Goal: Task Accomplishment & Management: Use online tool/utility

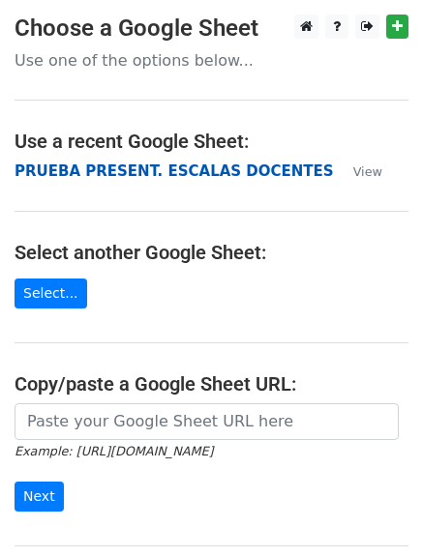
click at [110, 170] on strong "PRUEBA PRESENT. ESCALAS DOCENTES" at bounding box center [174, 171] width 319 height 17
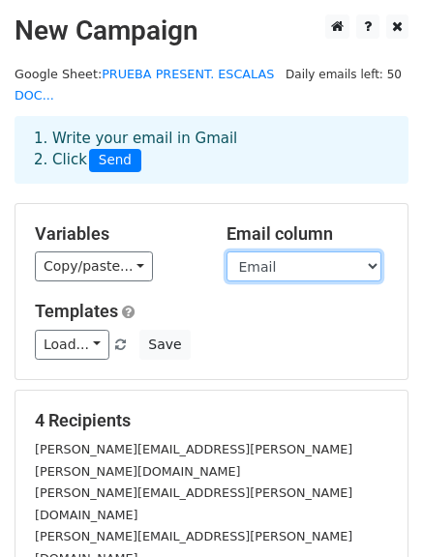
click at [256, 252] on select "Nombre Email Antiguedad PuntoDeEscala CARGO SUELDO INCREMENTO" at bounding box center [303, 267] width 155 height 30
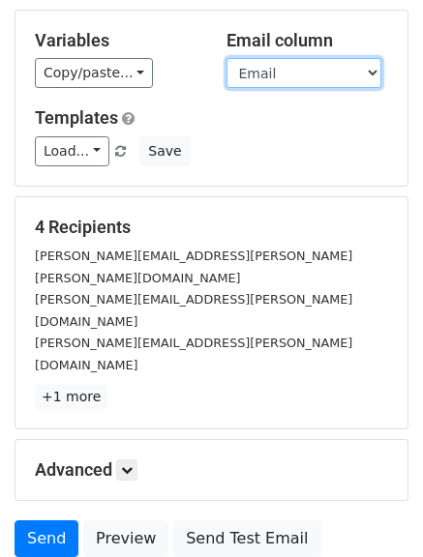
scroll to position [271, 0]
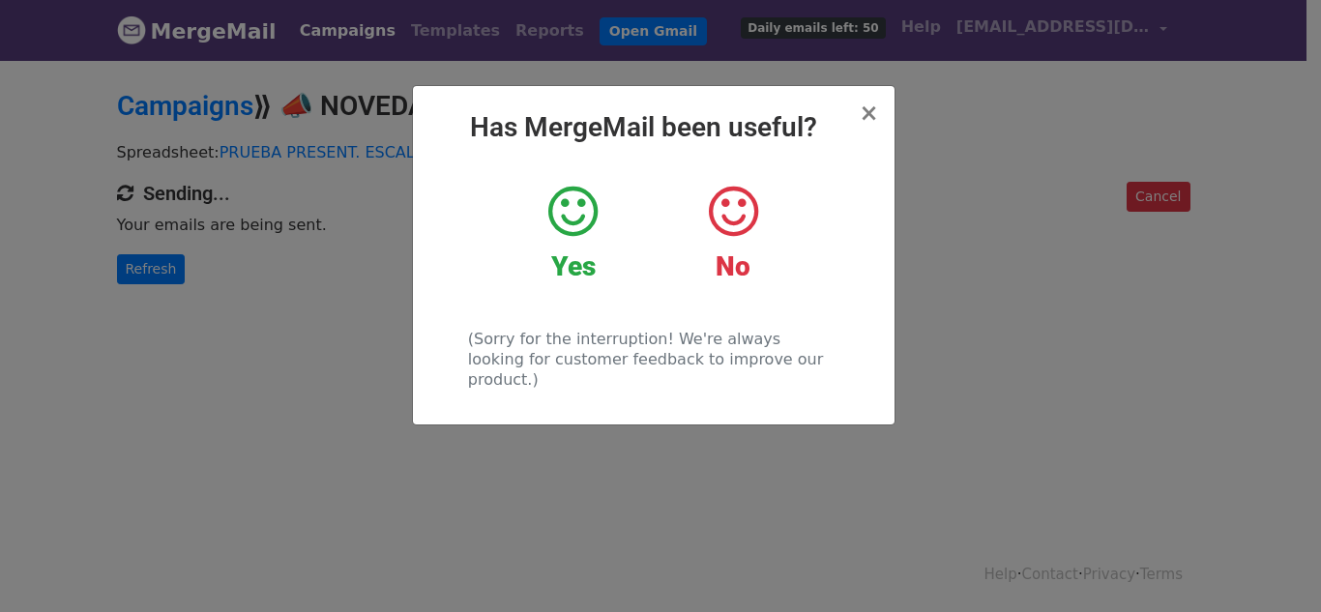
click at [566, 215] on icon at bounding box center [572, 212] width 49 height 58
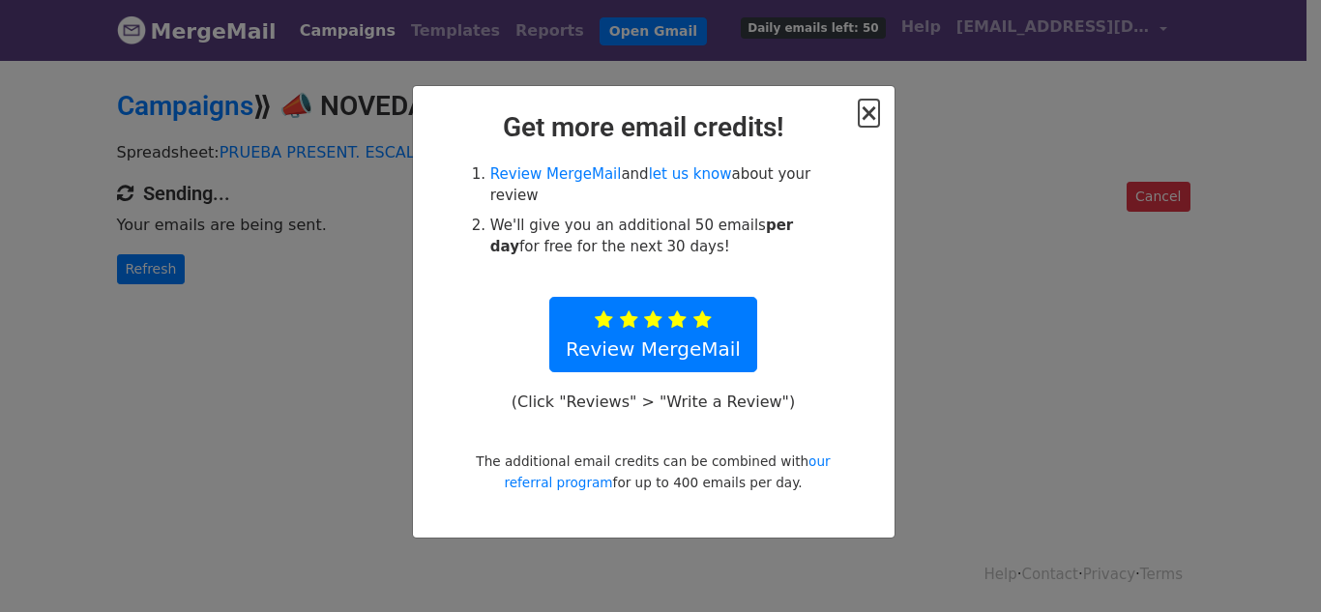
click at [873, 121] on span "×" at bounding box center [868, 113] width 19 height 27
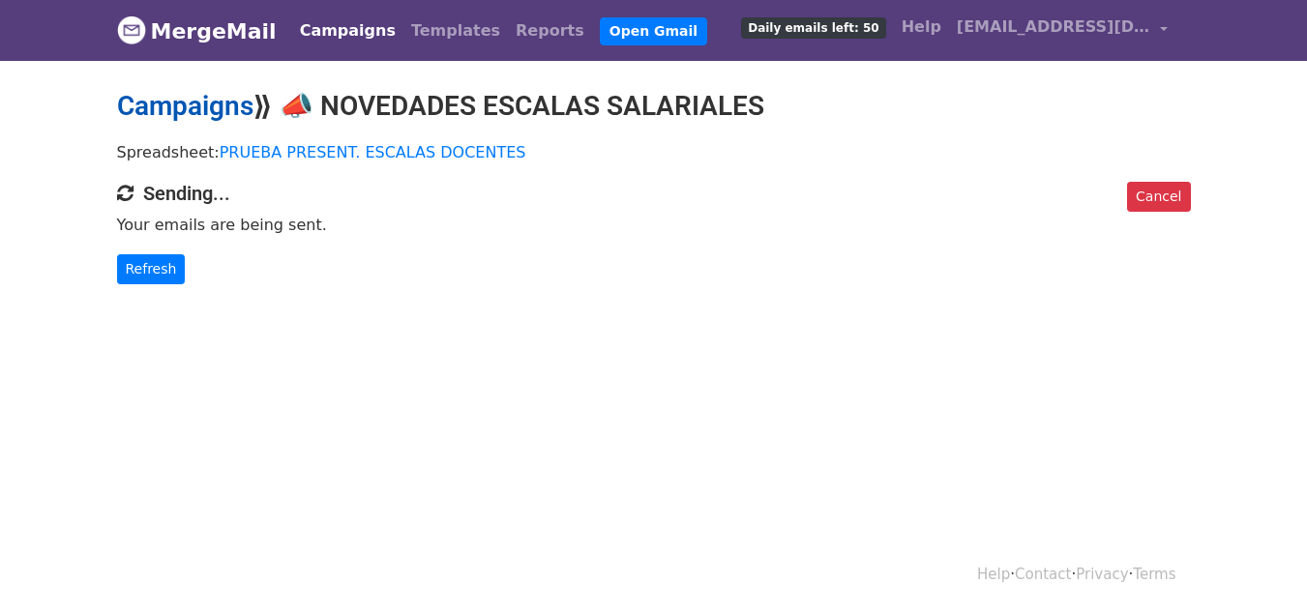
click at [204, 106] on link "Campaigns" at bounding box center [185, 106] width 136 height 32
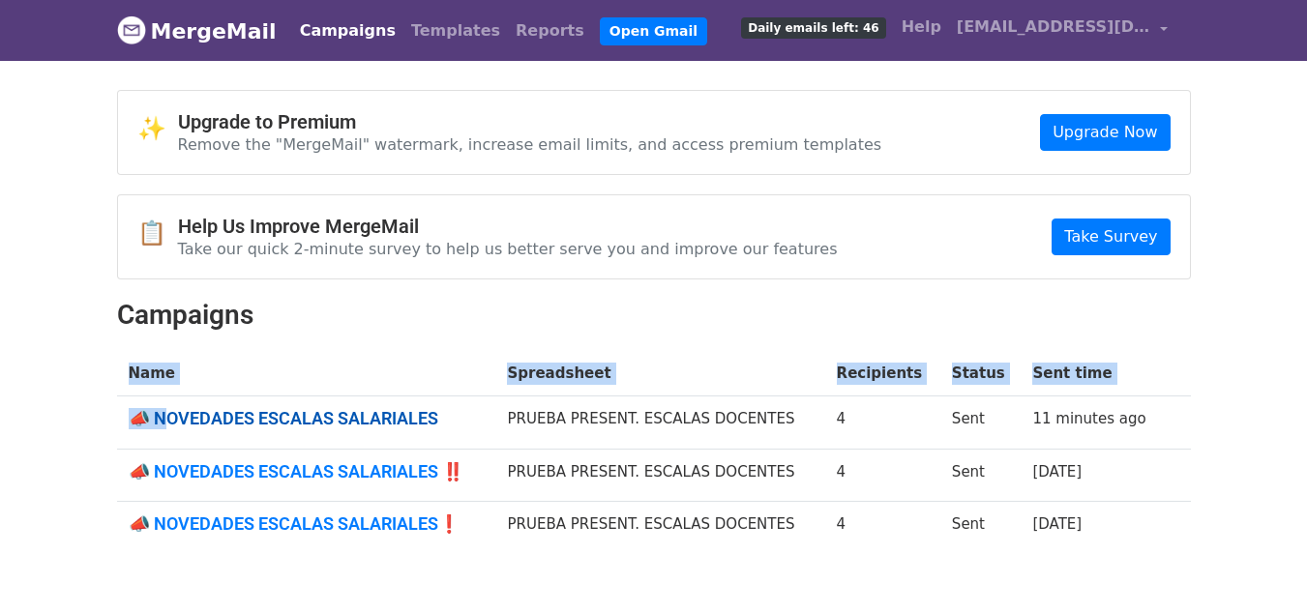
drag, startPoint x: 114, startPoint y: 411, endPoint x: 171, endPoint y: 423, distance: 58.2
click at [171, 423] on div "✨ Upgrade to Premium Remove the "MergeMail" watermark, increase email limits, a…" at bounding box center [654, 330] width 1103 height 480
click at [400, 386] on th "Name" at bounding box center [306, 373] width 379 height 45
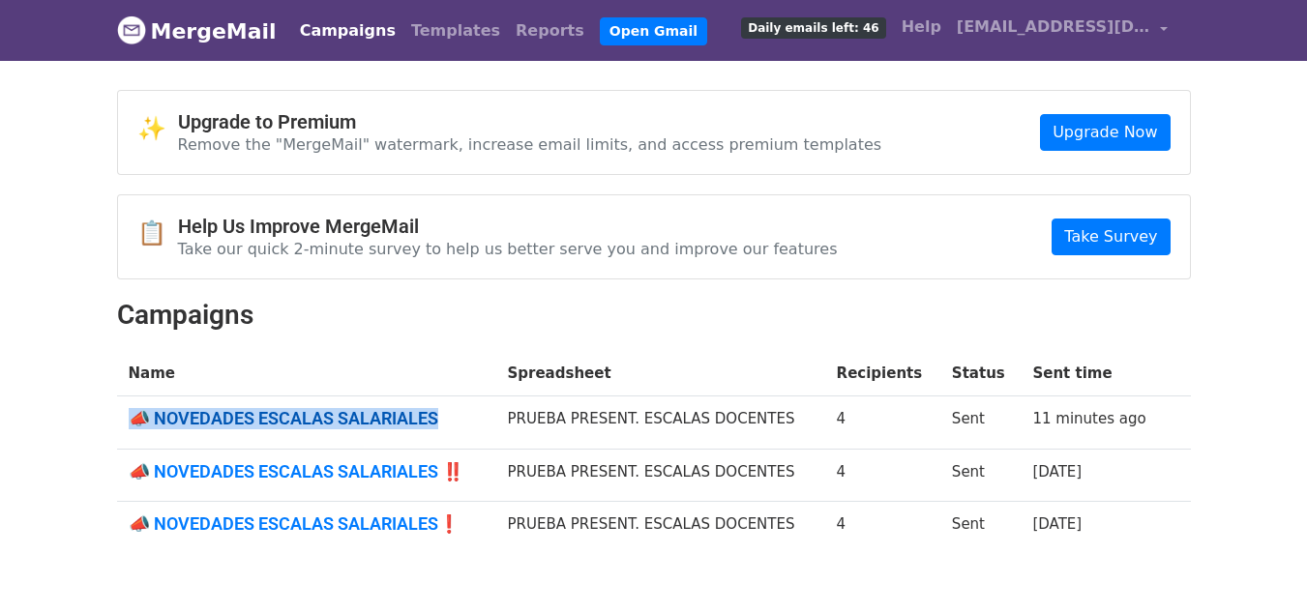
drag, startPoint x: 121, startPoint y: 413, endPoint x: 445, endPoint y: 423, distance: 324.2
click at [445, 423] on td "​📣 NOVEDADES ESCALAS SALARIALES" at bounding box center [306, 423] width 379 height 53
copy link "​📣 NOVEDADES ESCALAS SALARIALES"
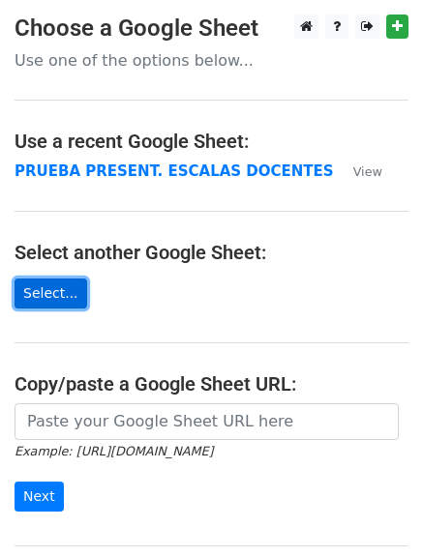
click at [65, 284] on link "Select..." at bounding box center [51, 294] width 73 height 30
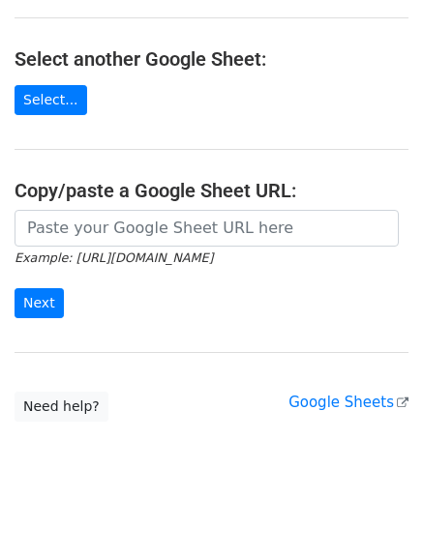
scroll to position [213, 0]
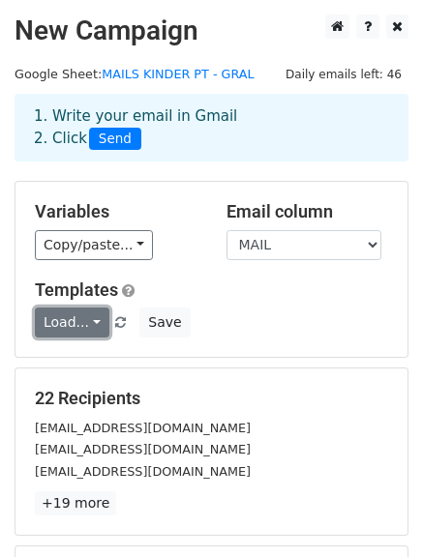
click at [74, 324] on link "Load..." at bounding box center [72, 323] width 74 height 30
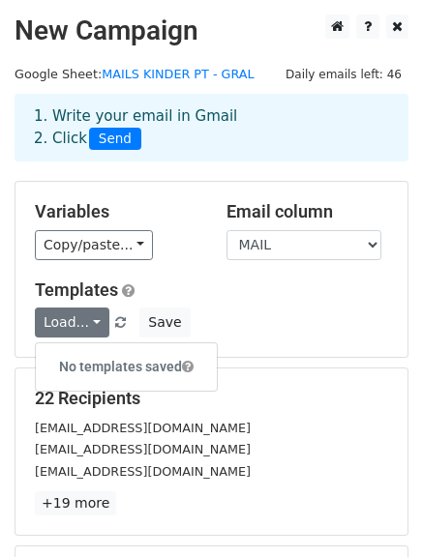
click at [217, 317] on div "Load... No templates saved Save" at bounding box center [211, 323] width 382 height 30
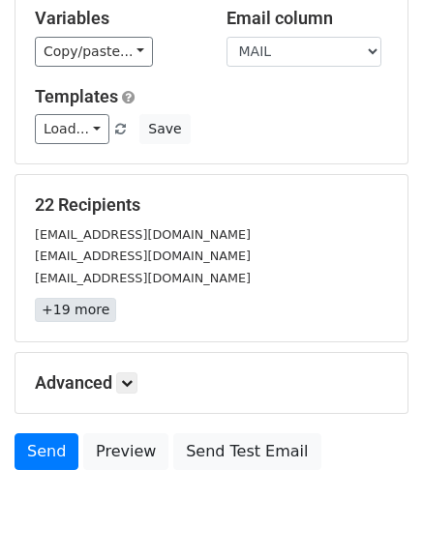
scroll to position [271, 0]
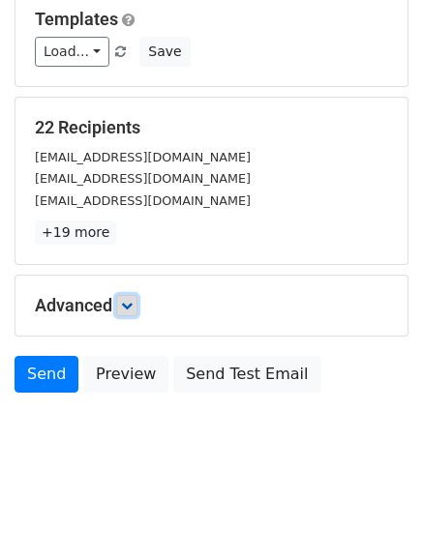
click at [126, 309] on icon at bounding box center [127, 306] width 12 height 12
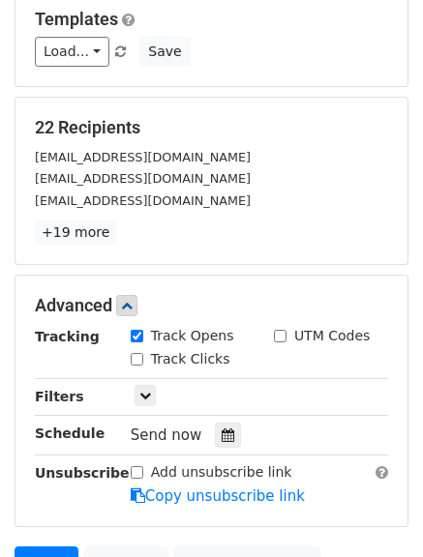
click at [138, 339] on input "Track Opens" at bounding box center [137, 336] width 13 height 13
checkbox input "true"
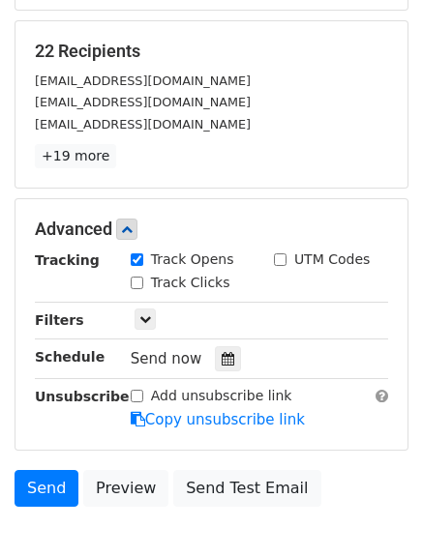
scroll to position [368, 0]
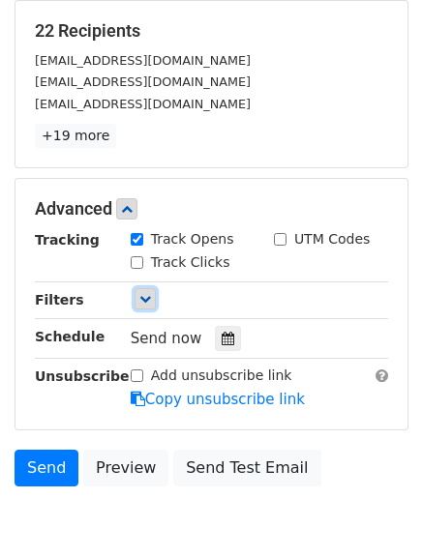
click at [142, 306] on link at bounding box center [144, 298] width 21 height 21
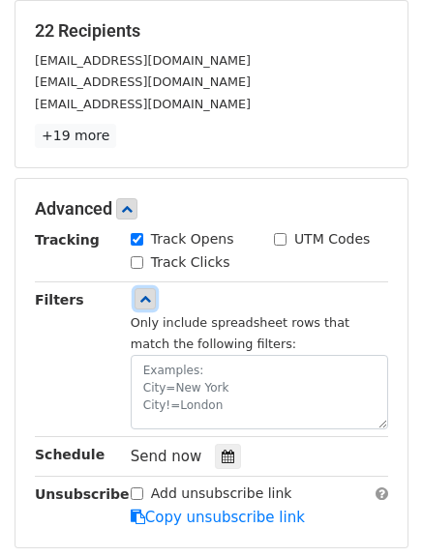
click at [142, 306] on link at bounding box center [144, 298] width 21 height 21
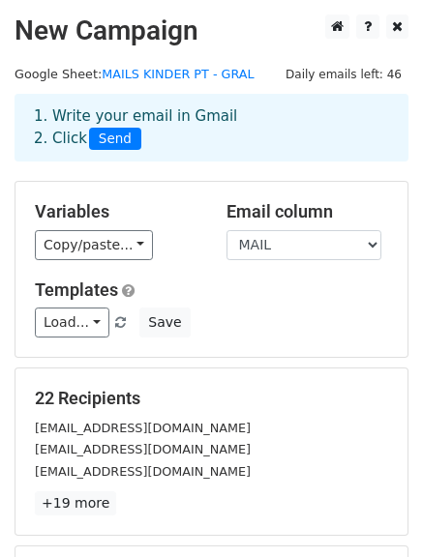
scroll to position [193, 0]
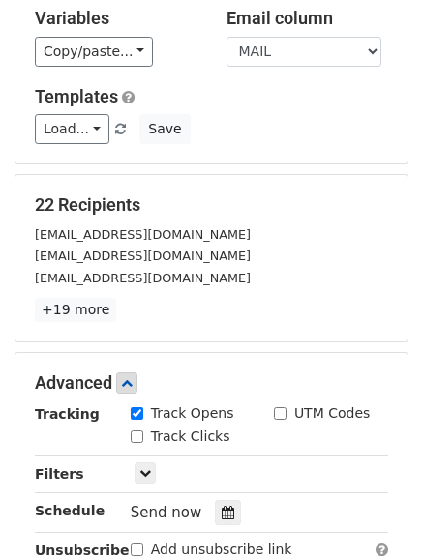
click at [121, 231] on small "caro.temple@sanandres.esc.edu.ar" at bounding box center [143, 234] width 216 height 15
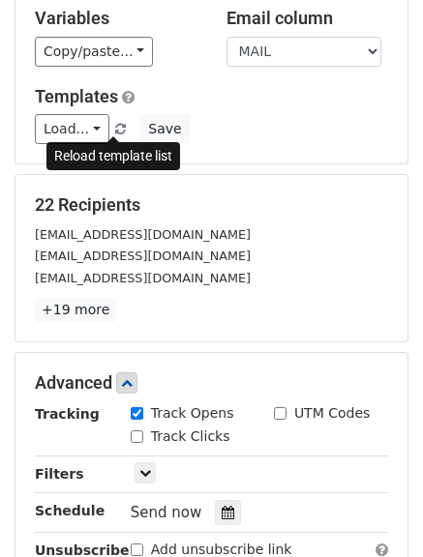
click at [115, 126] on span at bounding box center [120, 130] width 11 height 13
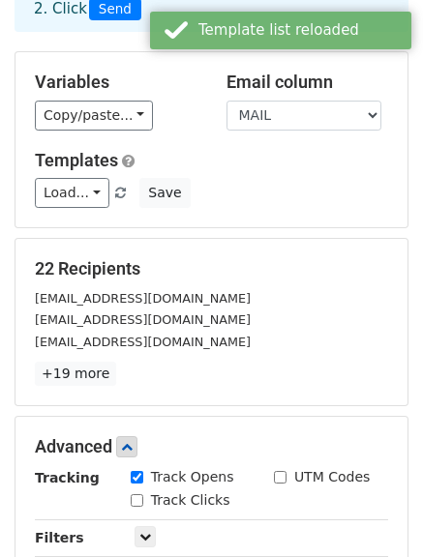
scroll to position [97, 0]
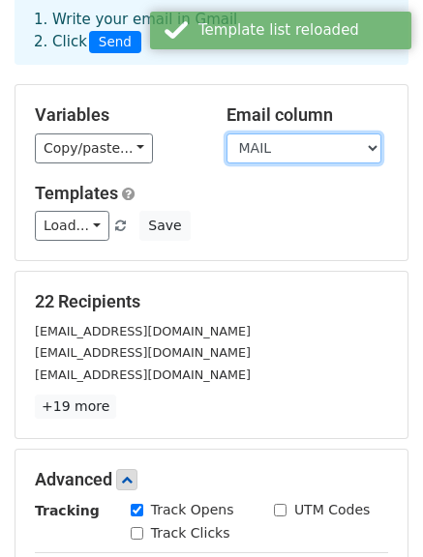
click at [300, 146] on select "MAIL NOMBRE ANTIGÜEDAD TOTAL CONSIDERADA PUNTO DE ESCALA Cargo SUELDO INCREMENTO" at bounding box center [303, 148] width 155 height 30
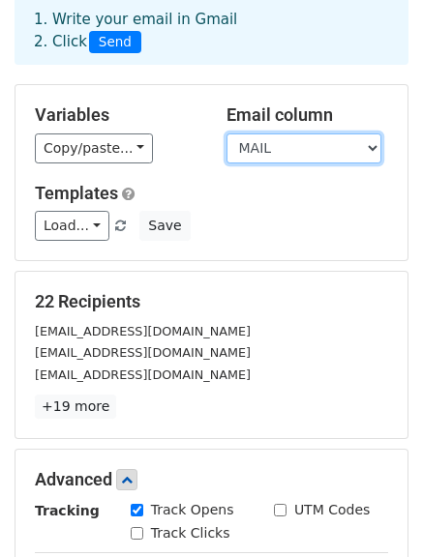
click at [226, 133] on select "MAIL NOMBRE ANTIGÜEDAD TOTAL CONSIDERADA PUNTO DE ESCALA Cargo SUELDO INCREMENTO" at bounding box center [303, 148] width 155 height 30
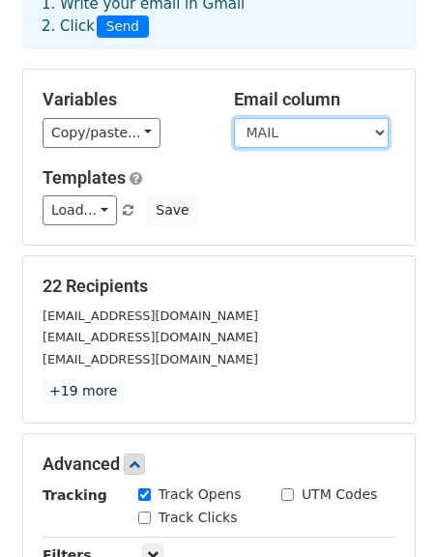
scroll to position [290, 0]
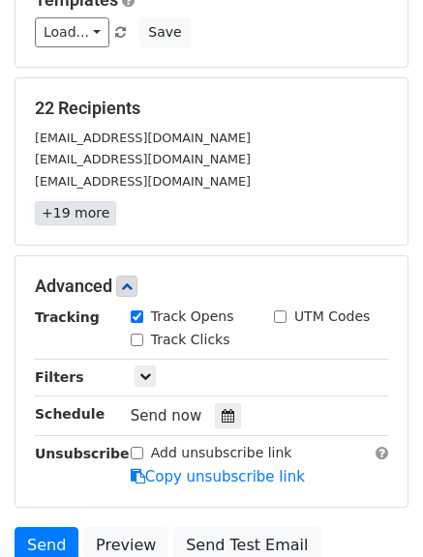
click at [87, 211] on link "+19 more" at bounding box center [75, 213] width 81 height 24
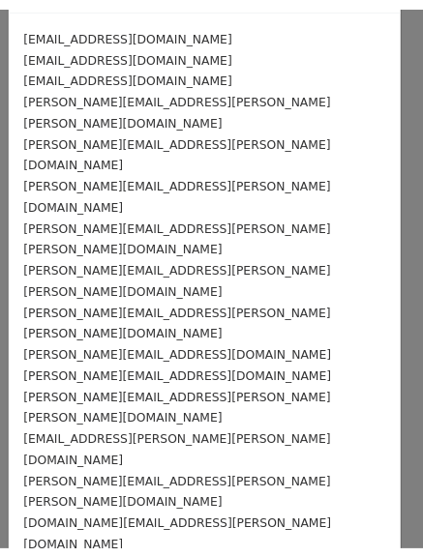
scroll to position [97, 0]
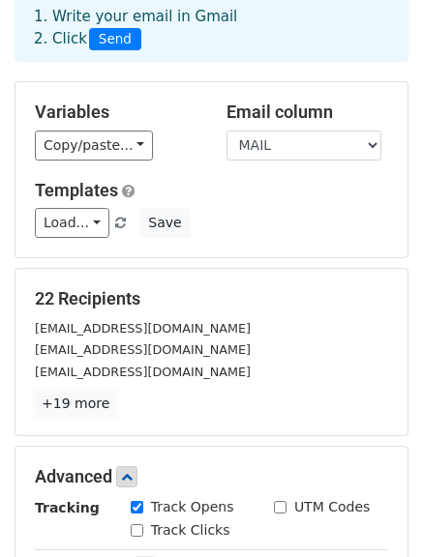
scroll to position [0, 0]
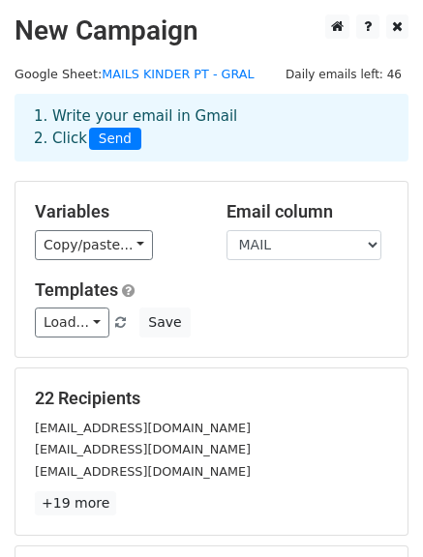
click at [170, 113] on div "1. Write your email in Gmail 2. Click Send" at bounding box center [211, 127] width 384 height 44
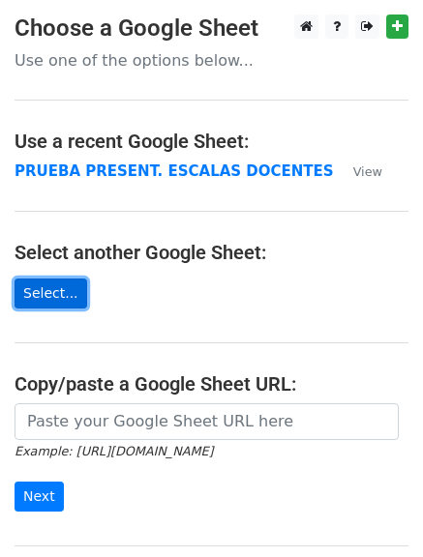
click at [63, 301] on link "Select..." at bounding box center [51, 294] width 73 height 30
click at [67, 286] on link "Select..." at bounding box center [51, 294] width 73 height 30
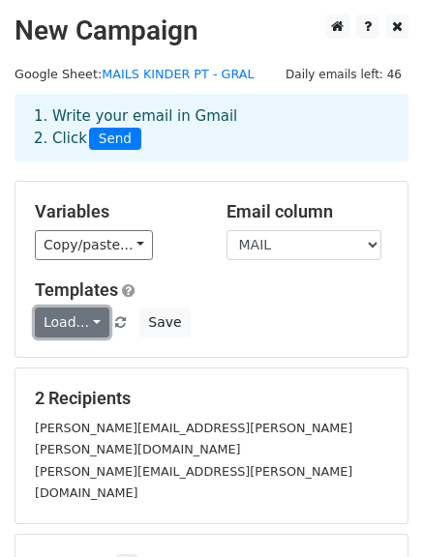
click at [90, 321] on link "Load..." at bounding box center [72, 323] width 74 height 30
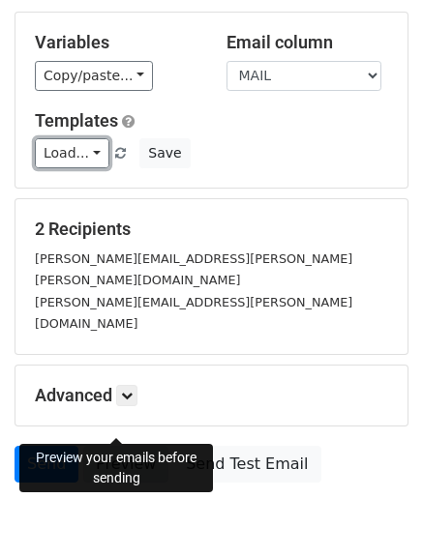
scroll to position [193, 0]
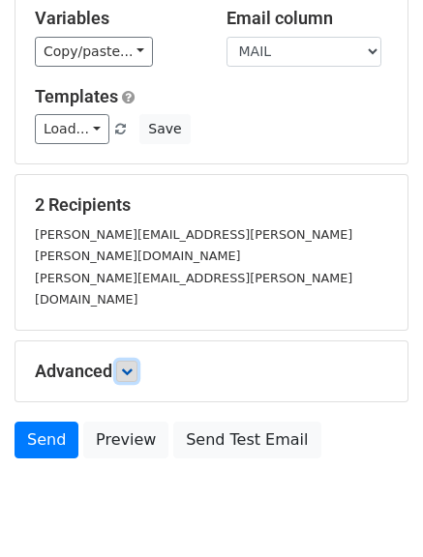
click at [131, 361] on link at bounding box center [126, 371] width 21 height 21
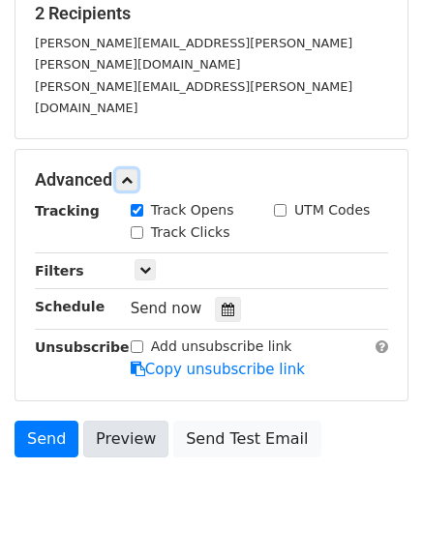
scroll to position [387, 0]
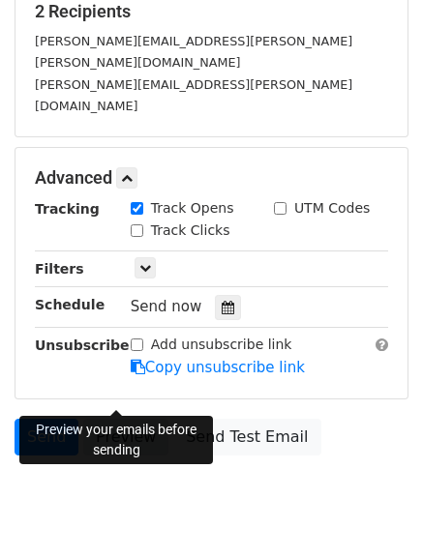
click at [133, 419] on link "Preview" at bounding box center [125, 437] width 85 height 37
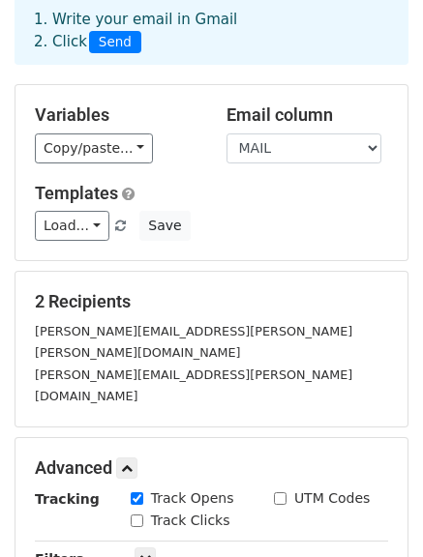
scroll to position [0, 0]
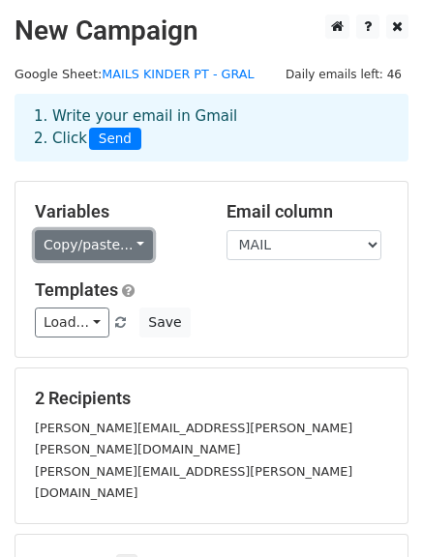
click at [88, 238] on link "Copy/paste..." at bounding box center [94, 245] width 118 height 30
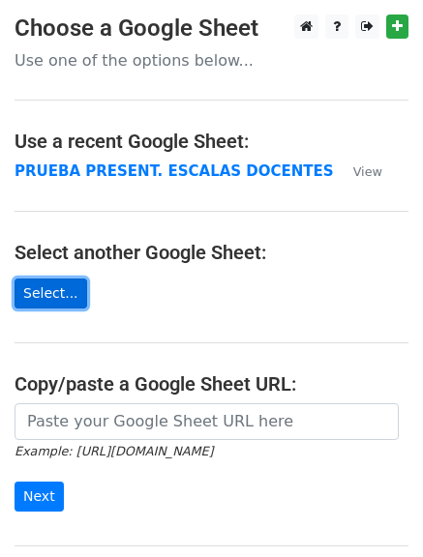
click at [60, 289] on link "Select..." at bounding box center [51, 294] width 73 height 30
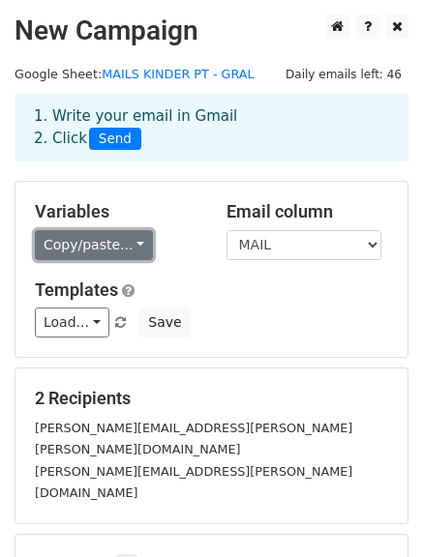
click at [81, 246] on link "Copy/paste..." at bounding box center [94, 245] width 118 height 30
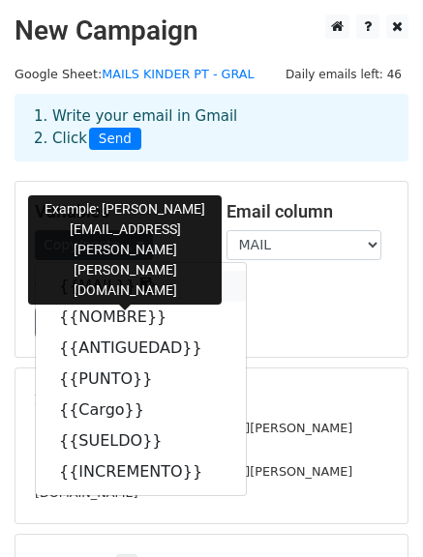
click at [115, 281] on link "{{MAIL}}" at bounding box center [141, 286] width 210 height 31
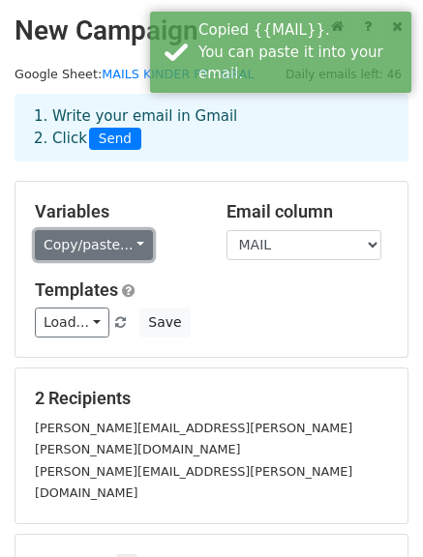
click at [81, 255] on link "Copy/paste..." at bounding box center [94, 245] width 118 height 30
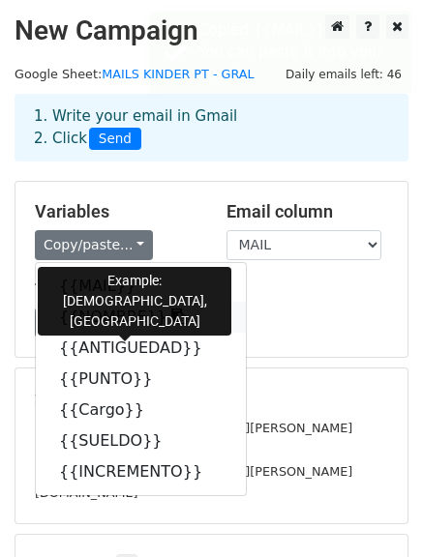
click at [171, 318] on icon at bounding box center [178, 316] width 15 height 15
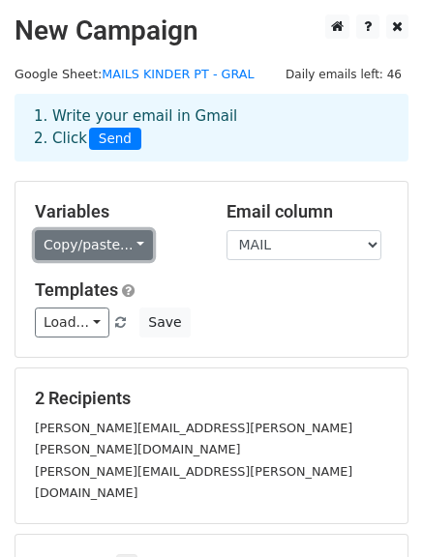
click at [59, 253] on link "Copy/paste..." at bounding box center [94, 245] width 118 height 30
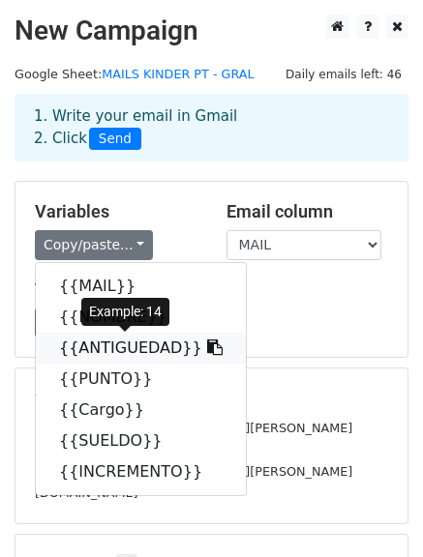
click at [207, 344] on icon at bounding box center [214, 347] width 15 height 15
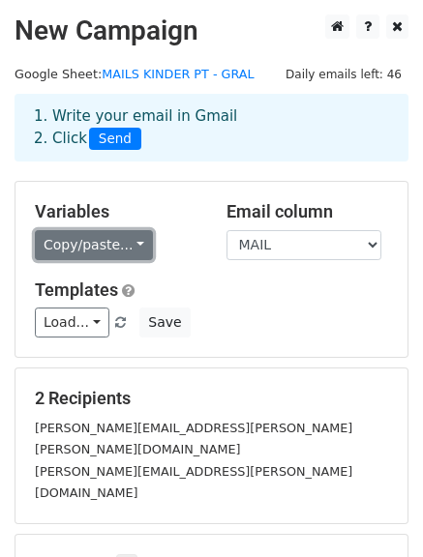
click at [72, 250] on link "Copy/paste..." at bounding box center [94, 245] width 118 height 30
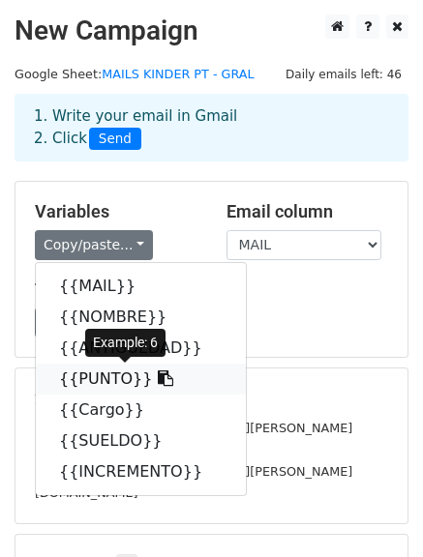
click at [158, 378] on icon at bounding box center [165, 377] width 15 height 15
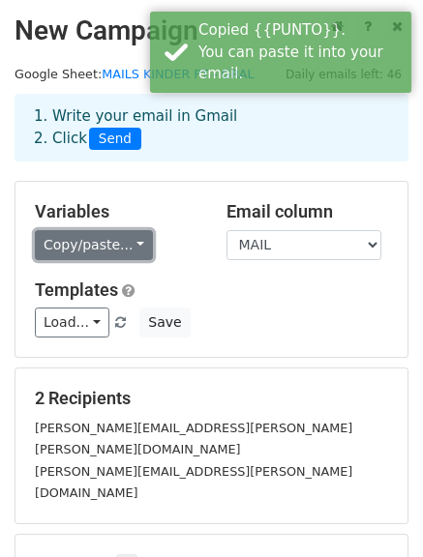
click at [91, 255] on link "Copy/paste..." at bounding box center [94, 245] width 118 height 30
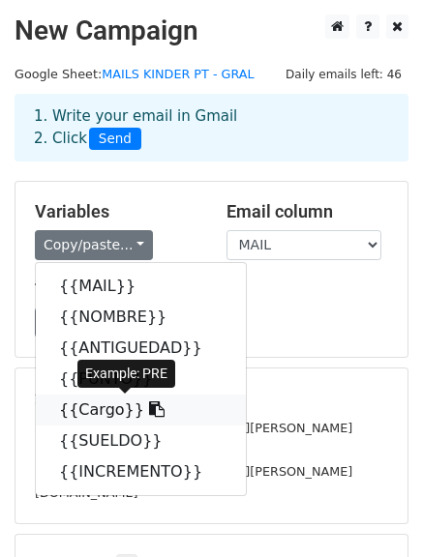
click at [149, 412] on icon at bounding box center [156, 408] width 15 height 15
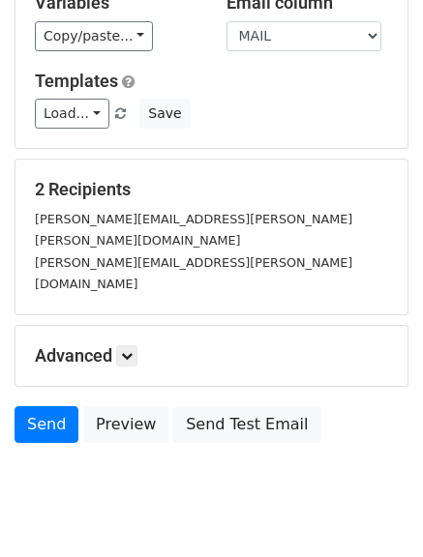
scroll to position [215, 0]
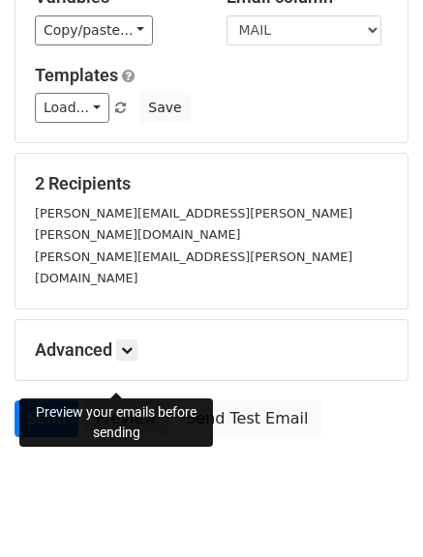
click at [110, 400] on link "Preview" at bounding box center [125, 418] width 85 height 37
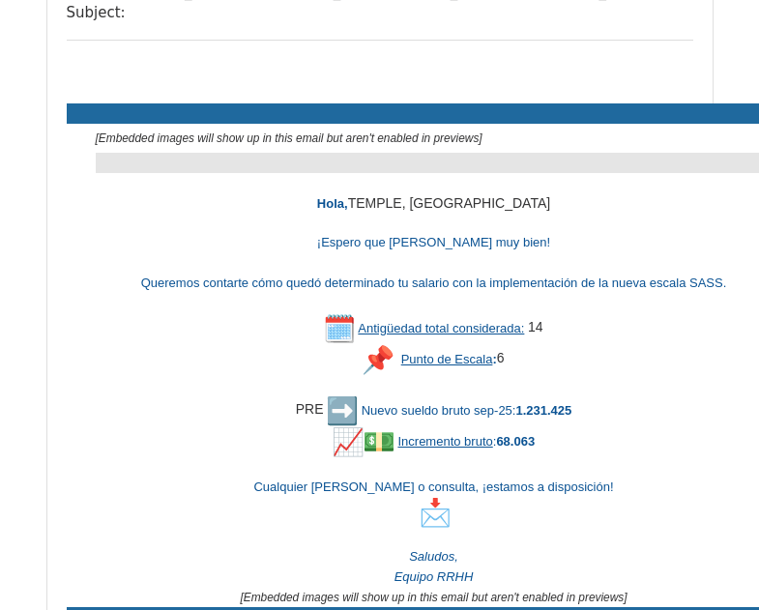
scroll to position [387, 0]
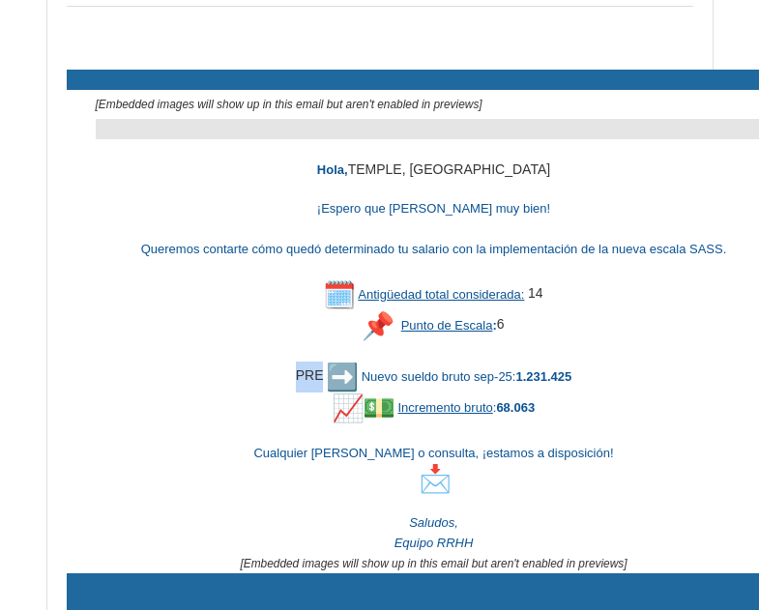
drag, startPoint x: 302, startPoint y: 336, endPoint x: 323, endPoint y: 337, distance: 21.3
click at [323, 362] on div "PRE Nuevo sueldo bruto sep-25: 1.231.425" at bounding box center [434, 377] width 677 height 31
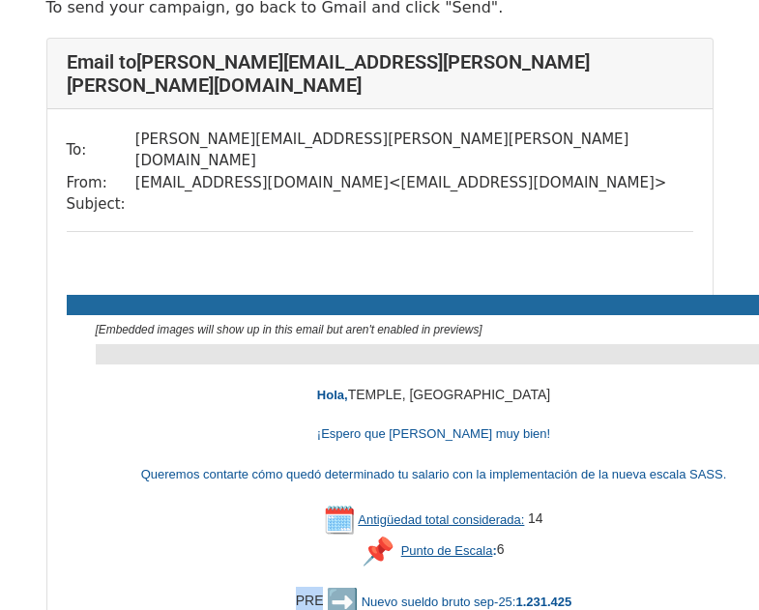
scroll to position [193, 0]
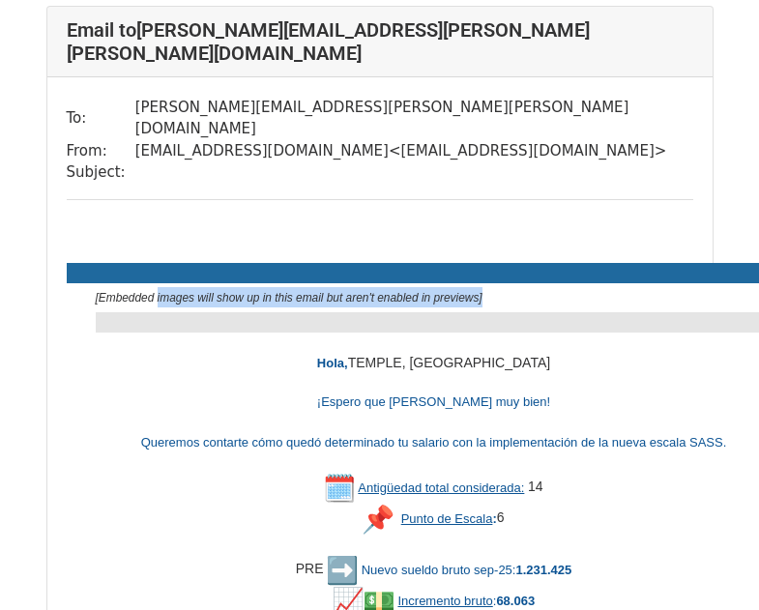
drag, startPoint x: 158, startPoint y: 246, endPoint x: 509, endPoint y: 255, distance: 351.3
click at [509, 283] on td "​ [Embedded images will show up in this email but aren't enabled in previews] ​​" at bounding box center [434, 297] width 677 height 29
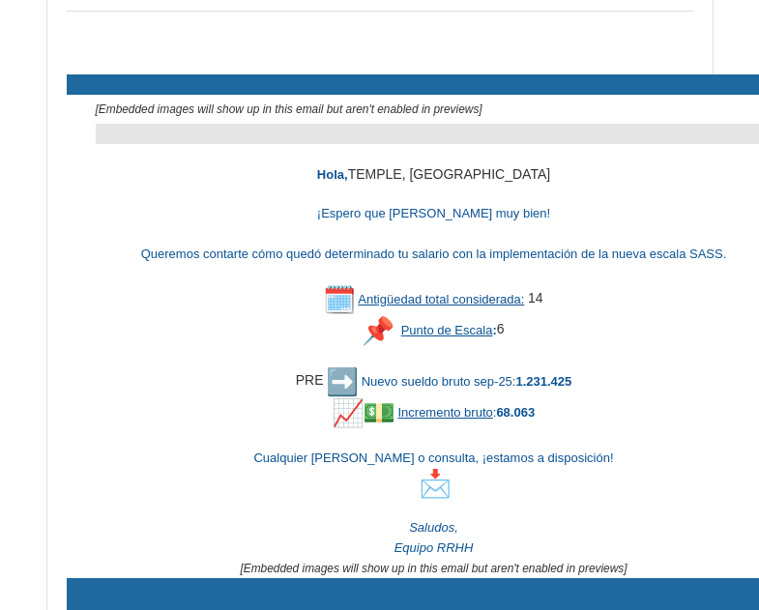
scroll to position [290, 0]
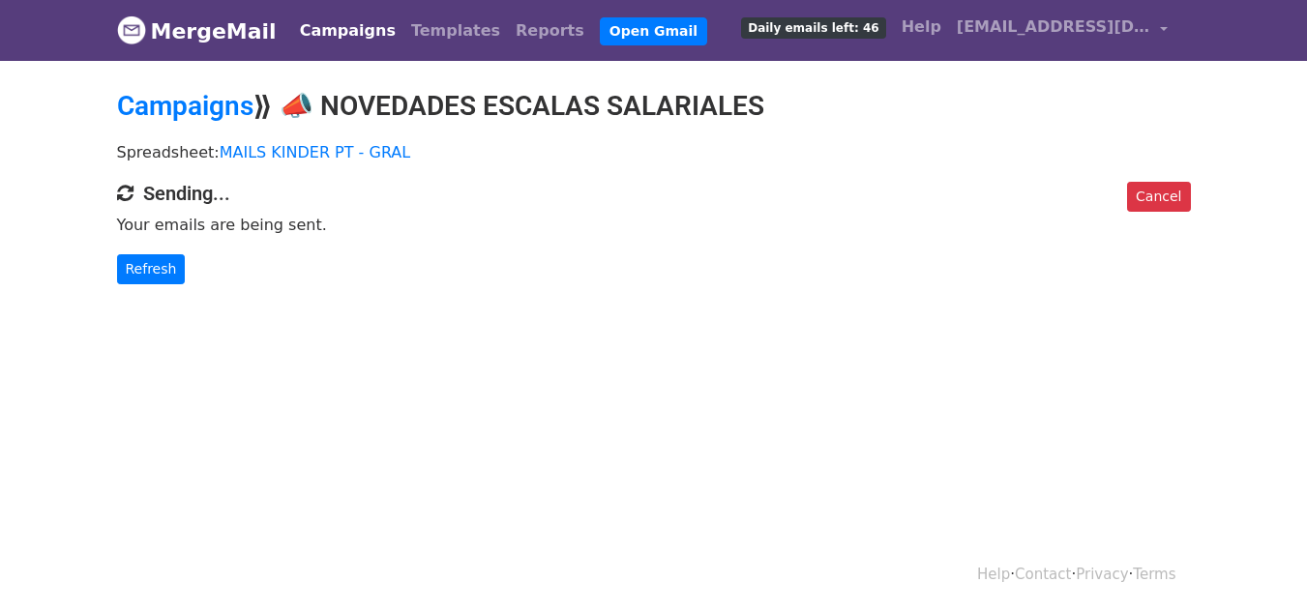
click at [265, 222] on p "Your emails are being sent." at bounding box center [654, 225] width 1074 height 20
drag, startPoint x: 303, startPoint y: 98, endPoint x: 777, endPoint y: 94, distance: 474.0
click at [777, 94] on h2 "Campaigns ⟫ ​📣 NOVEDADES ESCALAS SALARIALES" at bounding box center [654, 106] width 1074 height 33
copy h2 "📣 NOVEDADES ESCALAS SALARIALES"
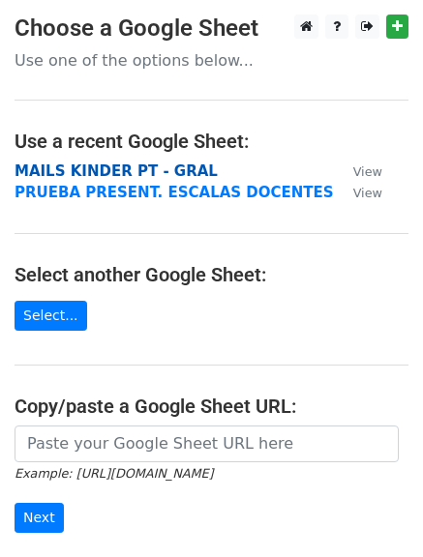
click at [110, 168] on strong "MAILS KINDER PT - GRAL" at bounding box center [116, 171] width 203 height 17
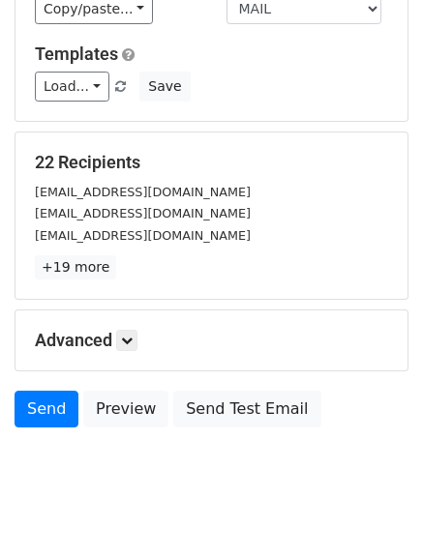
scroll to position [271, 0]
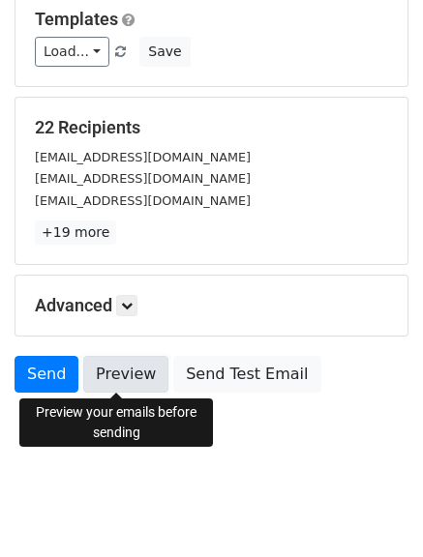
click at [133, 379] on link "Preview" at bounding box center [125, 374] width 85 height 37
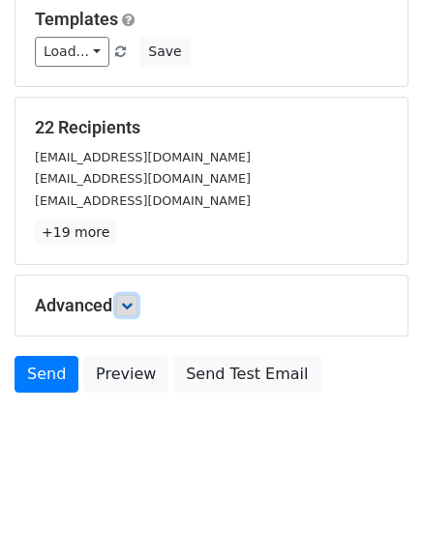
click at [130, 306] on icon at bounding box center [127, 306] width 12 height 12
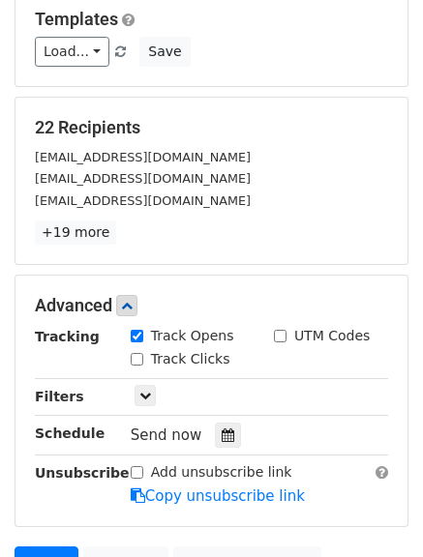
click at [137, 358] on input "Track Clicks" at bounding box center [137, 359] width 13 height 13
checkbox input "true"
click at [147, 389] on link at bounding box center [144, 395] width 21 height 21
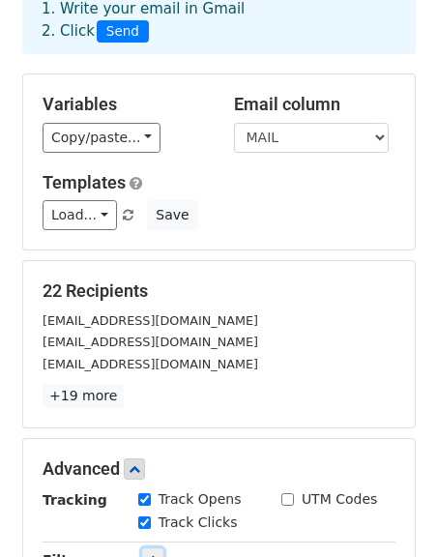
scroll to position [77, 0]
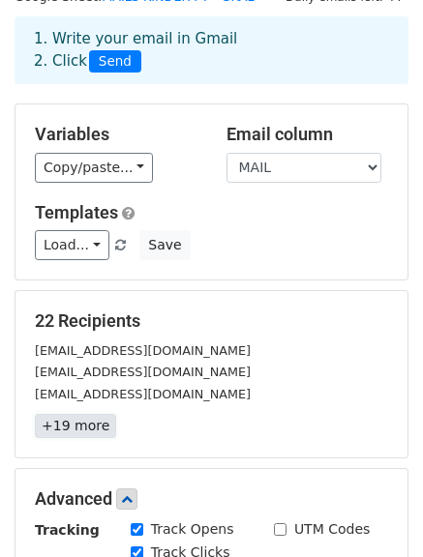
click at [104, 432] on link "+19 more" at bounding box center [75, 426] width 81 height 24
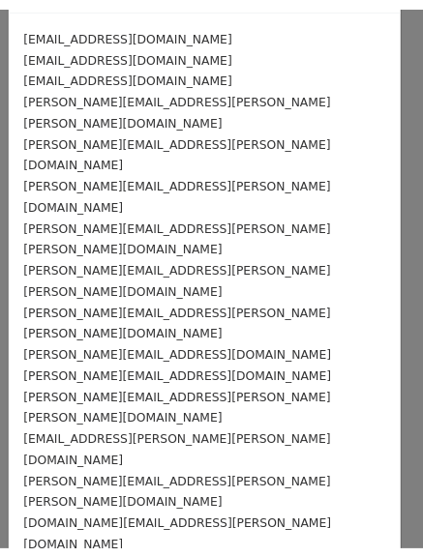
scroll to position [97, 0]
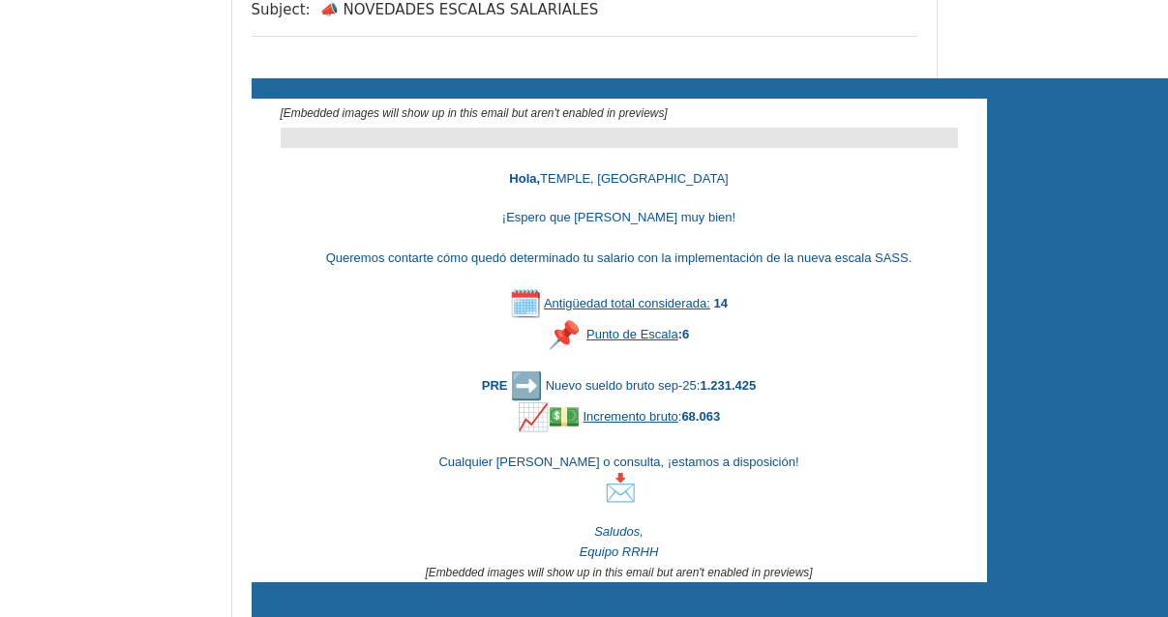
scroll to position [290, 0]
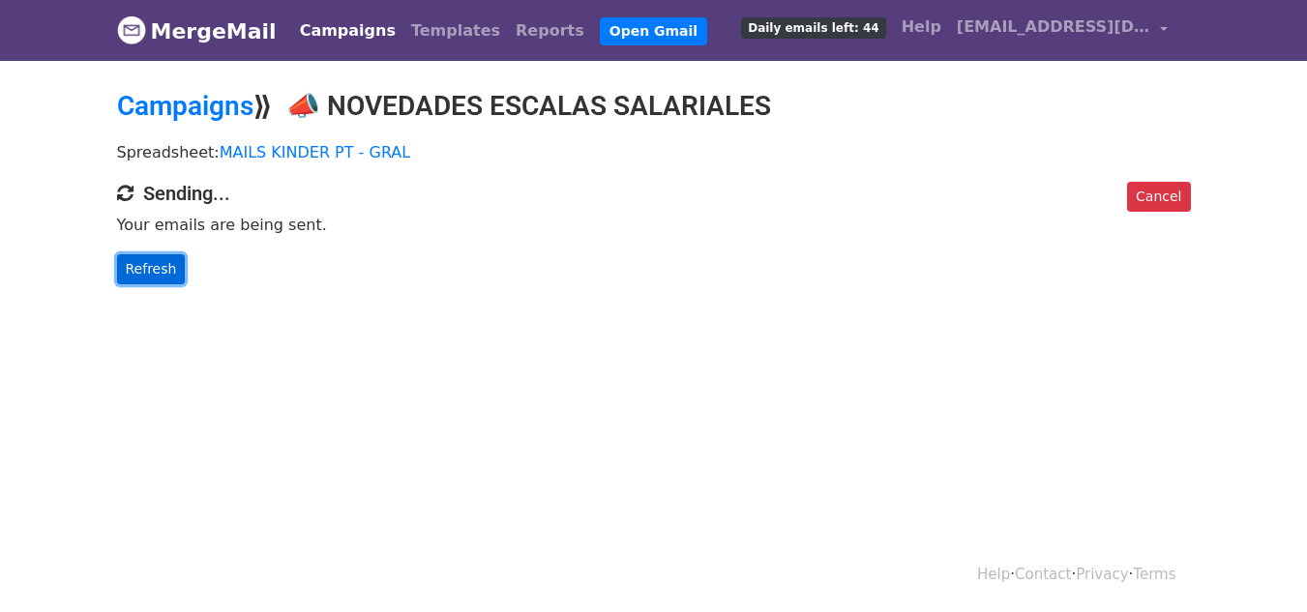
click at [165, 264] on link "Refresh" at bounding box center [151, 269] width 69 height 30
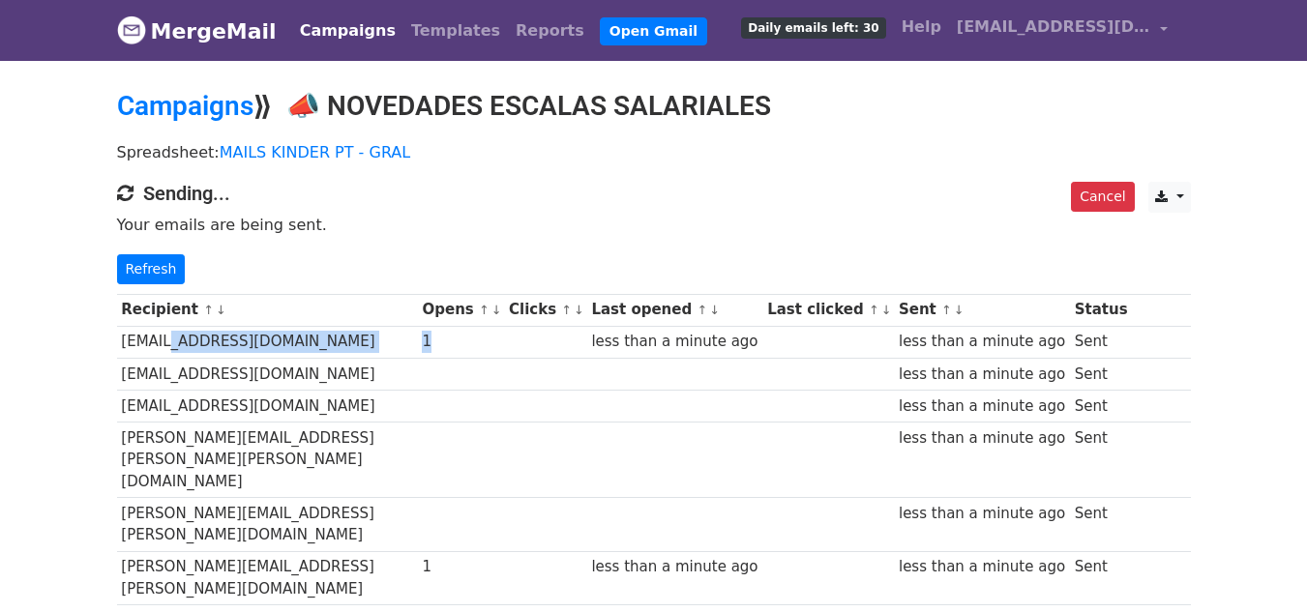
drag, startPoint x: 473, startPoint y: 340, endPoint x: 154, endPoint y: 344, distance: 319.2
click at [154, 344] on tr "caro.temple@sanandres.esc.edu.ar 1 less than a minute ago less than a minute ag…" at bounding box center [654, 342] width 1074 height 32
click at [154, 344] on td "[EMAIL_ADDRESS][DOMAIN_NAME]" at bounding box center [267, 342] width 301 height 32
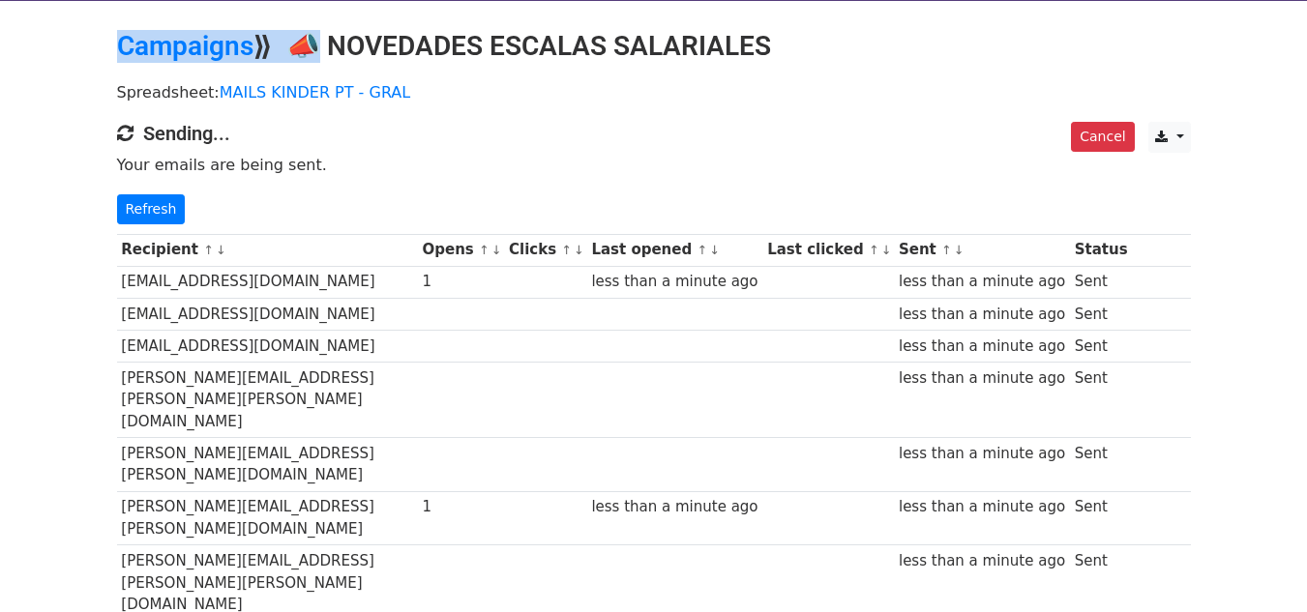
scroll to position [13, 0]
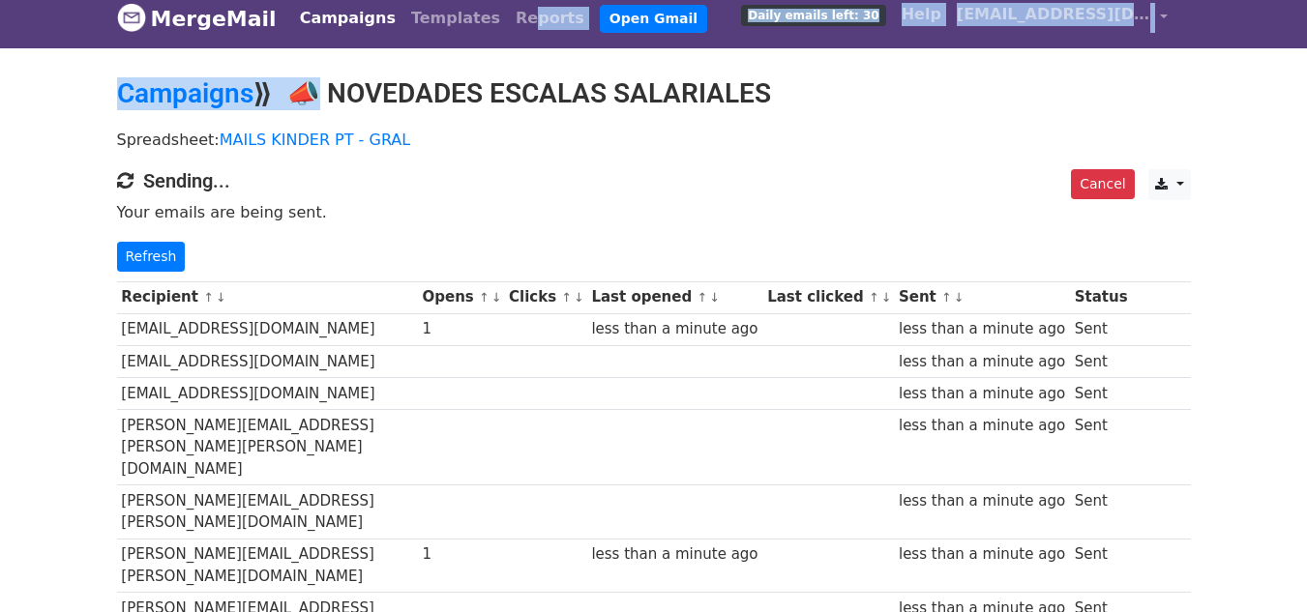
drag, startPoint x: 311, startPoint y: 6, endPoint x: 789, endPoint y: 85, distance: 485.3
click at [789, 85] on h2 "Campaigns ⟫ 📣 NOVEDADES ESCALAS SALARIALES" at bounding box center [654, 93] width 1074 height 33
copy h2 "📣 NOVEDADES ESCALAS SALARIALES"
click at [160, 243] on link "Refresh" at bounding box center [151, 257] width 69 height 30
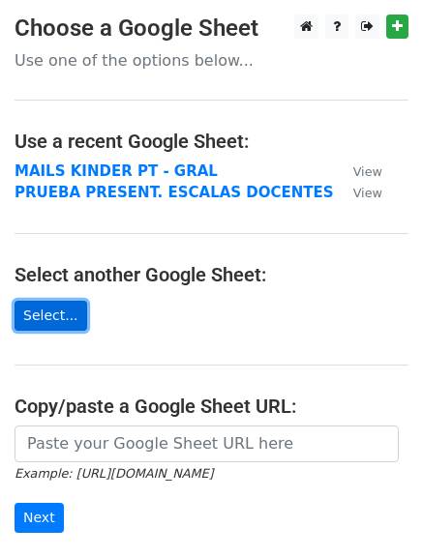
click at [54, 308] on link "Select..." at bounding box center [51, 316] width 73 height 30
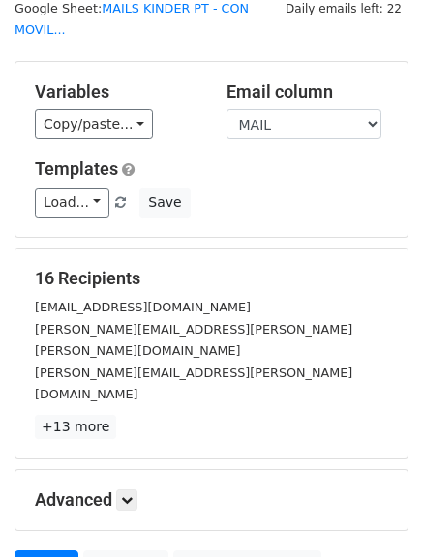
scroll to position [97, 0]
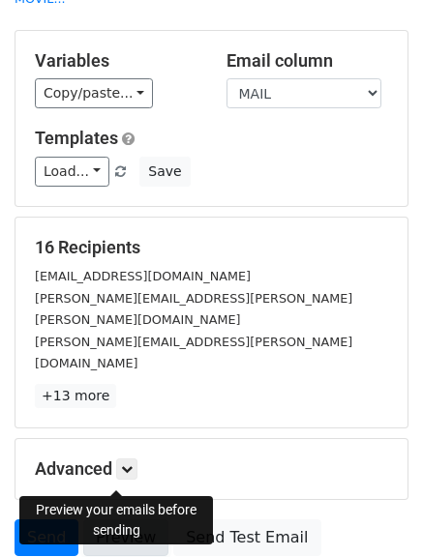
click at [117, 519] on link "Preview" at bounding box center [125, 537] width 85 height 37
click at [108, 519] on link "Preview" at bounding box center [125, 537] width 85 height 37
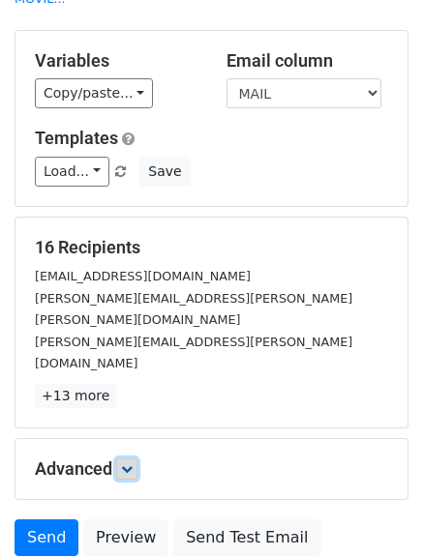
click at [133, 463] on icon at bounding box center [127, 469] width 12 height 12
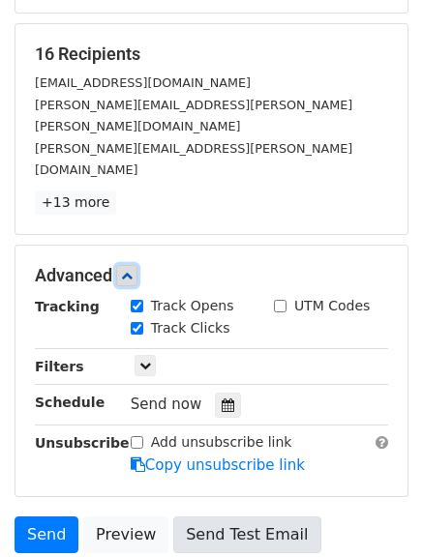
scroll to position [384, 0]
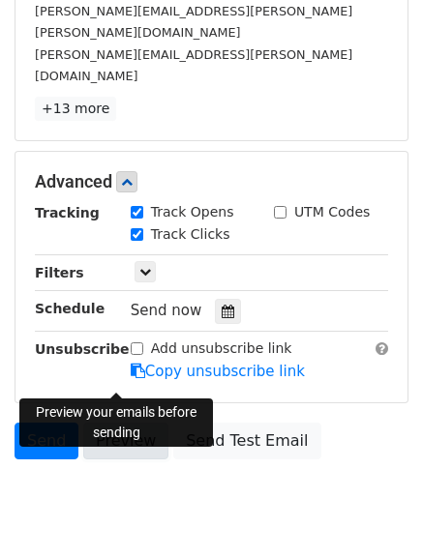
click at [126, 423] on link "Preview" at bounding box center [125, 441] width 85 height 37
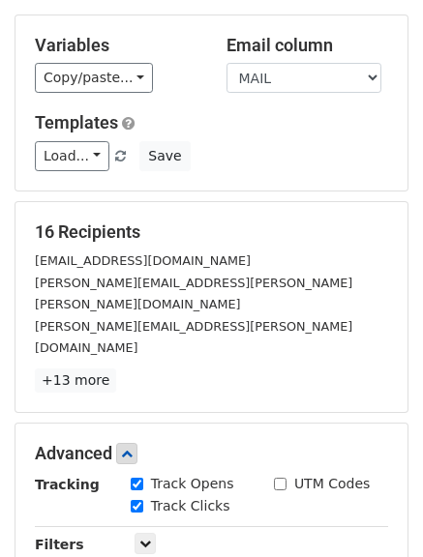
scroll to position [0, 0]
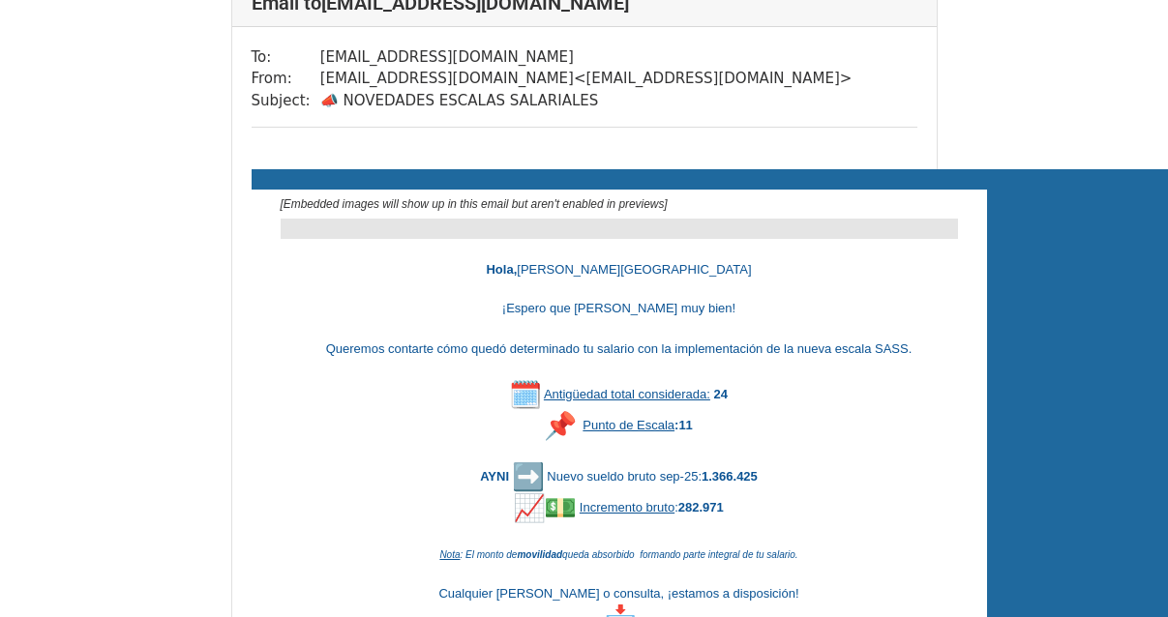
scroll to position [193, 0]
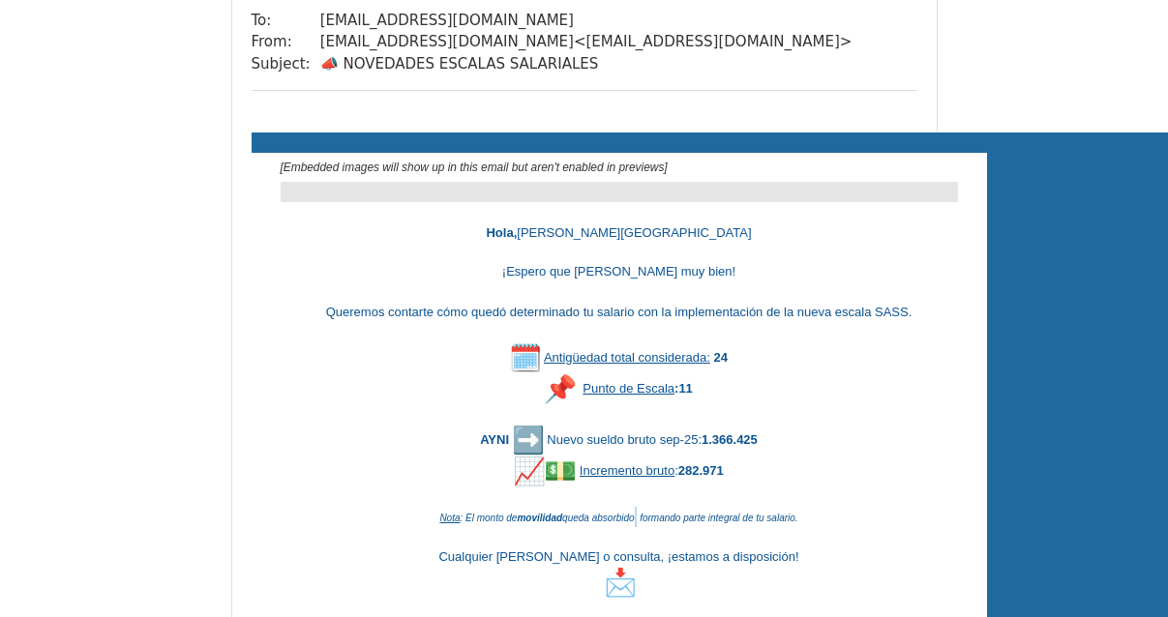
click at [636, 515] on icon "Nota : El monto de movilidad queda absorbido formando parte integral de tu sala…" at bounding box center [618, 518] width 358 height 11
click at [605, 492] on div at bounding box center [619, 497] width 677 height 20
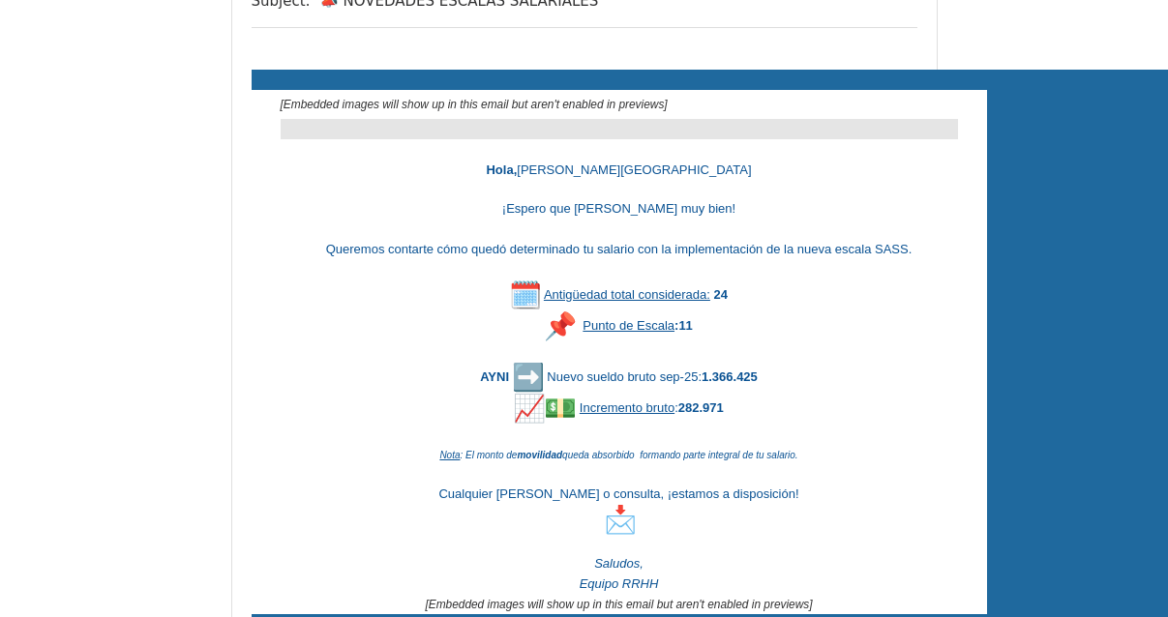
scroll to position [290, 0]
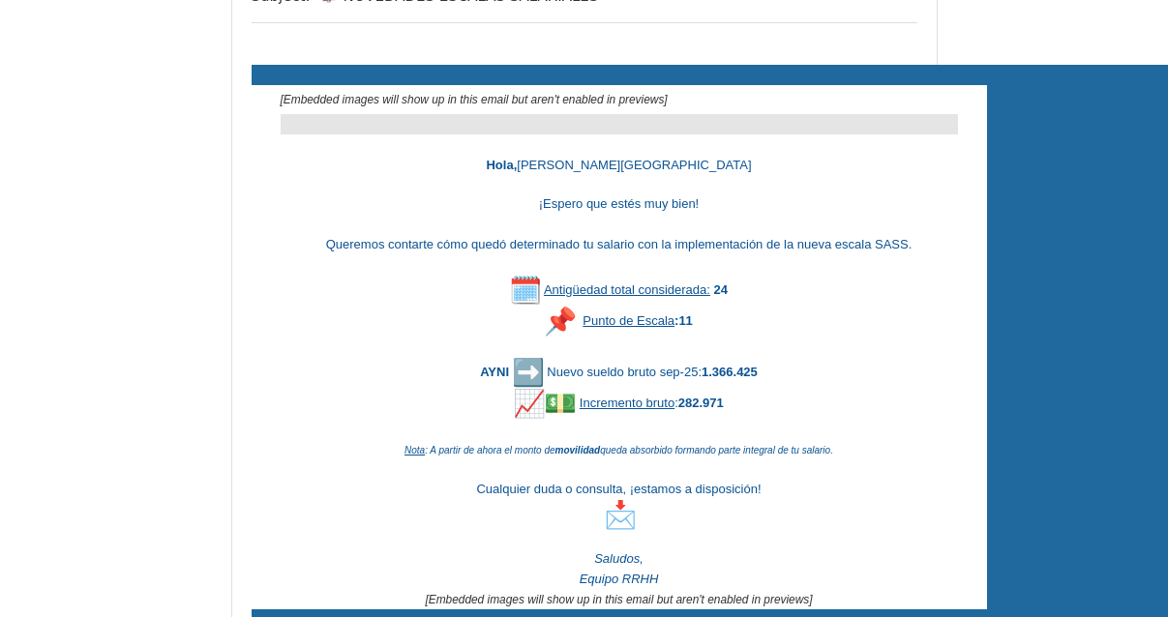
scroll to position [290, 0]
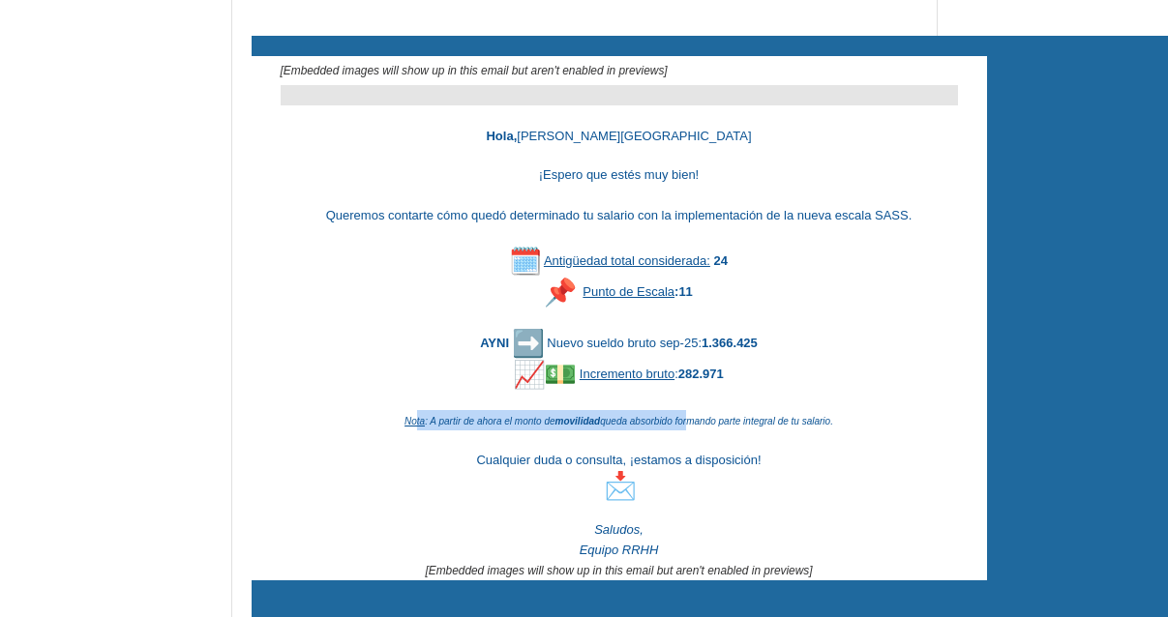
drag, startPoint x: 412, startPoint y: 422, endPoint x: 689, endPoint y: 419, distance: 276.7
click at [689, 419] on icon "Nota : A partir de ahora el monto de movilidad queda absorbido formando parte i…" at bounding box center [618, 421] width 429 height 11
drag, startPoint x: 429, startPoint y: 424, endPoint x: 829, endPoint y: 421, distance: 399.5
click at [829, 421] on icon "Nota : A partir de ahora el monto de movilidad queda absorbido formando parte i…" at bounding box center [618, 421] width 429 height 11
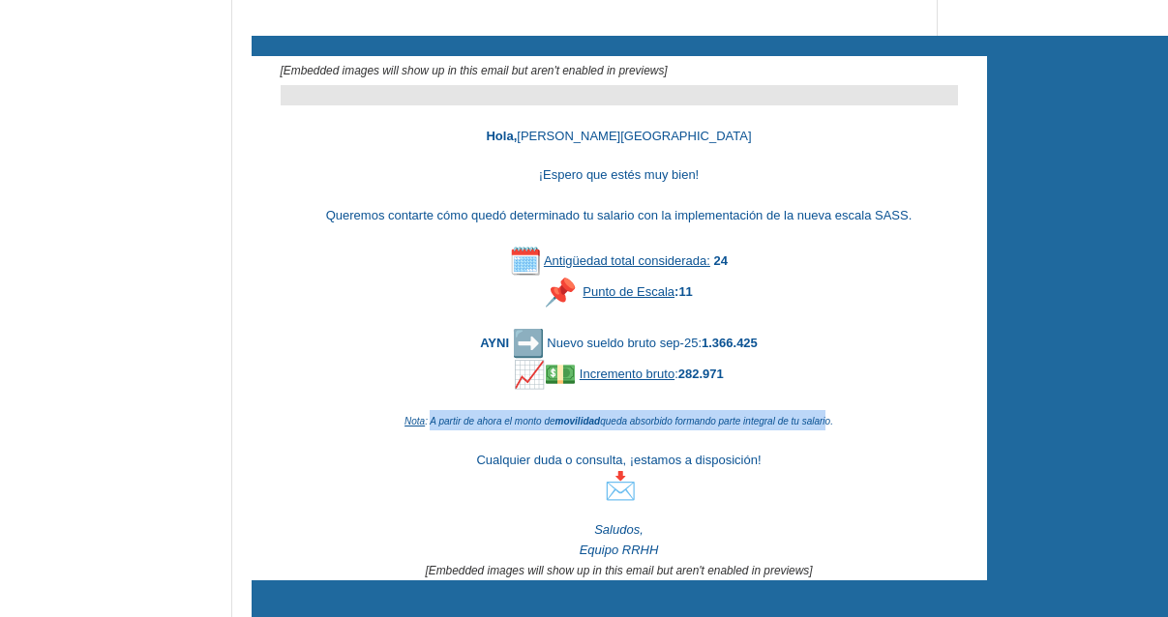
click at [829, 421] on icon "Nota : A partir de ahora el monto de movilidad queda absorbido formando parte i…" at bounding box center [618, 421] width 429 height 11
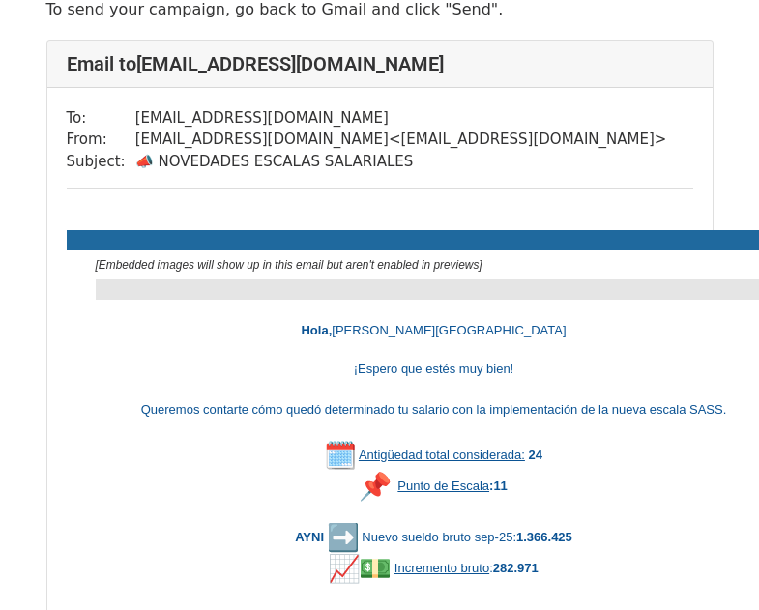
scroll to position [290, 0]
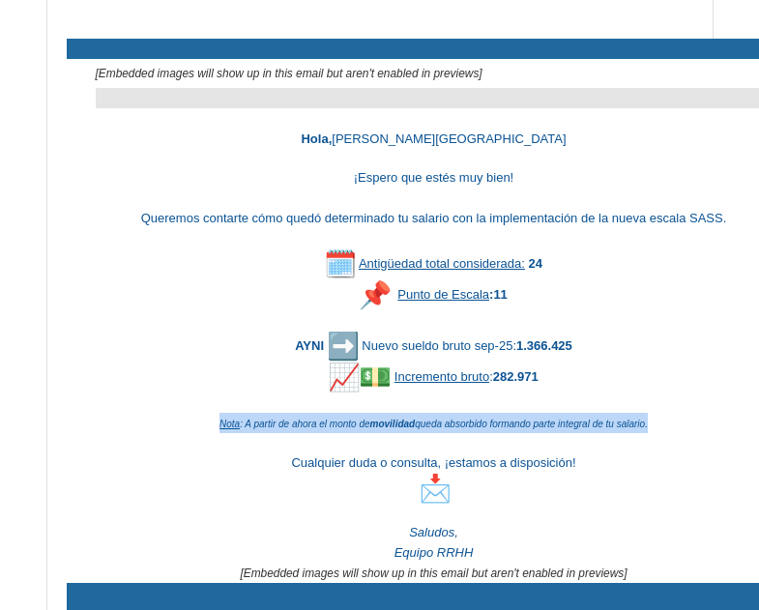
drag, startPoint x: 209, startPoint y: 424, endPoint x: 605, endPoint y: 433, distance: 395.8
click at [605, 433] on div "Antigüedad total considerada: 24 Punto de Escala : 11 AYNI Nuevo sueldo bruto s…" at bounding box center [434, 405] width 677 height 355
click at [605, 433] on div at bounding box center [434, 443] width 677 height 20
drag, startPoint x: 227, startPoint y: 422, endPoint x: 685, endPoint y: 450, distance: 458.4
click at [685, 450] on div "Antigüedad total considerada: 24 Punto de Escala : 11 AYNI Nuevo sueldo bruto s…" at bounding box center [434, 405] width 677 height 355
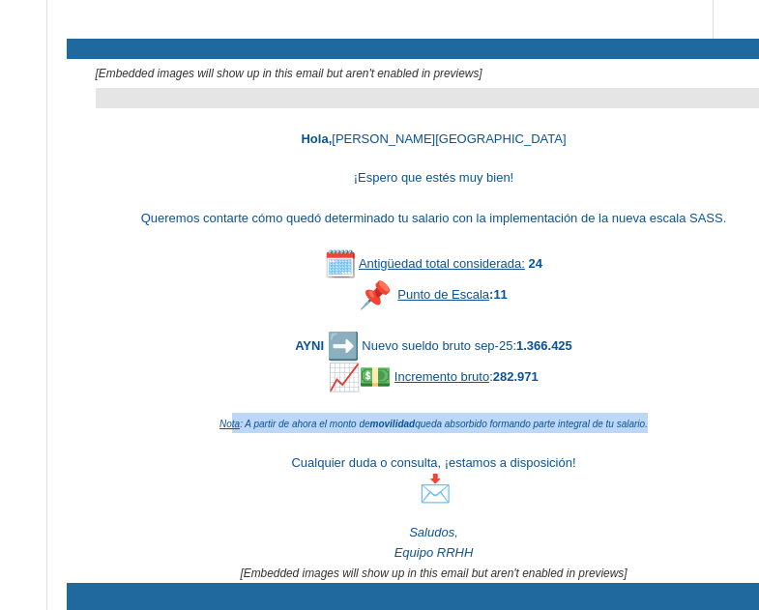
click at [685, 450] on div at bounding box center [434, 443] width 677 height 20
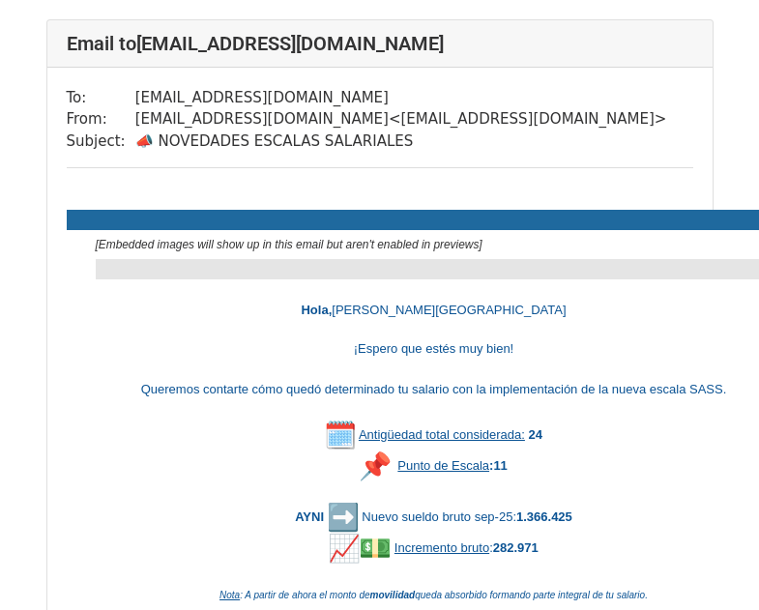
scroll to position [97, 0]
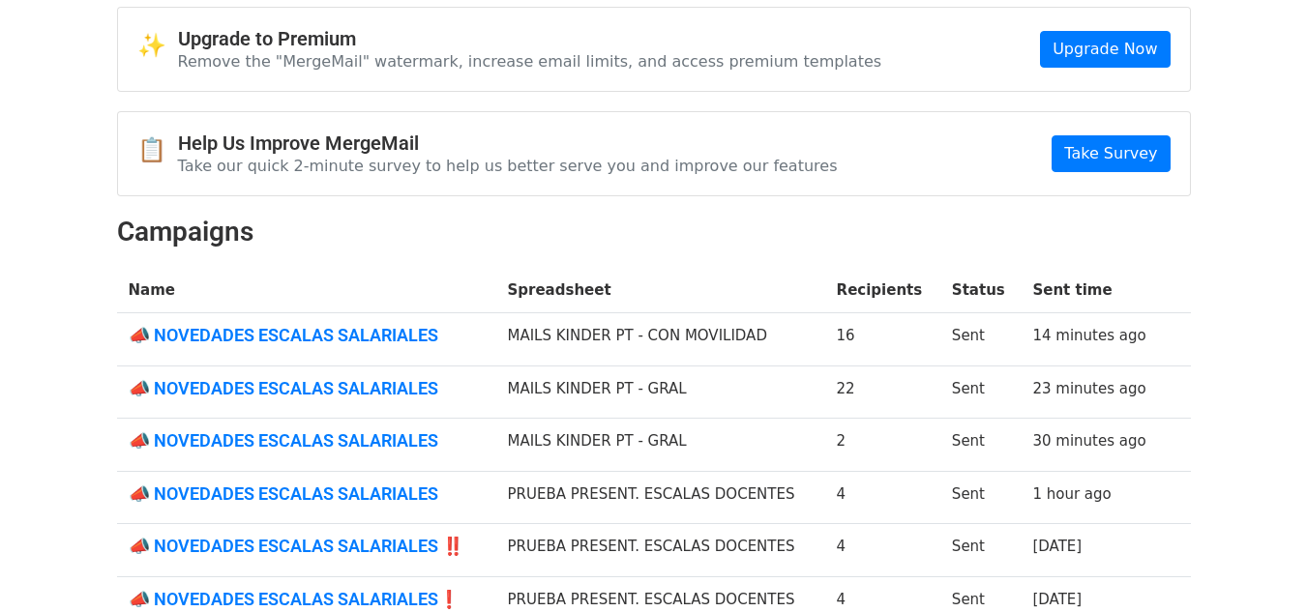
scroll to position [97, 0]
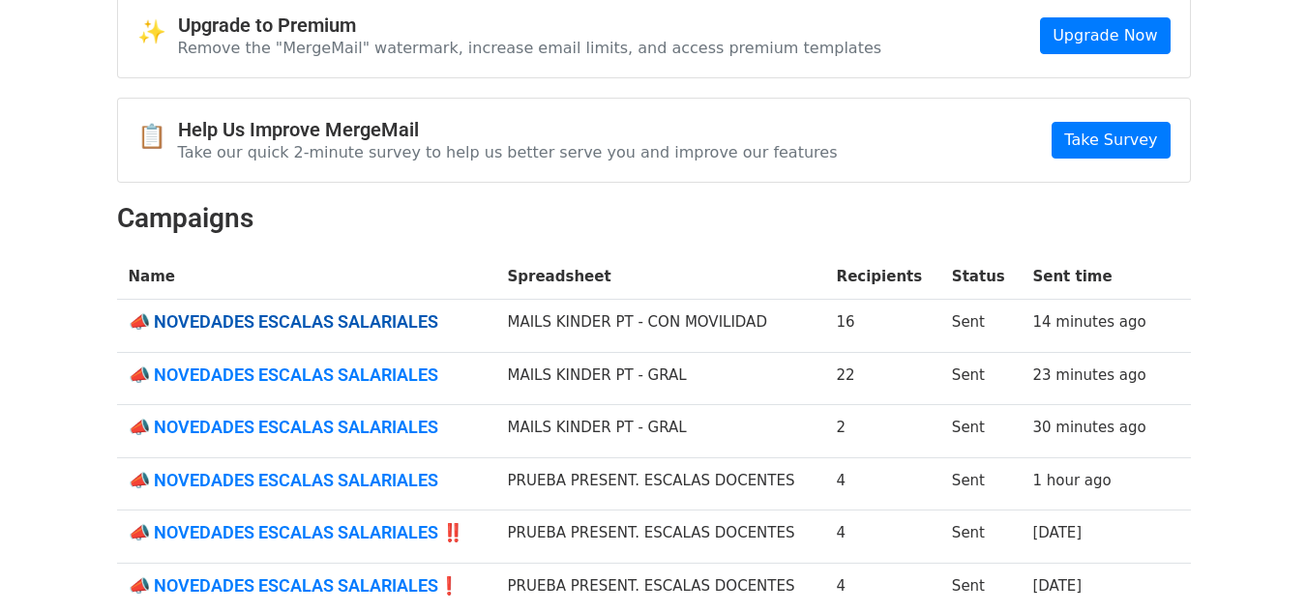
click at [369, 321] on link "📣 NOVEDADES ESCALAS SALARIALES" at bounding box center [307, 321] width 356 height 21
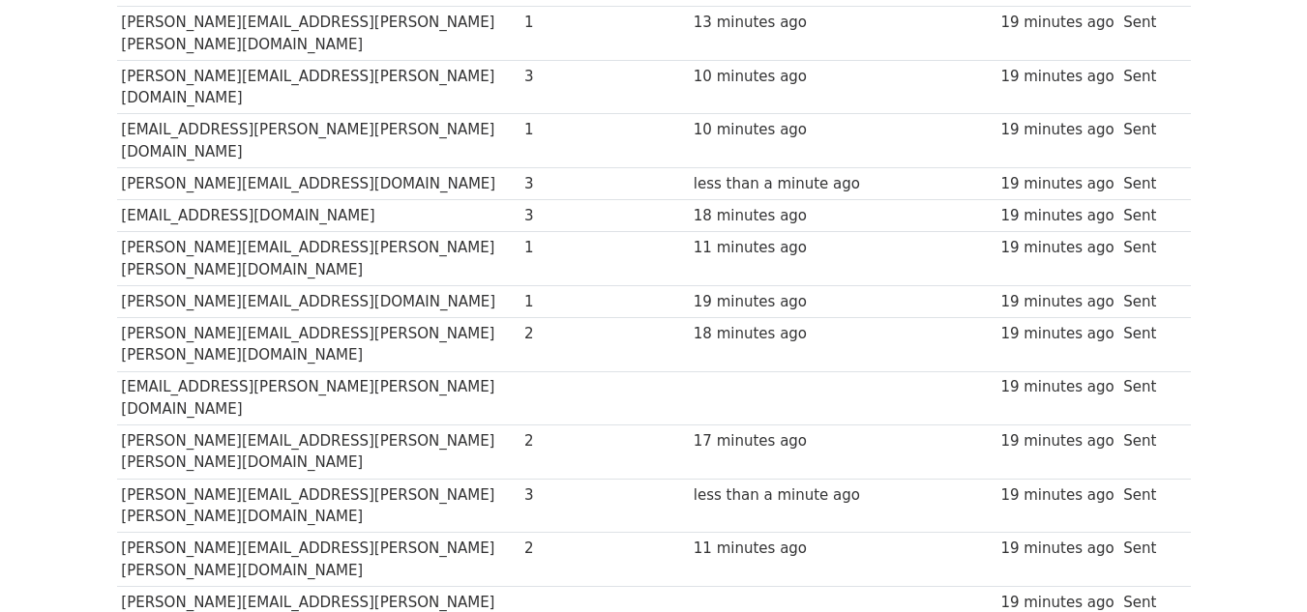
scroll to position [387, 0]
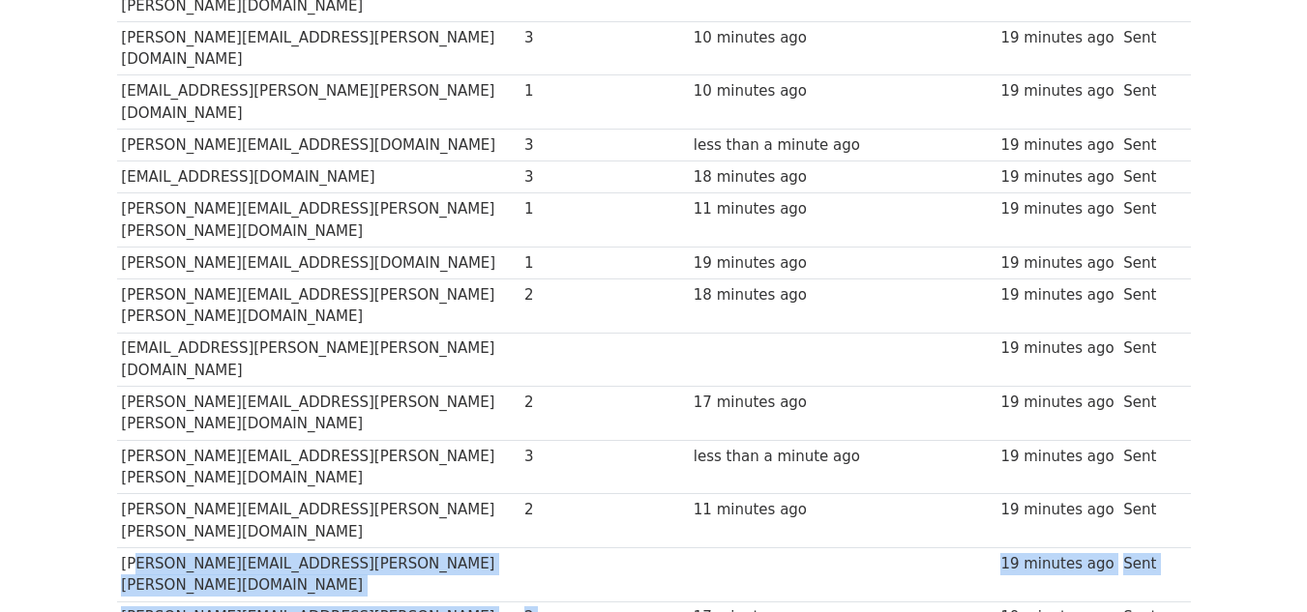
drag, startPoint x: 132, startPoint y: 370, endPoint x: 599, endPoint y: 386, distance: 467.5
click at [599, 386] on tbody "Recipient ↑ ↓ Opens ↑ ↓ Clicks ↑ ↓ Last opened ↑ ↓ Last clicked ↑ ↓ Sent ↑ ↓ St…" at bounding box center [654, 306] width 1074 height 805
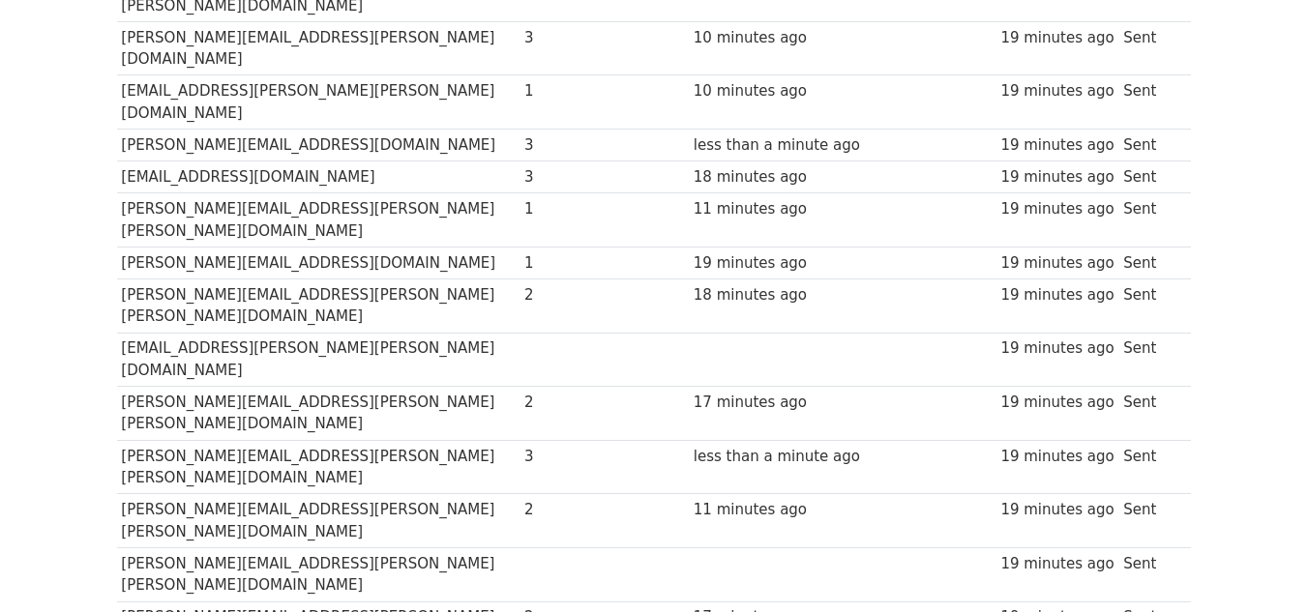
scroll to position [290, 0]
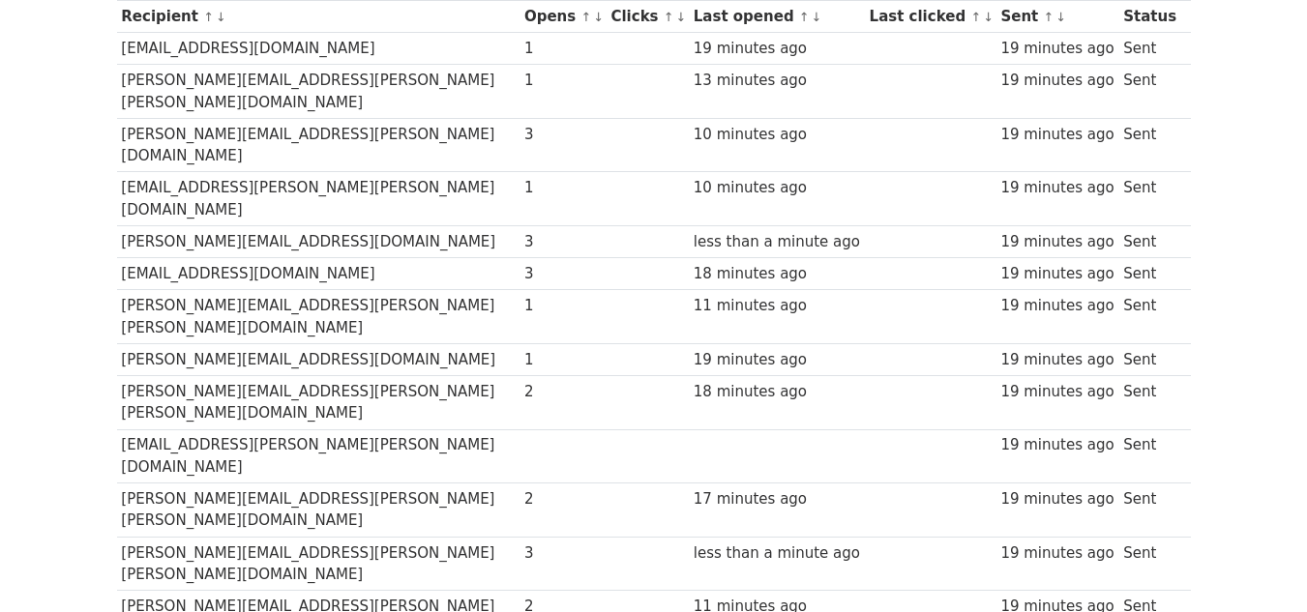
click at [255, 429] on td "[EMAIL_ADDRESS][PERSON_NAME][PERSON_NAME][DOMAIN_NAME]" at bounding box center [318, 456] width 403 height 54
click at [255, 429] on td "maite.peralta@sanandres.esc.edu.ar" at bounding box center [318, 456] width 403 height 54
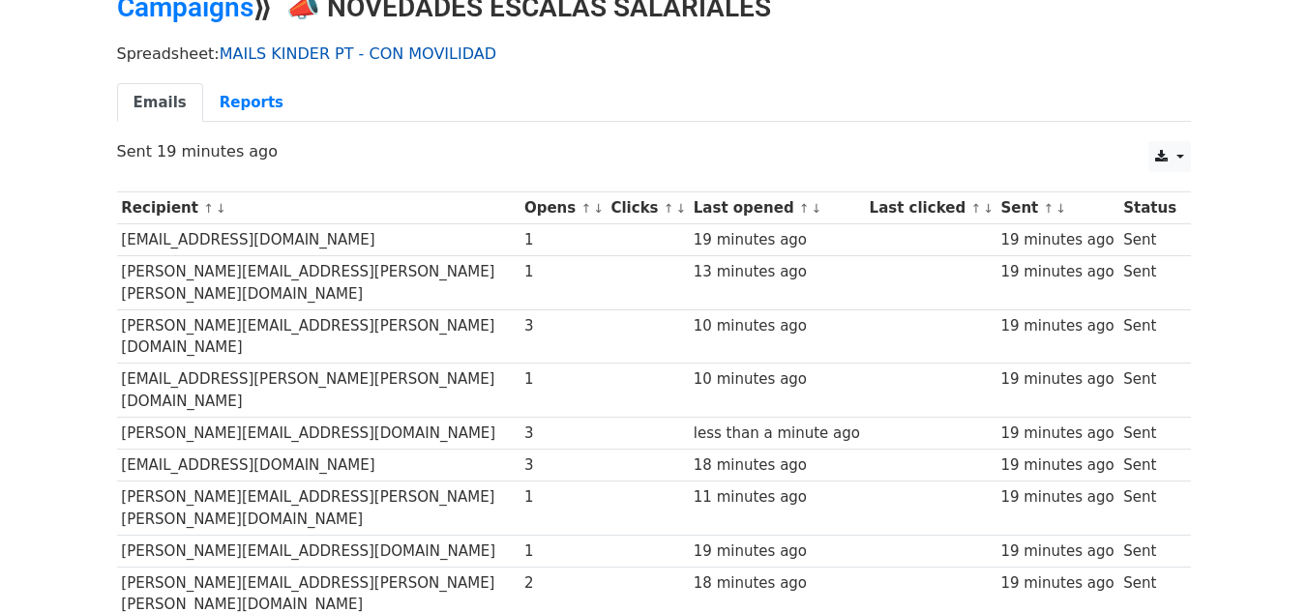
scroll to position [97, 0]
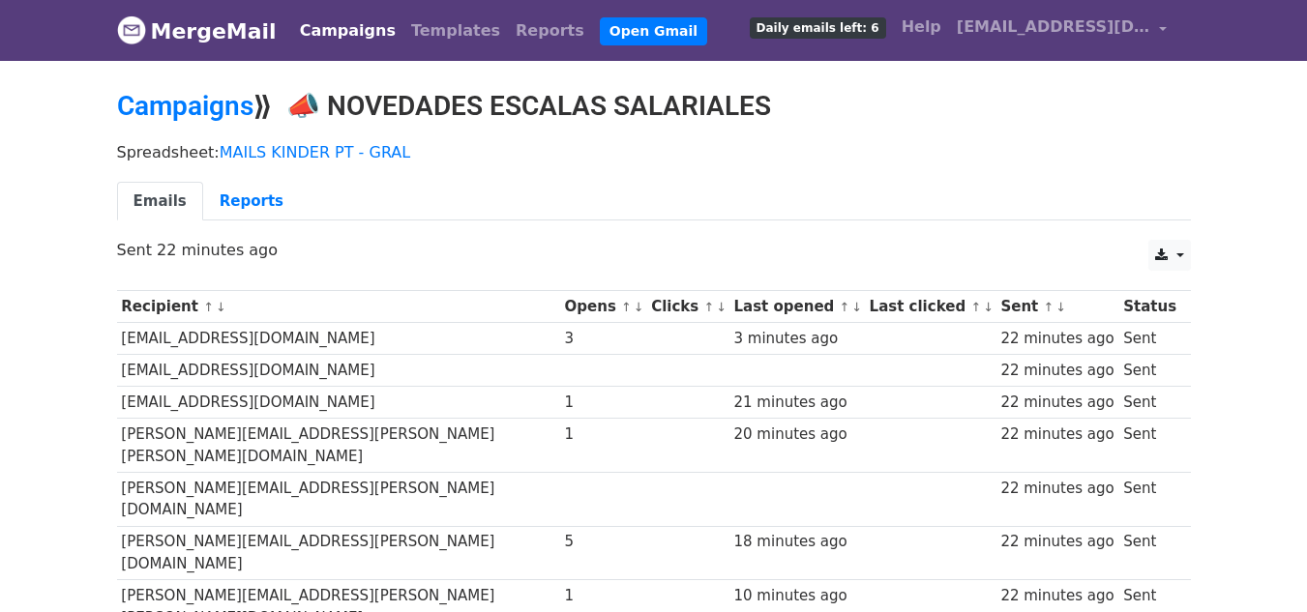
drag, startPoint x: 503, startPoint y: 340, endPoint x: 524, endPoint y: 340, distance: 21.3
click at [524, 340] on tr "[EMAIL_ADDRESS][DOMAIN_NAME] 3 3 minutes ago 22 minutes ago Sent" at bounding box center [654, 339] width 1074 height 32
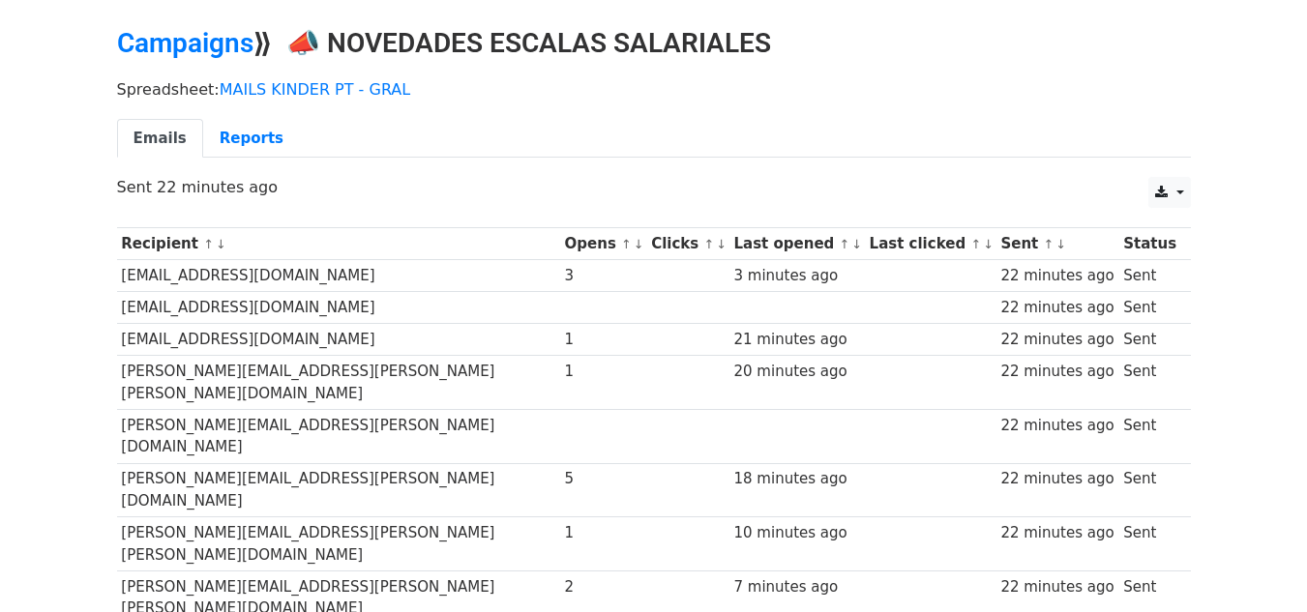
scroll to position [97, 0]
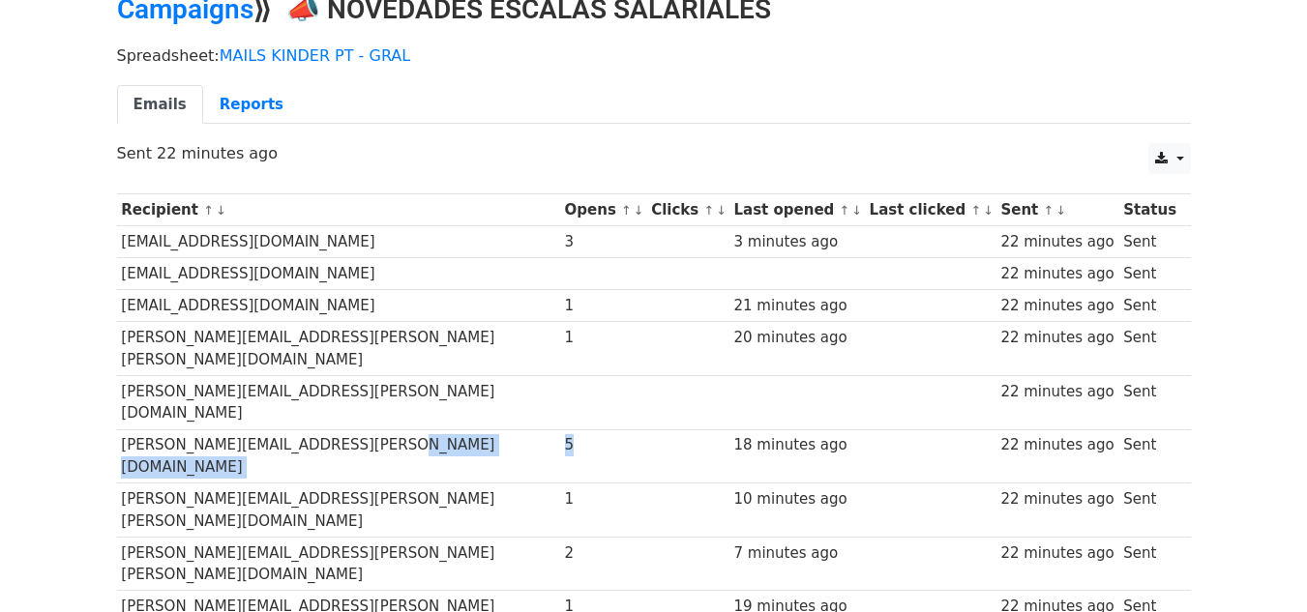
drag, startPoint x: 506, startPoint y: 400, endPoint x: 528, endPoint y: 406, distance: 23.0
click at [528, 429] on tr "sofia.vidal@sanandres.esc.edu.ar 5 18 minutes ago 22 minutes ago Sent" at bounding box center [654, 456] width 1074 height 54
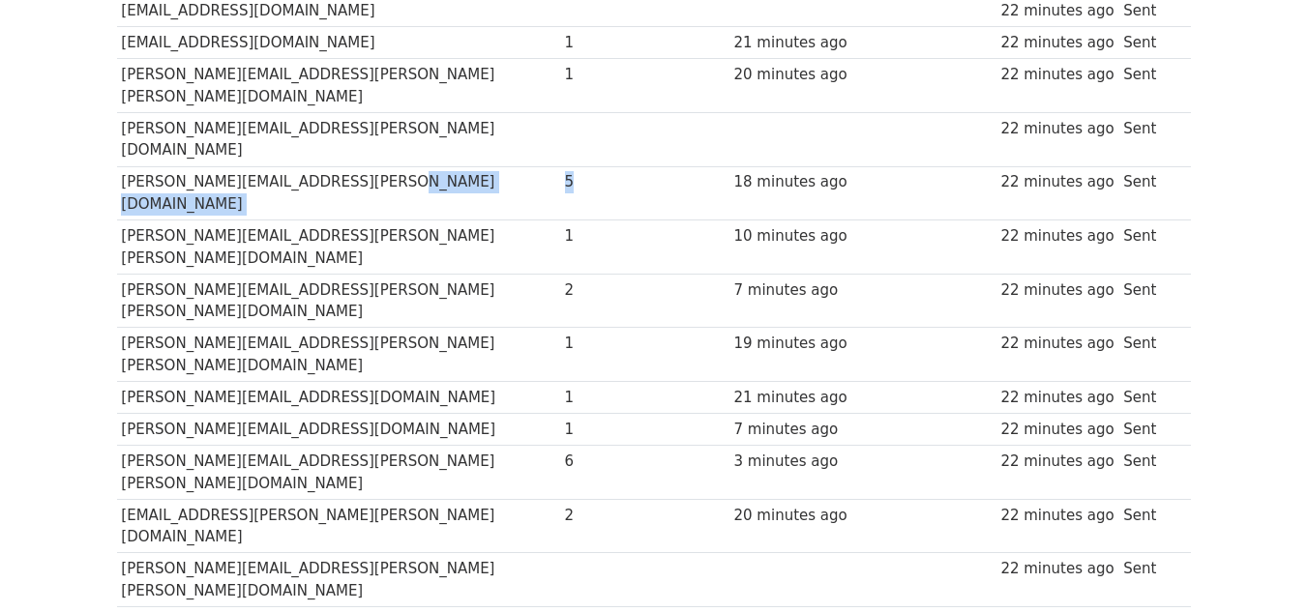
scroll to position [387, 0]
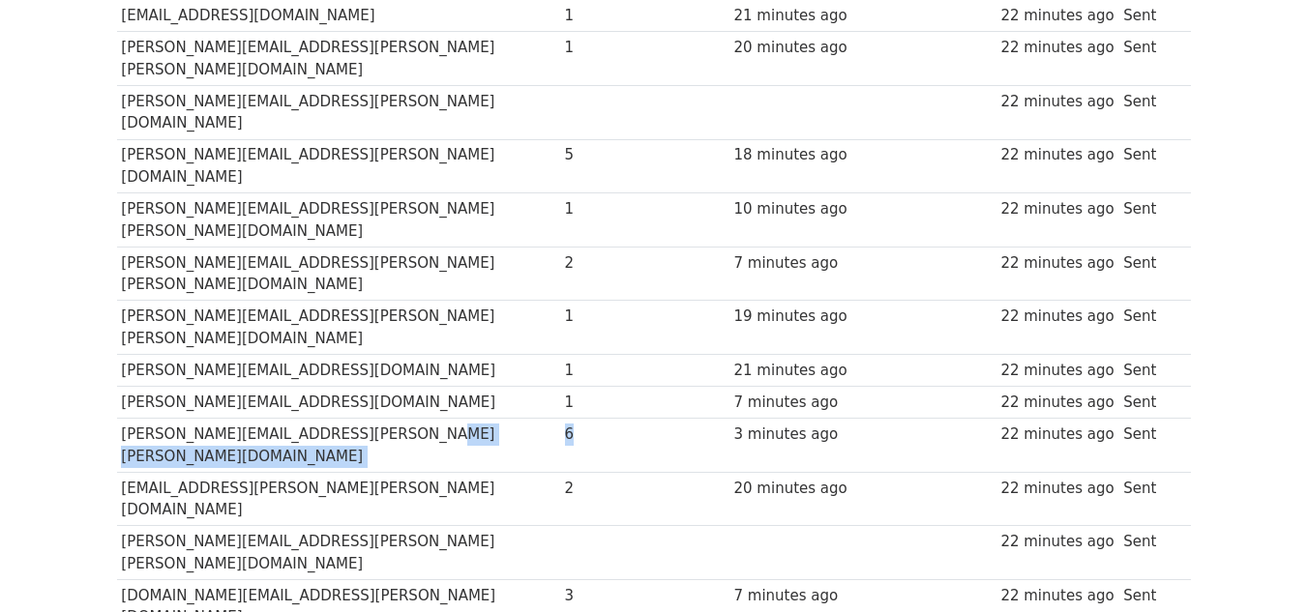
drag, startPoint x: 494, startPoint y: 314, endPoint x: 536, endPoint y: 311, distance: 41.8
click at [536, 419] on tr "maria.demartino@sanandres.esc.edu.ar 6 3 minutes ago 22 minutes ago Sent" at bounding box center [654, 446] width 1074 height 54
click at [565, 424] on div "6" at bounding box center [603, 435] width 77 height 22
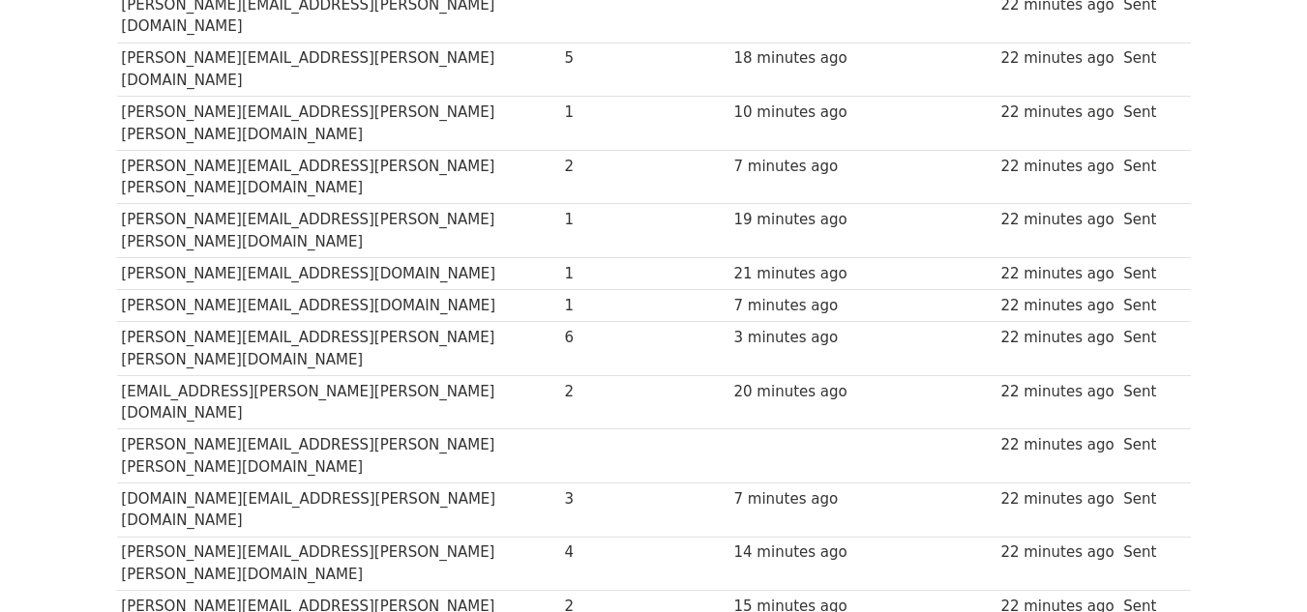
scroll to position [580, 0]
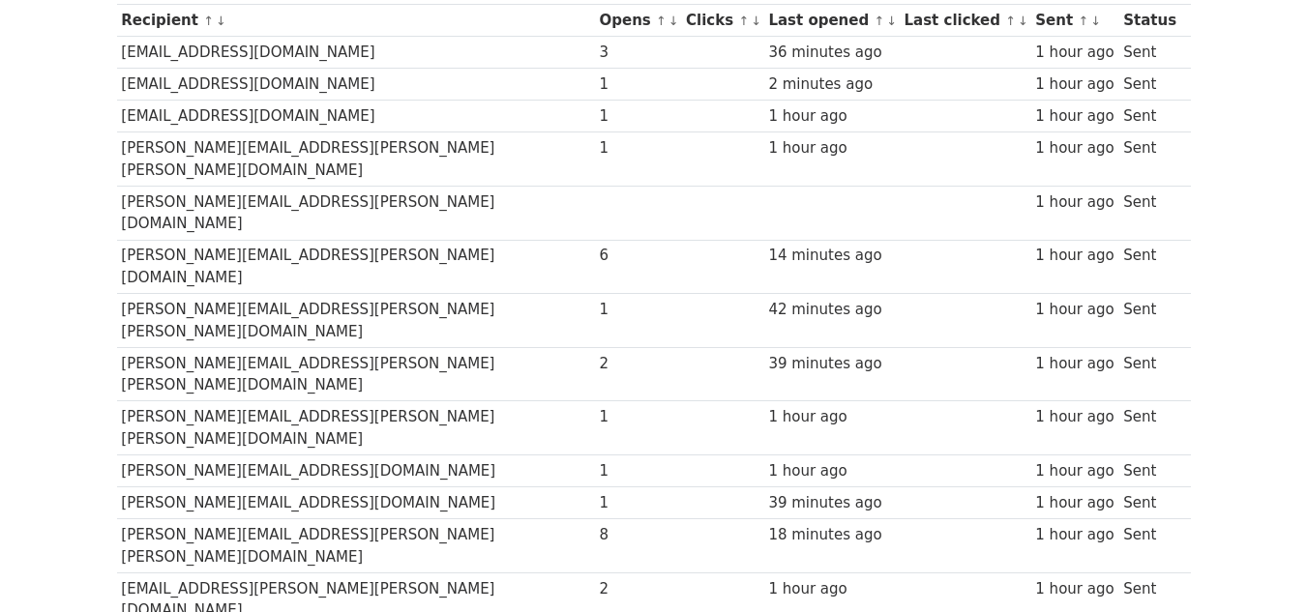
scroll to position [290, 0]
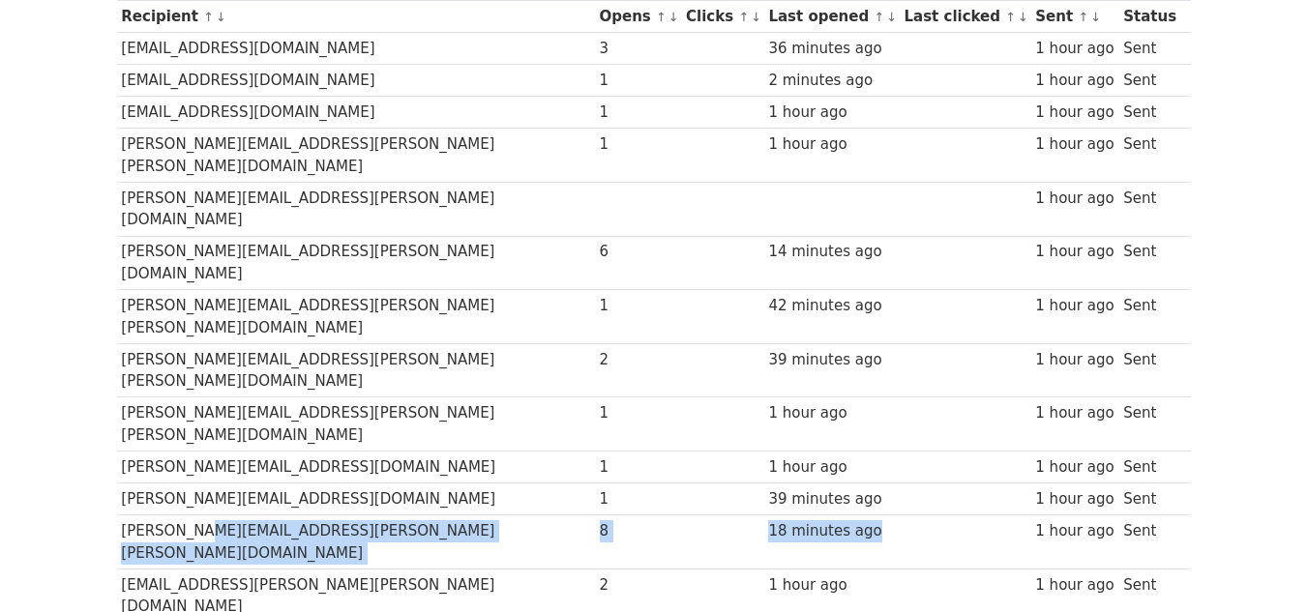
drag, startPoint x: 188, startPoint y: 400, endPoint x: 833, endPoint y: 398, distance: 645.2
click at [833, 516] on tr "[PERSON_NAME][EMAIL_ADDRESS][PERSON_NAME][PERSON_NAME][DOMAIN_NAME] 8 18 minute…" at bounding box center [654, 543] width 1074 height 54
click at [833, 520] on div "18 minutes ago" at bounding box center [831, 531] width 126 height 22
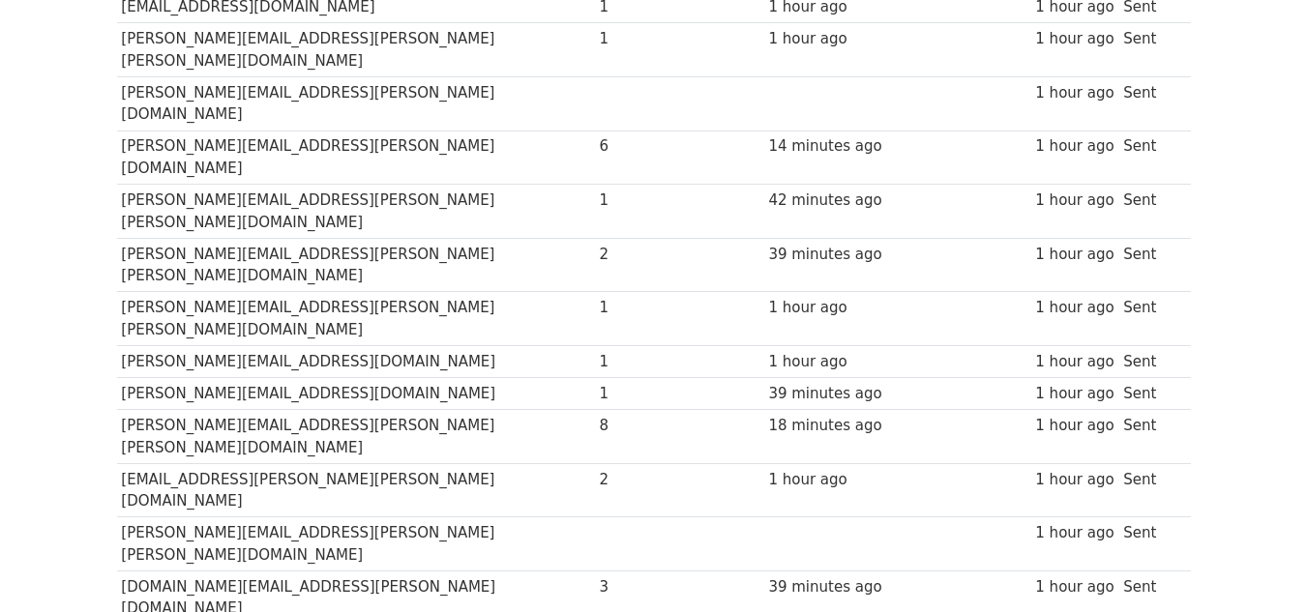
scroll to position [387, 0]
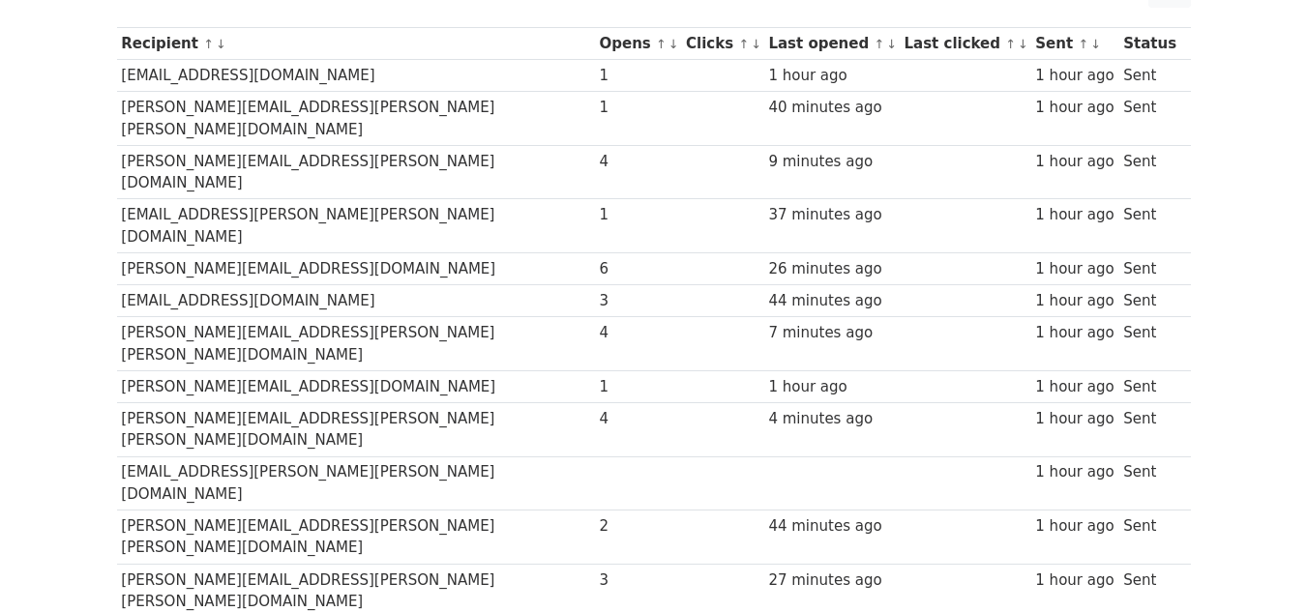
scroll to position [290, 0]
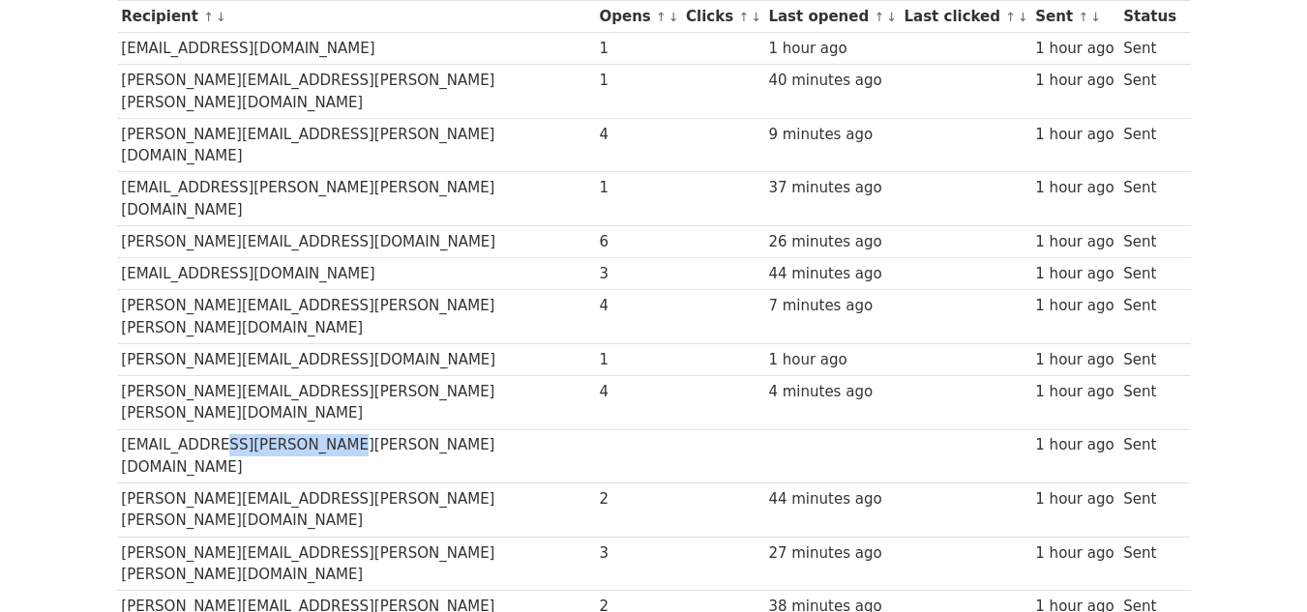
drag, startPoint x: 191, startPoint y: 334, endPoint x: 302, endPoint y: 338, distance: 111.3
click at [302, 429] on td "maite.peralta@sanandres.esc.edu.ar" at bounding box center [356, 456] width 478 height 54
drag, startPoint x: 209, startPoint y: 464, endPoint x: 331, endPoint y: 460, distance: 121.9
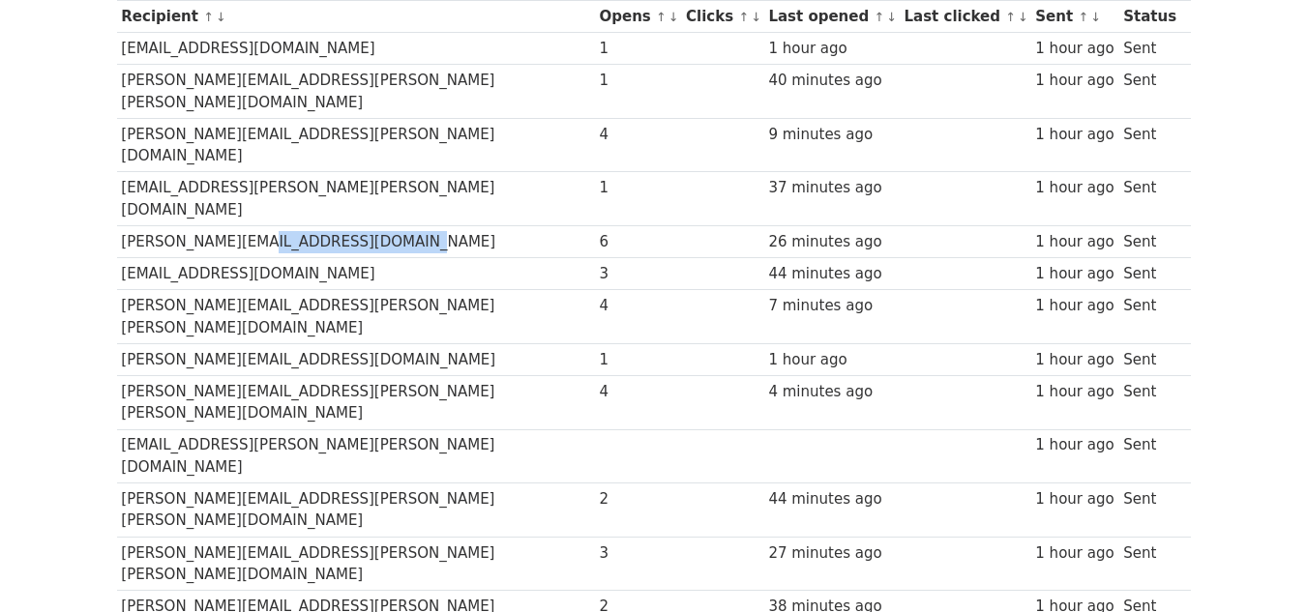
drag, startPoint x: 227, startPoint y: 178, endPoint x: 351, endPoint y: 181, distance: 123.9
click at [351, 226] on td "eliane.kragelj@sanandres.esc.edu.ar" at bounding box center [356, 242] width 478 height 32
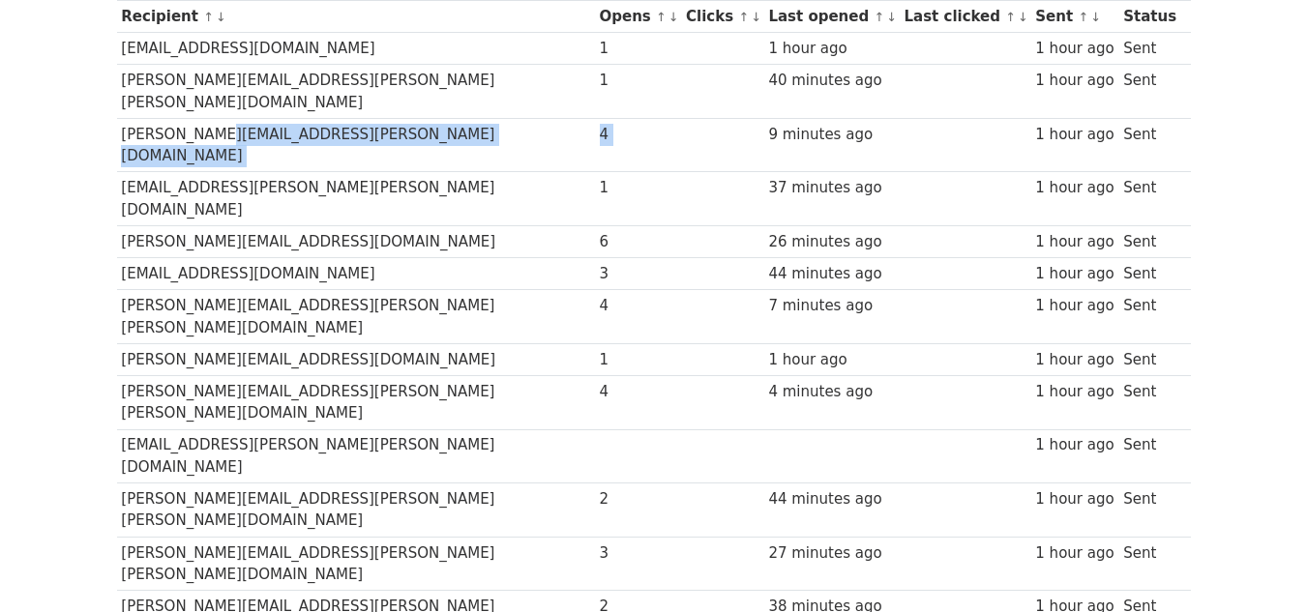
drag, startPoint x: 194, startPoint y: 107, endPoint x: 638, endPoint y: 110, distance: 444.0
click at [638, 118] on tr "debbie.singer@sanandres.esc.edu.ar 4 9 minutes ago 1 hour ago Sent" at bounding box center [654, 145] width 1074 height 54
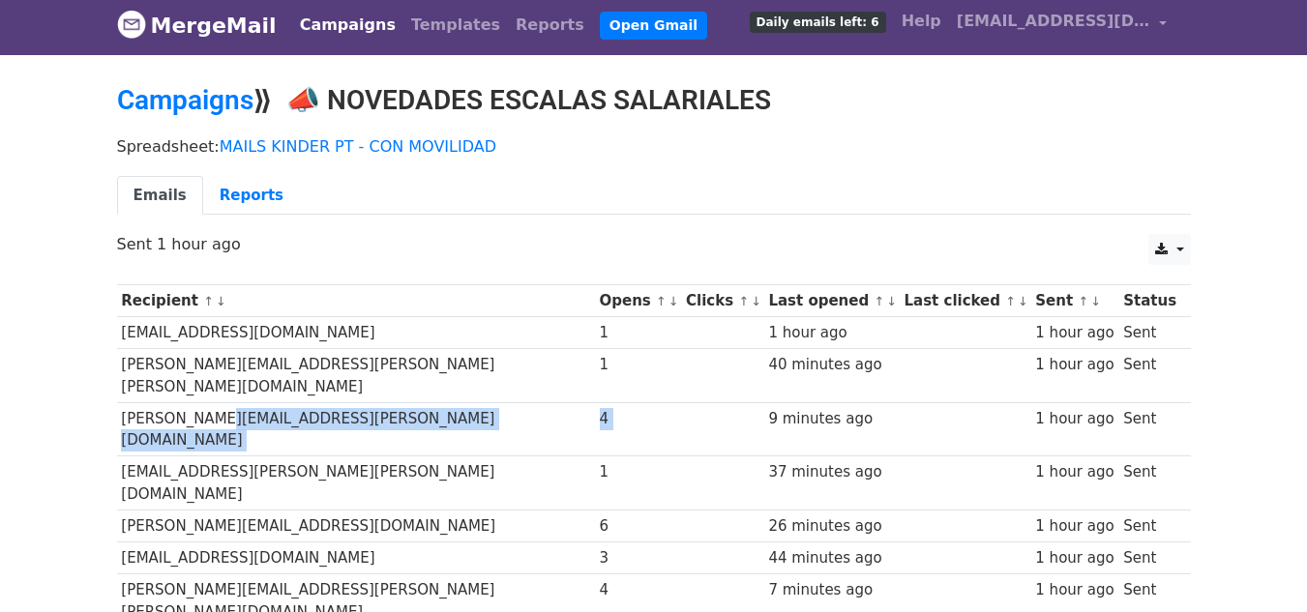
scroll to position [0, 0]
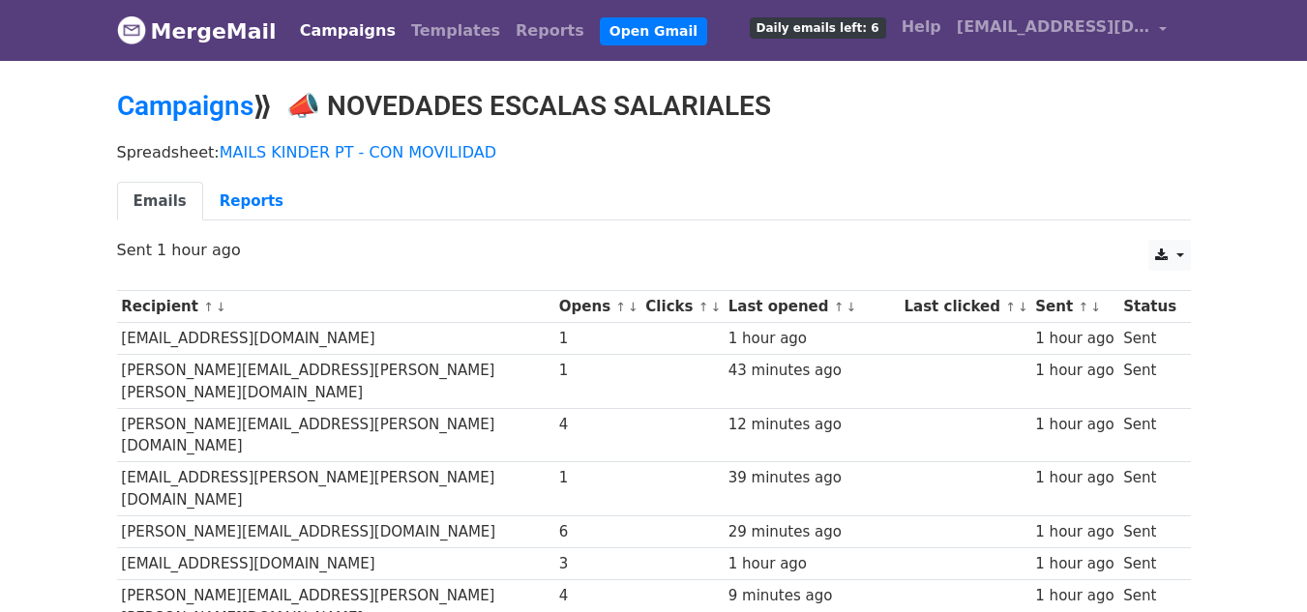
drag, startPoint x: 311, startPoint y: 99, endPoint x: 803, endPoint y: 78, distance: 492.8
click at [803, 78] on body "MergeMail Campaigns Templates Reports Open Gmail Daily emails left: 6 Help rrhh…" at bounding box center [653, 594] width 1307 height 1189
copy h2 "📣 NOVEDADES ESCALAS SALARIALES"
click at [247, 211] on link "Reports" at bounding box center [251, 202] width 97 height 40
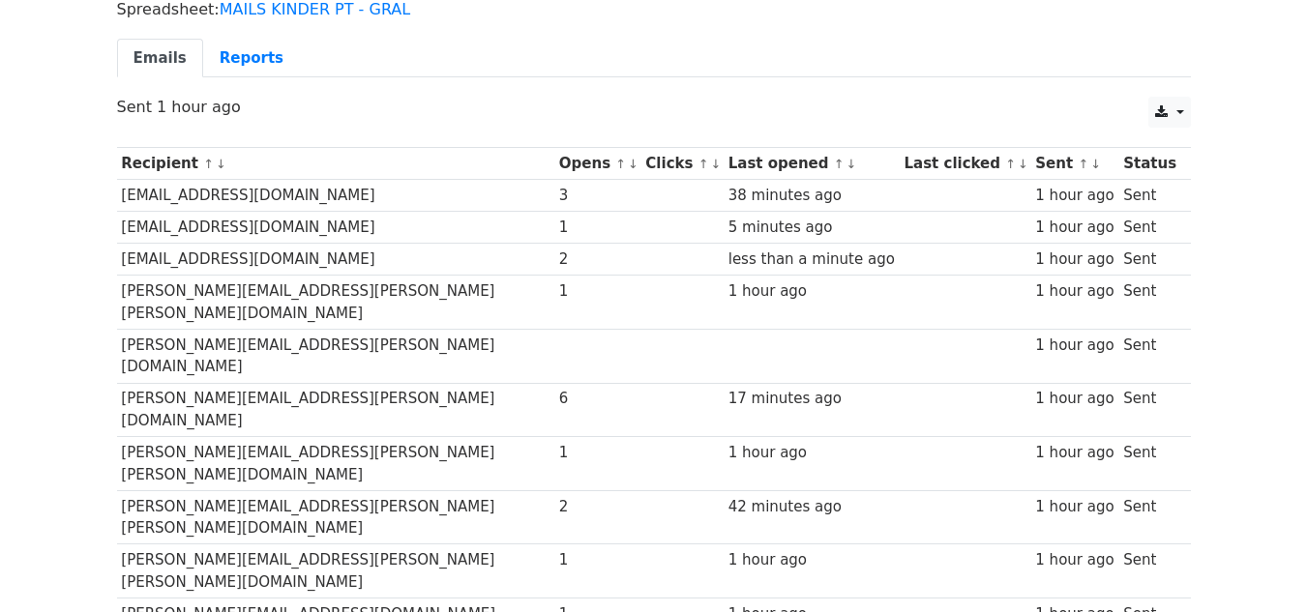
scroll to position [193, 0]
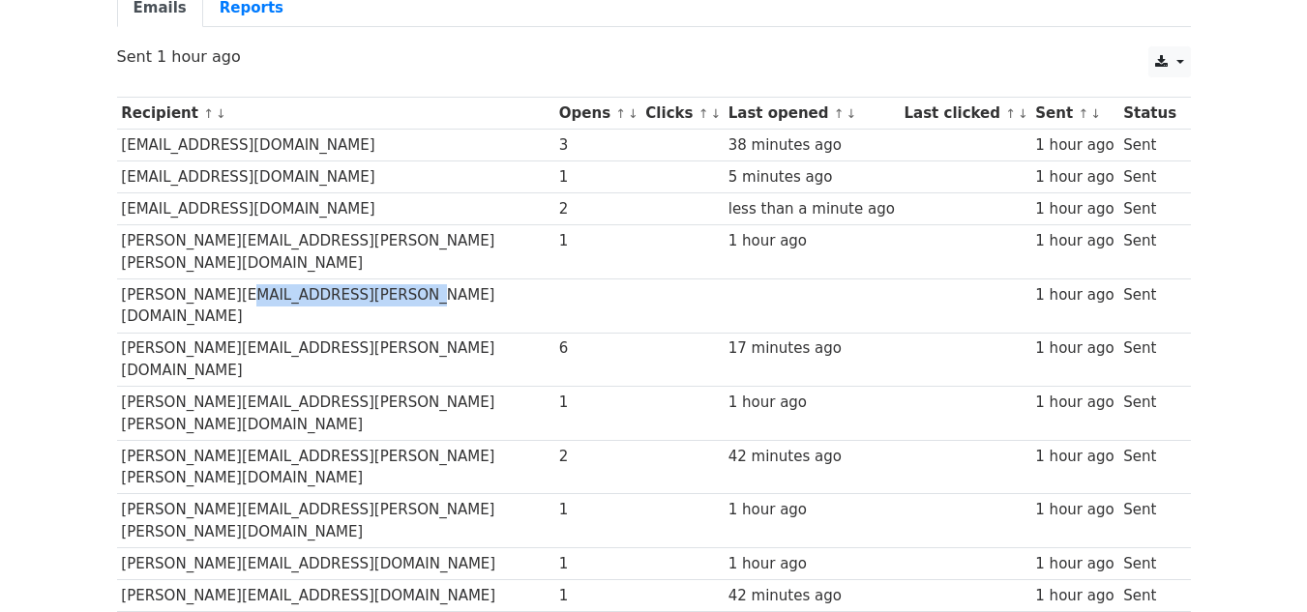
drag, startPoint x: 227, startPoint y: 279, endPoint x: 388, endPoint y: 270, distance: 160.8
click at [388, 280] on td "[PERSON_NAME][EMAIL_ADDRESS][PERSON_NAME][DOMAIN_NAME]" at bounding box center [336, 307] width 438 height 54
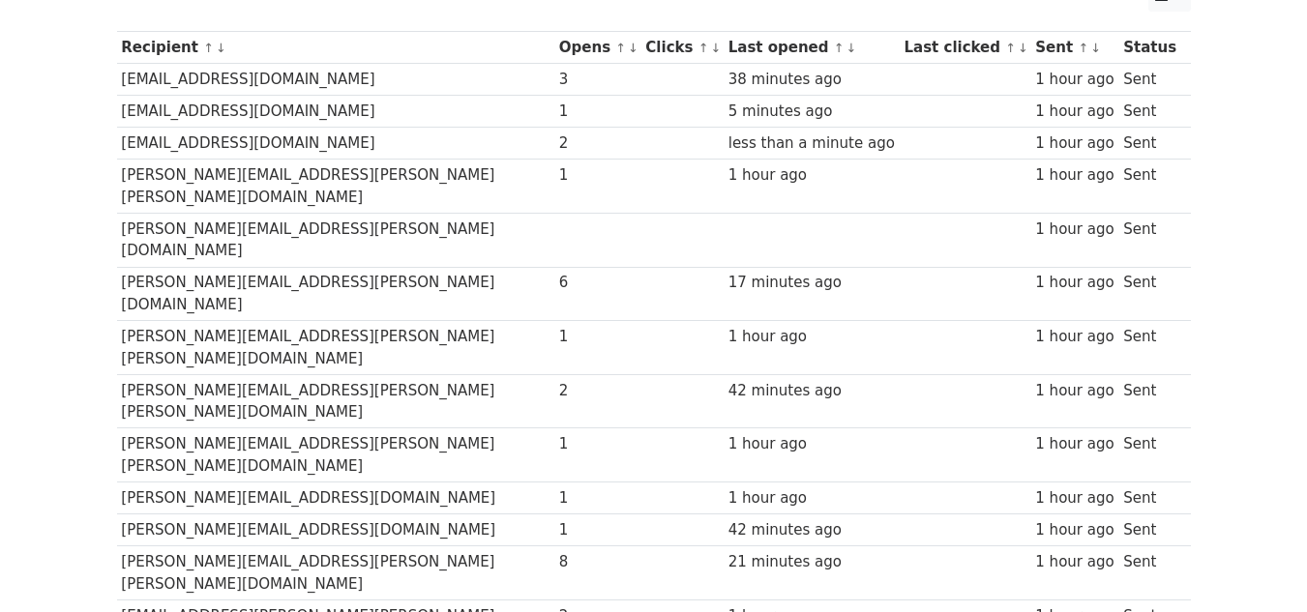
scroll to position [290, 0]
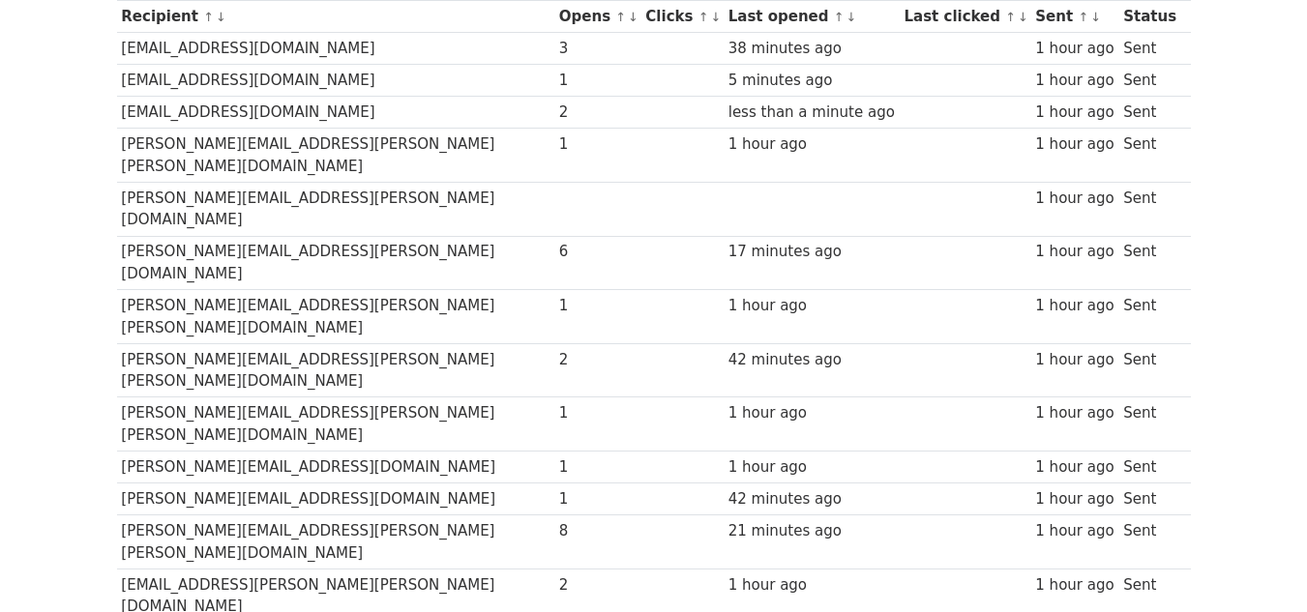
drag, startPoint x: 145, startPoint y: 463, endPoint x: 376, endPoint y: 459, distance: 231.2
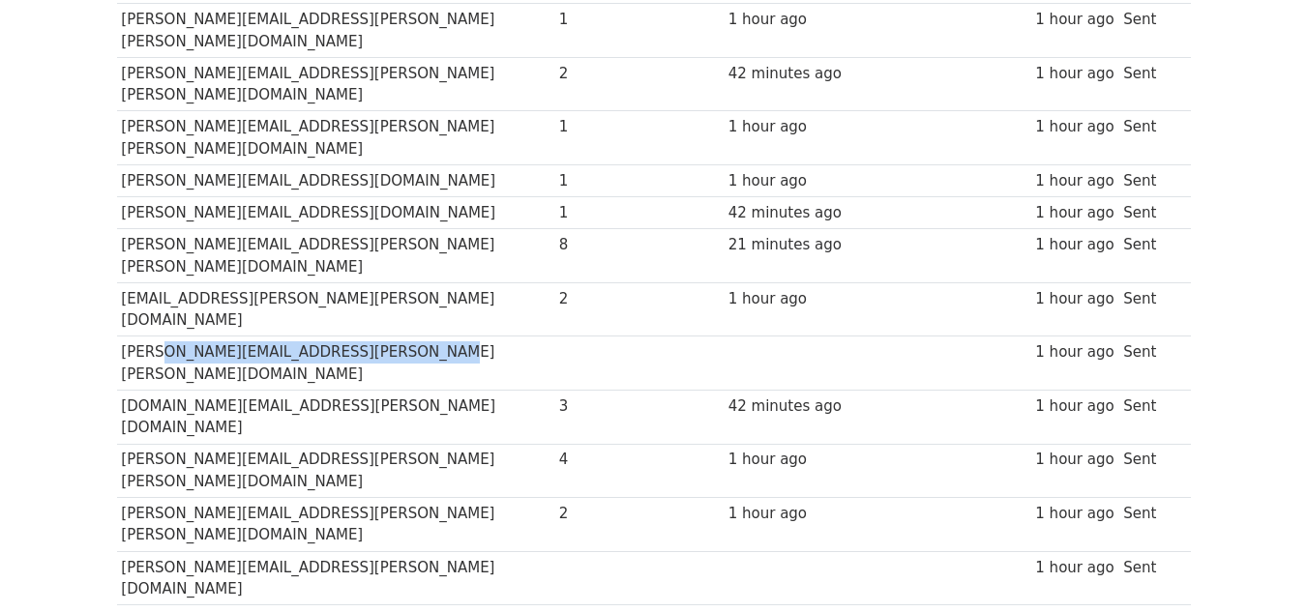
scroll to position [580, 0]
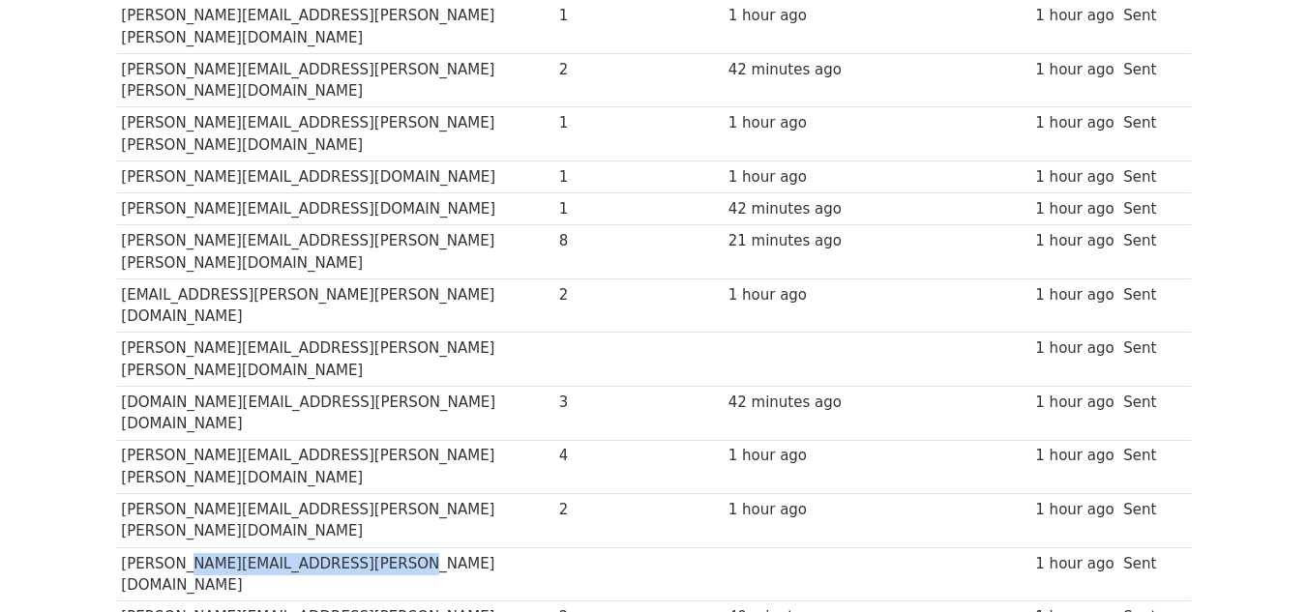
drag, startPoint x: 170, startPoint y: 297, endPoint x: 383, endPoint y: 303, distance: 212.9
click at [383, 548] on td "[PERSON_NAME][EMAIL_ADDRESS][PERSON_NAME][DOMAIN_NAME]" at bounding box center [336, 575] width 438 height 54
click at [383, 548] on td "jimena.corton@sanandres.esc.edu.ar" at bounding box center [336, 575] width 438 height 54
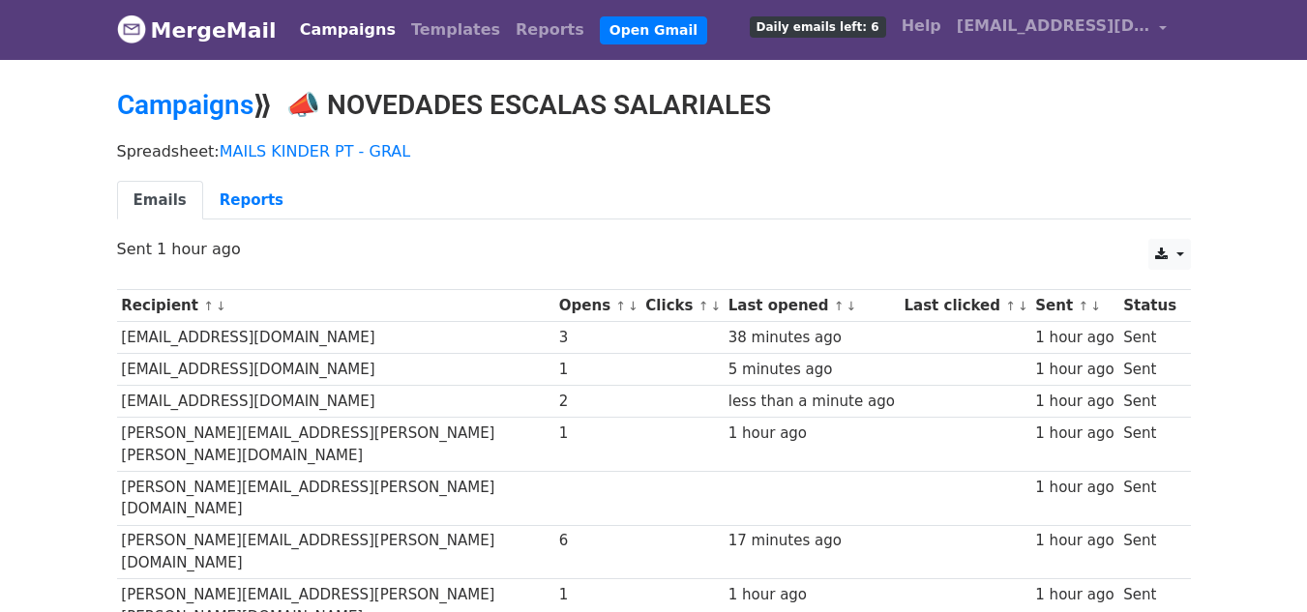
scroll to position [0, 0]
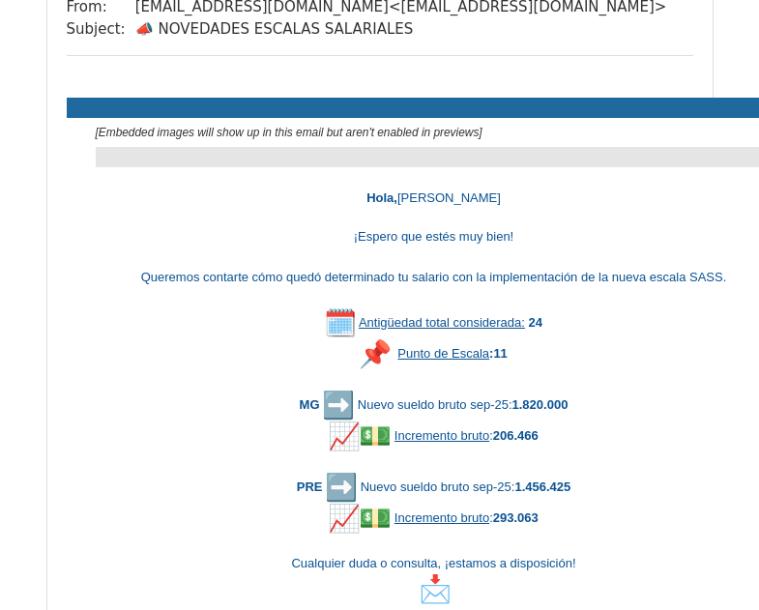
scroll to position [290, 0]
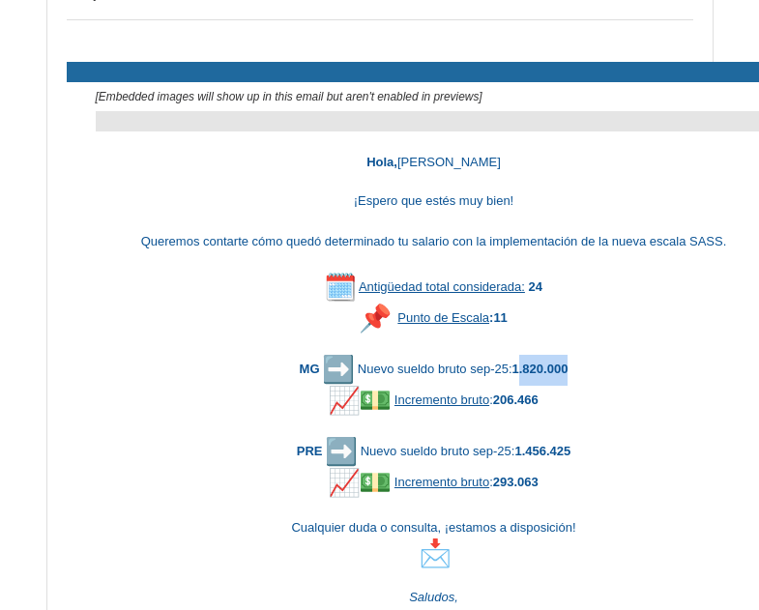
drag, startPoint x: 518, startPoint y: 347, endPoint x: 583, endPoint y: 346, distance: 65.8
click at [583, 354] on div "MG Nuevo sueldo bruto sep-25: 1.820.000" at bounding box center [434, 369] width 677 height 31
drag, startPoint x: 514, startPoint y: 373, endPoint x: 545, endPoint y: 380, distance: 31.7
click at [545, 385] on div "Incremento bruto : 206.466" at bounding box center [434, 400] width 677 height 31
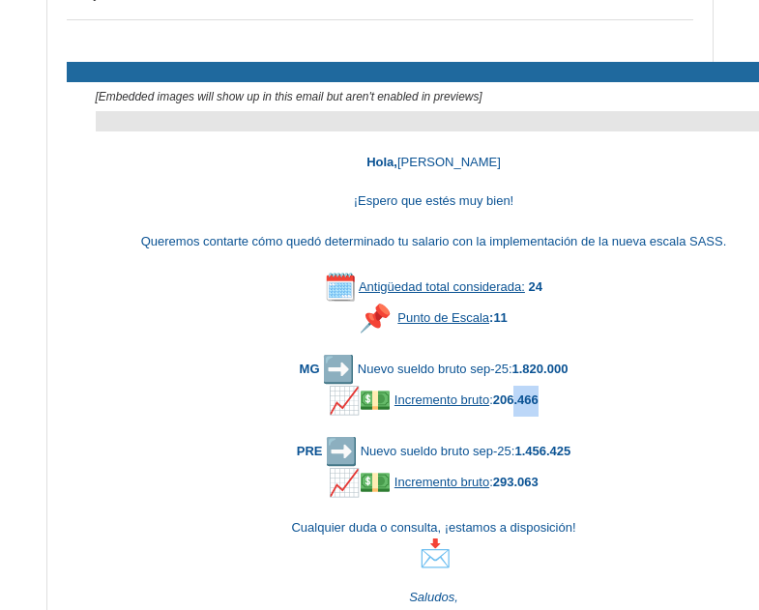
click at [545, 385] on div "Incremento bruto : 206.466" at bounding box center [434, 400] width 677 height 31
drag, startPoint x: 513, startPoint y: 433, endPoint x: 566, endPoint y: 432, distance: 53.2
click at [566, 444] on font "PRE Nuevo sueldo bruto sep-25: 1.456.425" at bounding box center [434, 451] width 275 height 15
click at [529, 467] on div "Incremento bruto : 293.063" at bounding box center [434, 482] width 677 height 31
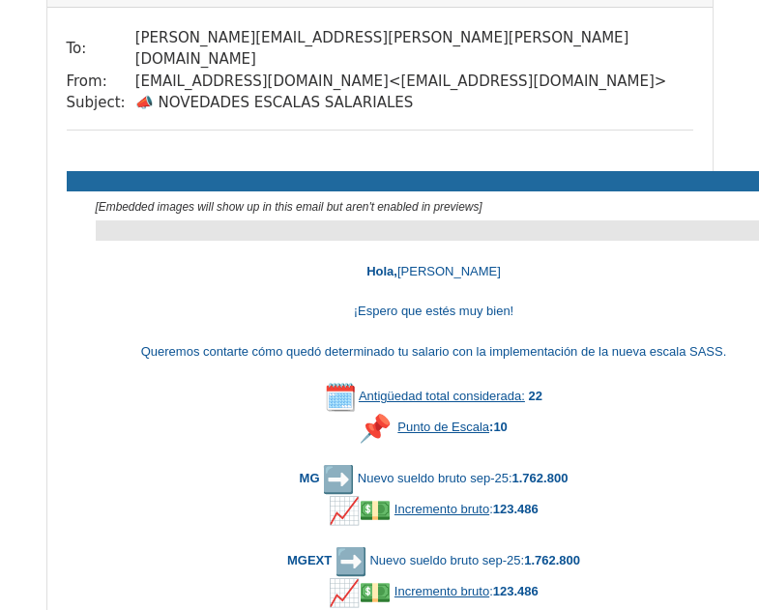
scroll to position [1354, 0]
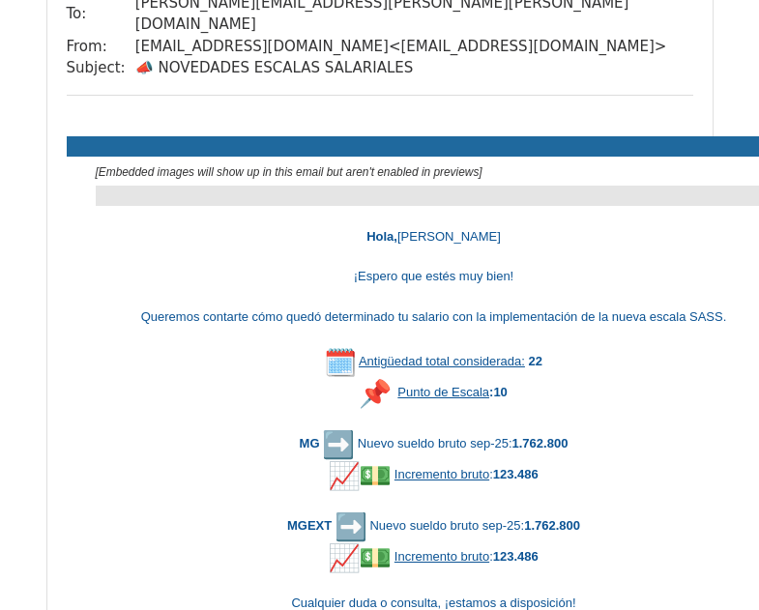
click at [502, 549] on b "123.486" at bounding box center [515, 556] width 45 height 15
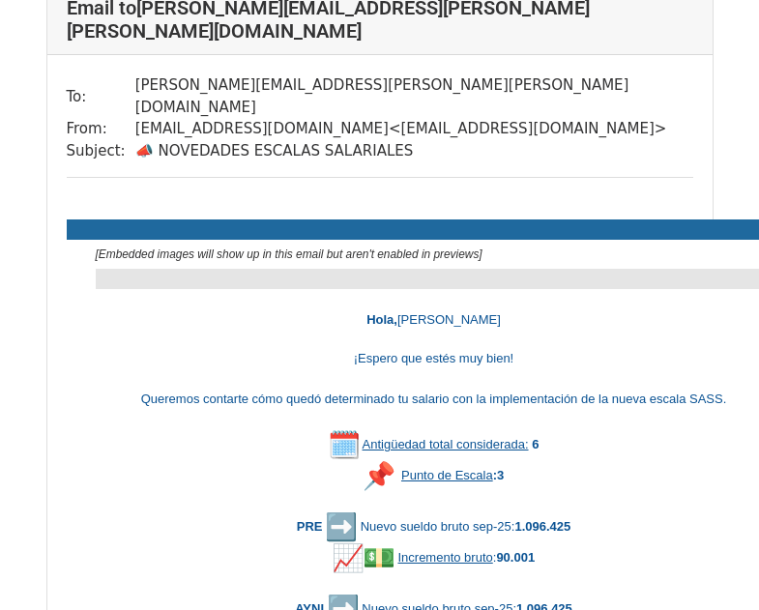
scroll to position [2418, 0]
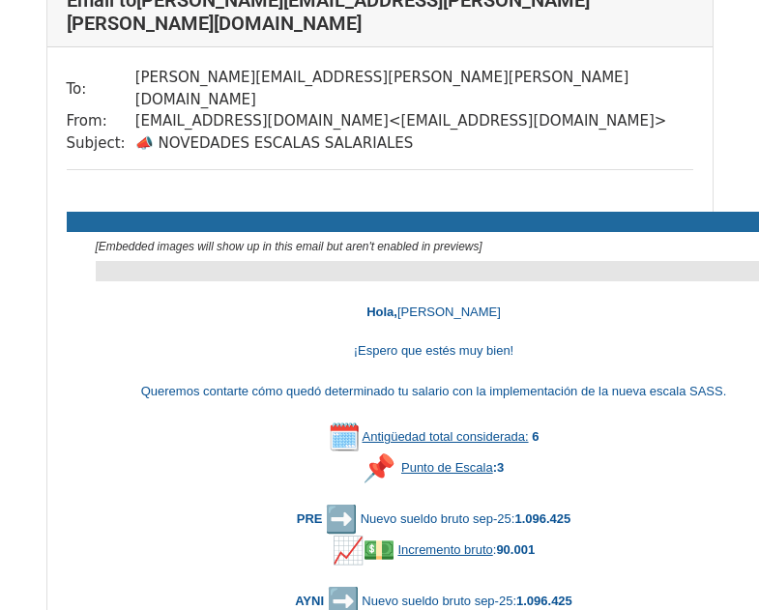
click at [529, 543] on b "90.001" at bounding box center [515, 550] width 39 height 15
click at [528, 586] on div "AYNI Nuevo sueldo bruto sep-25: 1.096.425" at bounding box center [434, 601] width 677 height 31
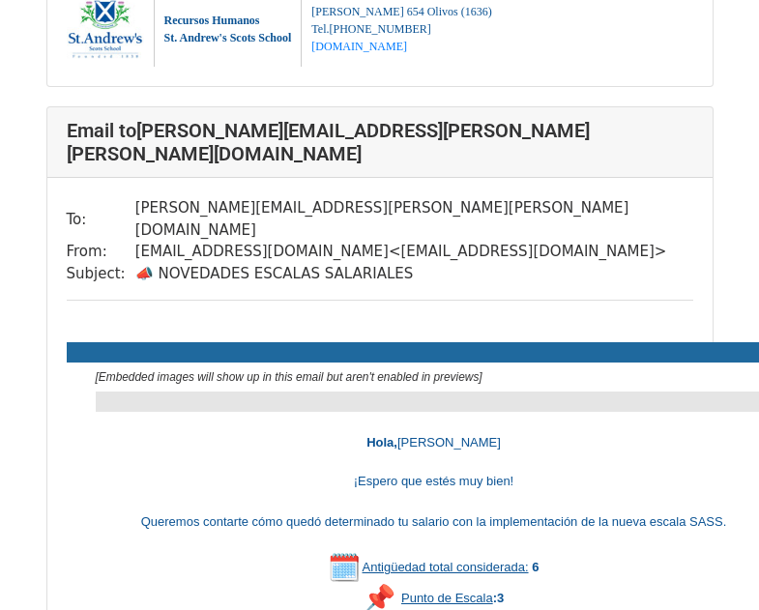
scroll to position [2384, 0]
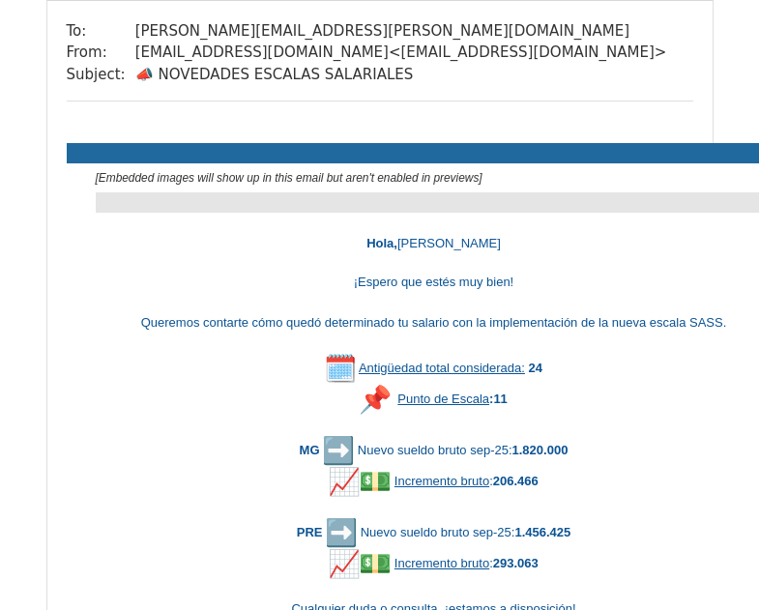
scroll to position [0, 0]
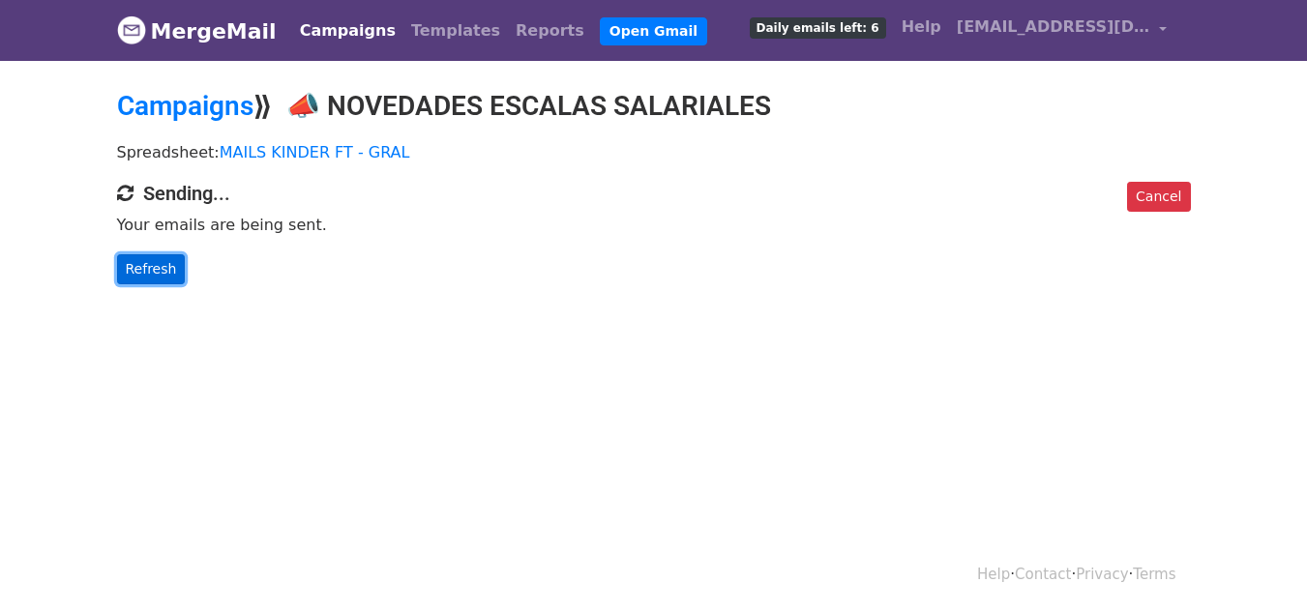
click at [137, 272] on link "Refresh" at bounding box center [151, 269] width 69 height 30
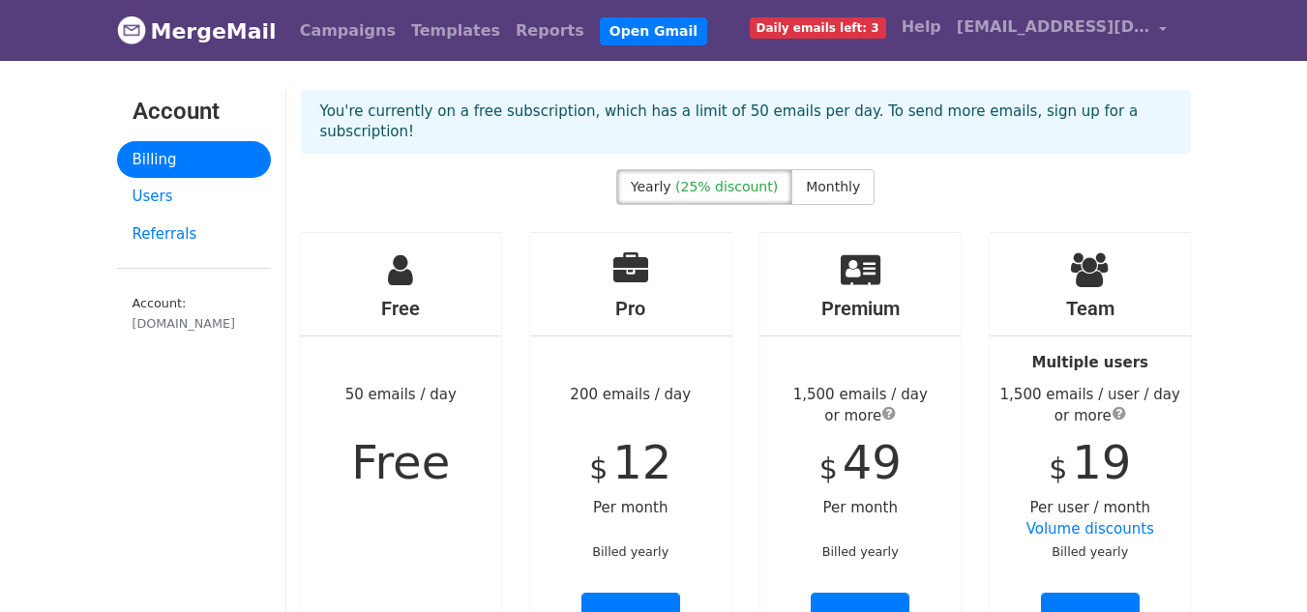
click at [740, 179] on span "(25% discount)" at bounding box center [726, 186] width 103 height 15
click at [807, 179] on span "Monthly" at bounding box center [833, 186] width 54 height 15
click at [761, 179] on span "(25% discount)" at bounding box center [726, 186] width 103 height 15
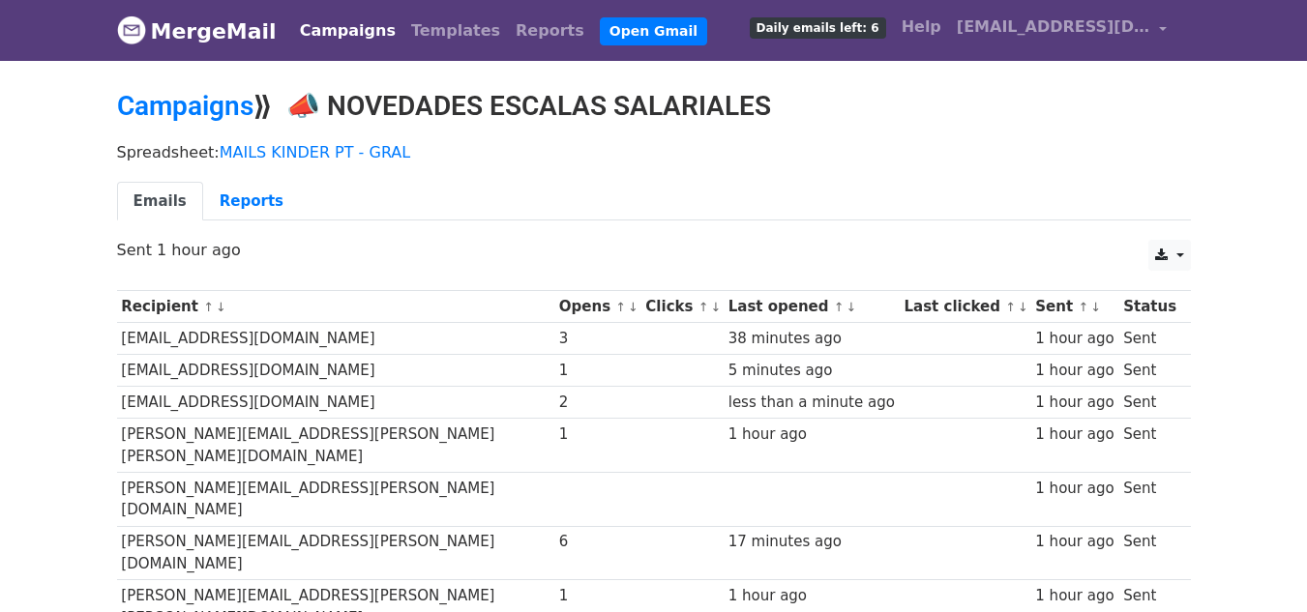
click at [426, 90] on h2 "Campaigns ⟫ 📣 NOVEDADES ESCALAS SALARIALES" at bounding box center [654, 106] width 1074 height 33
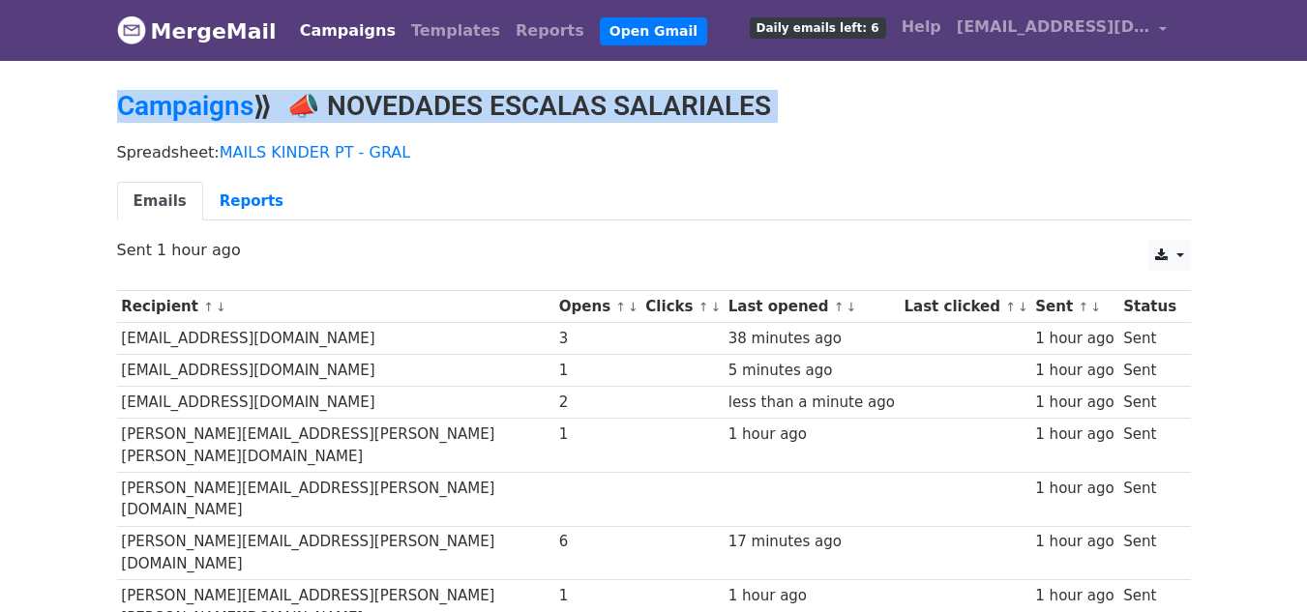
click at [426, 90] on h2 "Campaigns ⟫ 📣 NOVEDADES ESCALAS SALARIALES" at bounding box center [654, 106] width 1074 height 33
click at [314, 116] on h2 "Campaigns ⟫ 📣 NOVEDADES ESCALAS SALARIALES" at bounding box center [654, 106] width 1074 height 33
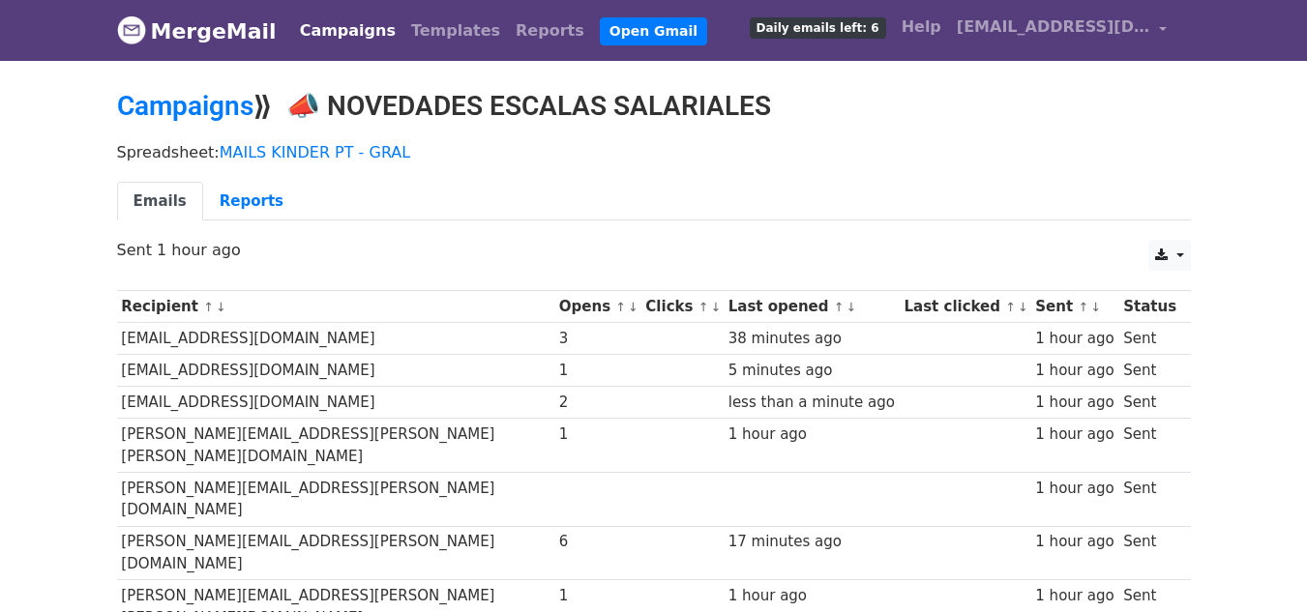
drag, startPoint x: 301, startPoint y: 104, endPoint x: 782, endPoint y: 108, distance: 480.8
click at [782, 108] on h2 "Campaigns ⟫ 📣 NOVEDADES ESCALAS SALARIALES" at bounding box center [654, 106] width 1074 height 33
copy h2 "📣 NOVEDADES ESCALAS SALARIALES"
click at [248, 183] on link "Reports" at bounding box center [251, 202] width 97 height 40
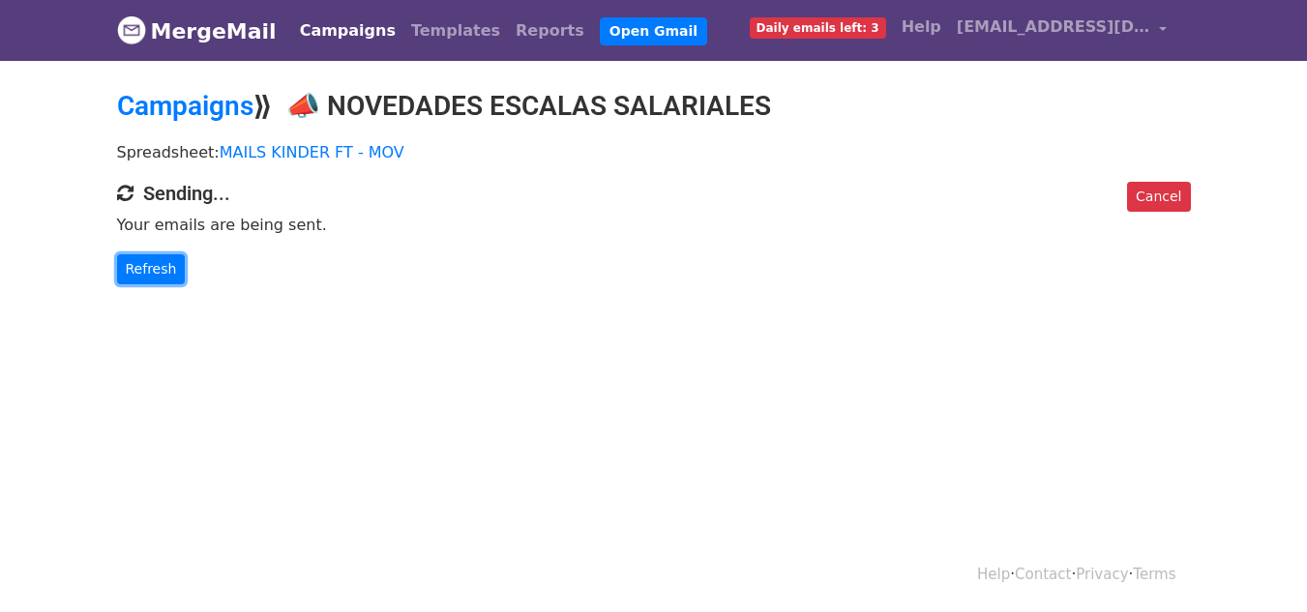
drag, startPoint x: 152, startPoint y: 269, endPoint x: 196, endPoint y: 74, distance: 199.5
click at [152, 269] on link "Refresh" at bounding box center [151, 269] width 69 height 30
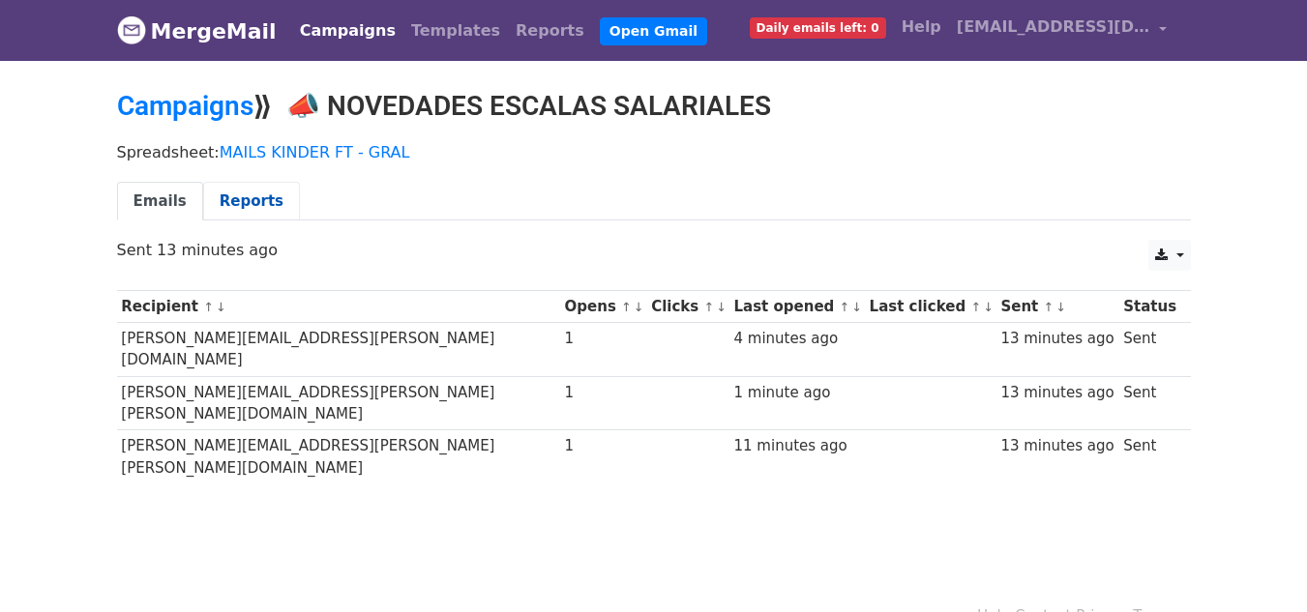
click at [217, 203] on link "Reports" at bounding box center [251, 202] width 97 height 40
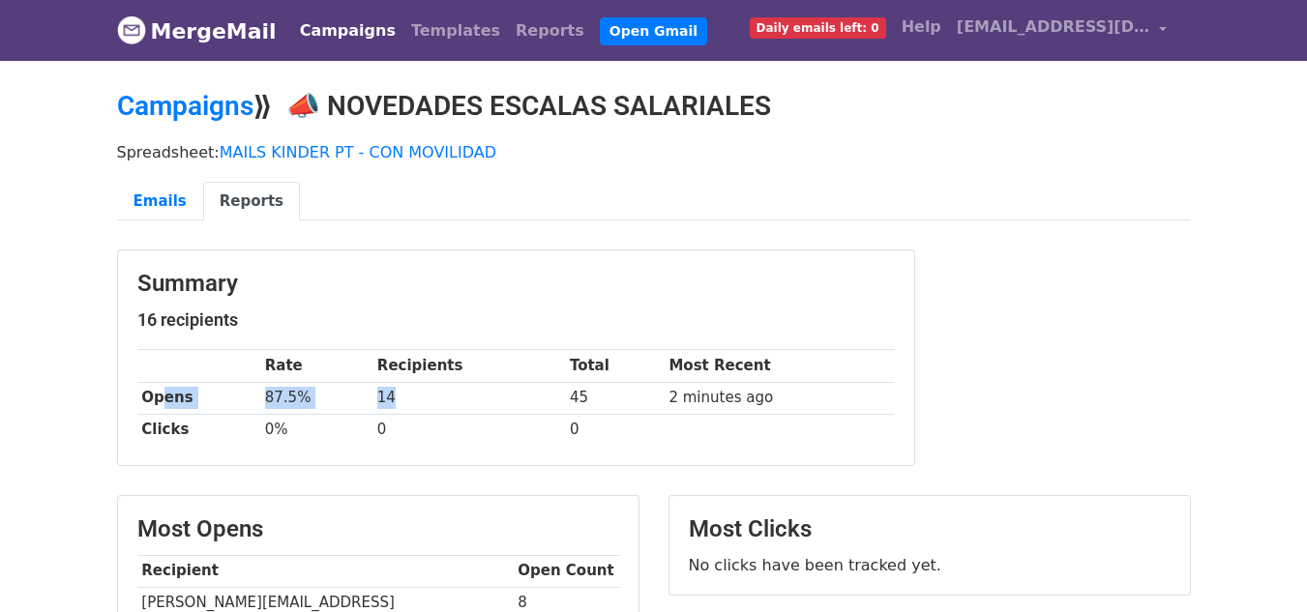
drag, startPoint x: 160, startPoint y: 399, endPoint x: 509, endPoint y: 395, distance: 349.2
click at [509, 395] on tr "Opens 87.5% 14 45 2 minutes ago" at bounding box center [515, 398] width 757 height 32
click at [509, 395] on td "14" at bounding box center [468, 398] width 192 height 32
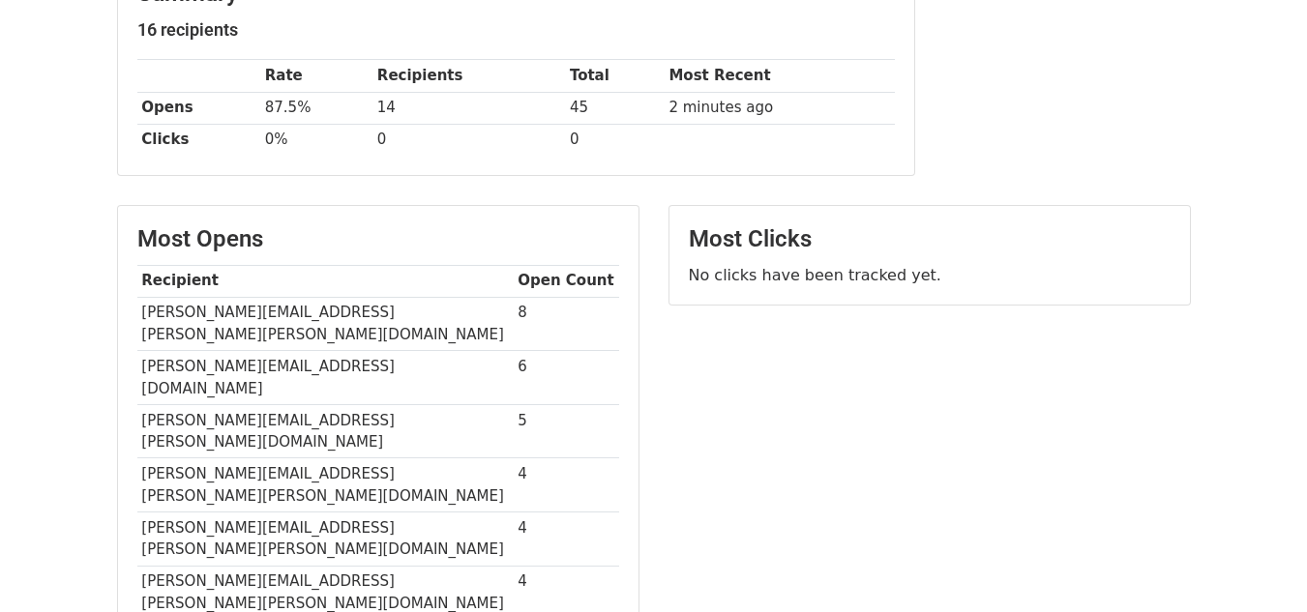
scroll to position [193, 0]
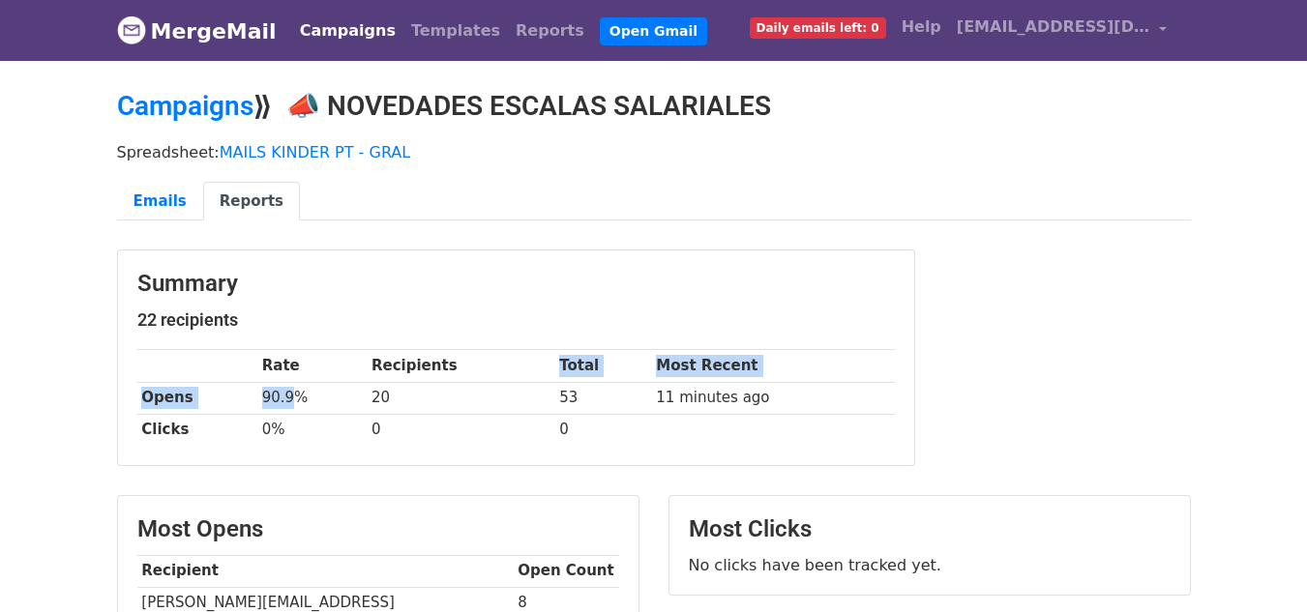
drag, startPoint x: 288, startPoint y: 388, endPoint x: 543, endPoint y: 377, distance: 254.6
click at [509, 370] on tbody "Rate Recipients Total Most Recent Opens 90.9% 20 53 11 minutes ago Clicks 0% 0 0" at bounding box center [515, 398] width 757 height 96
click at [545, 382] on td "20" at bounding box center [461, 398] width 188 height 32
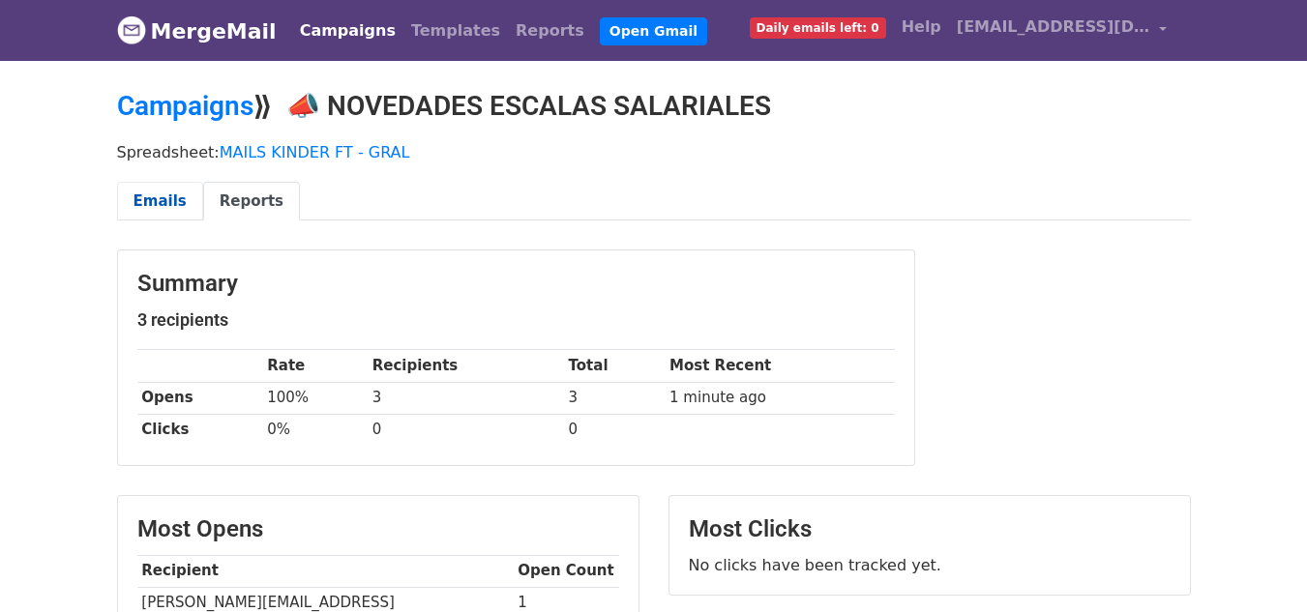
click at [172, 205] on link "Emails" at bounding box center [160, 202] width 86 height 40
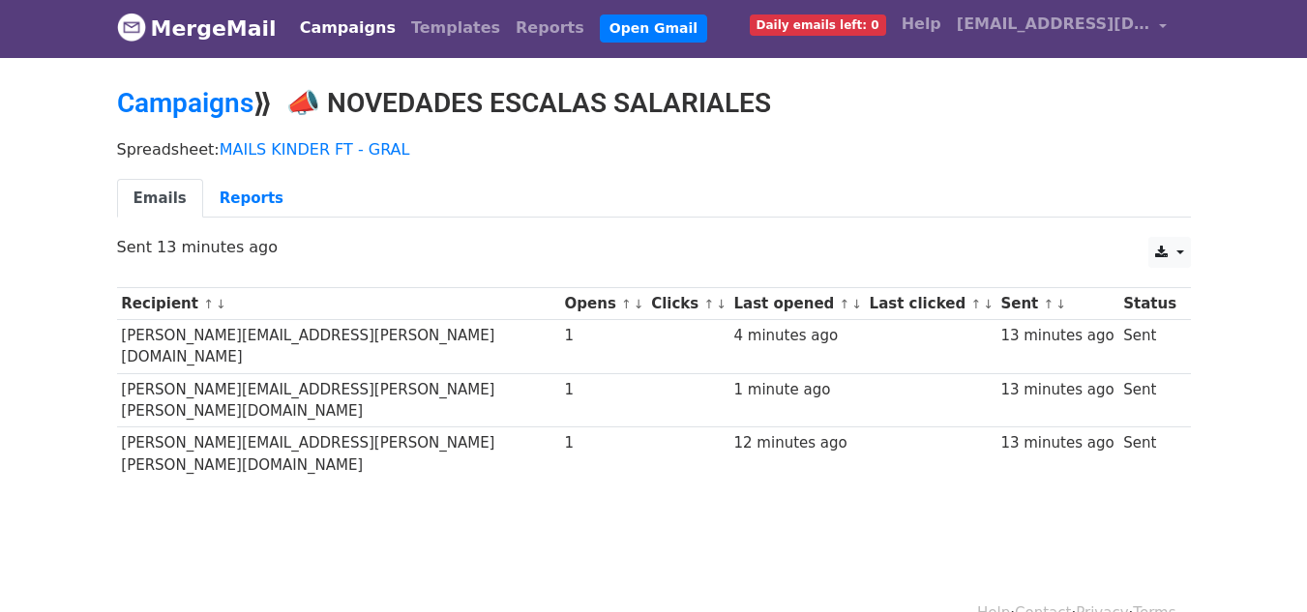
scroll to position [3, 0]
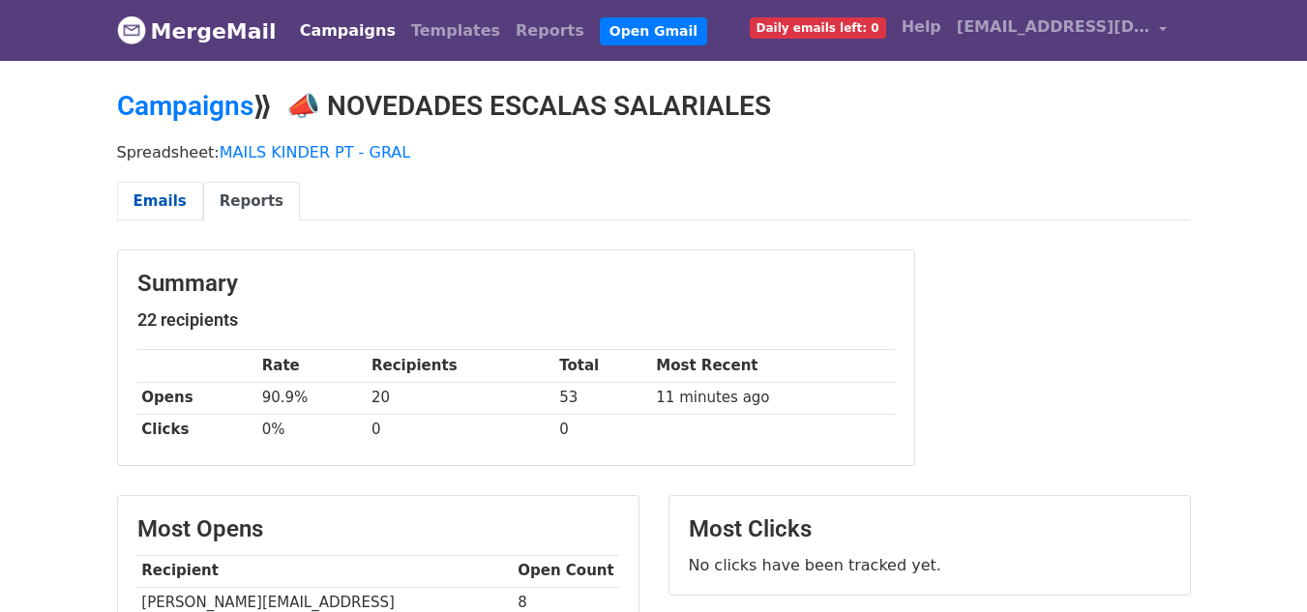
click at [181, 191] on link "Emails" at bounding box center [160, 202] width 86 height 40
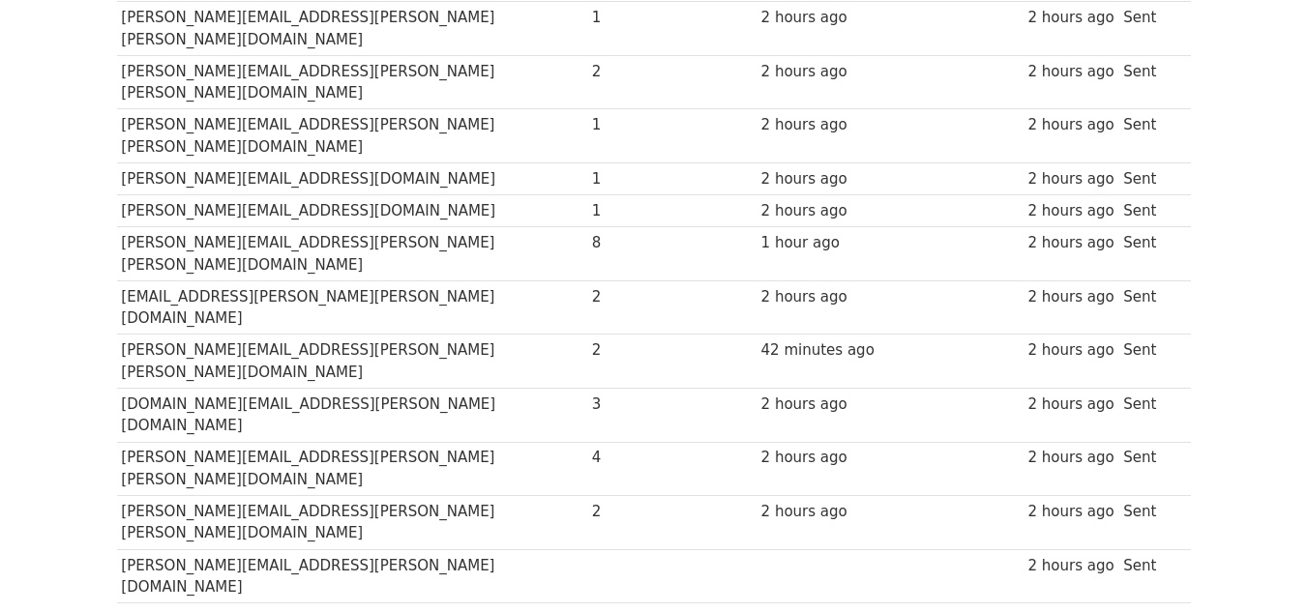
scroll to position [580, 0]
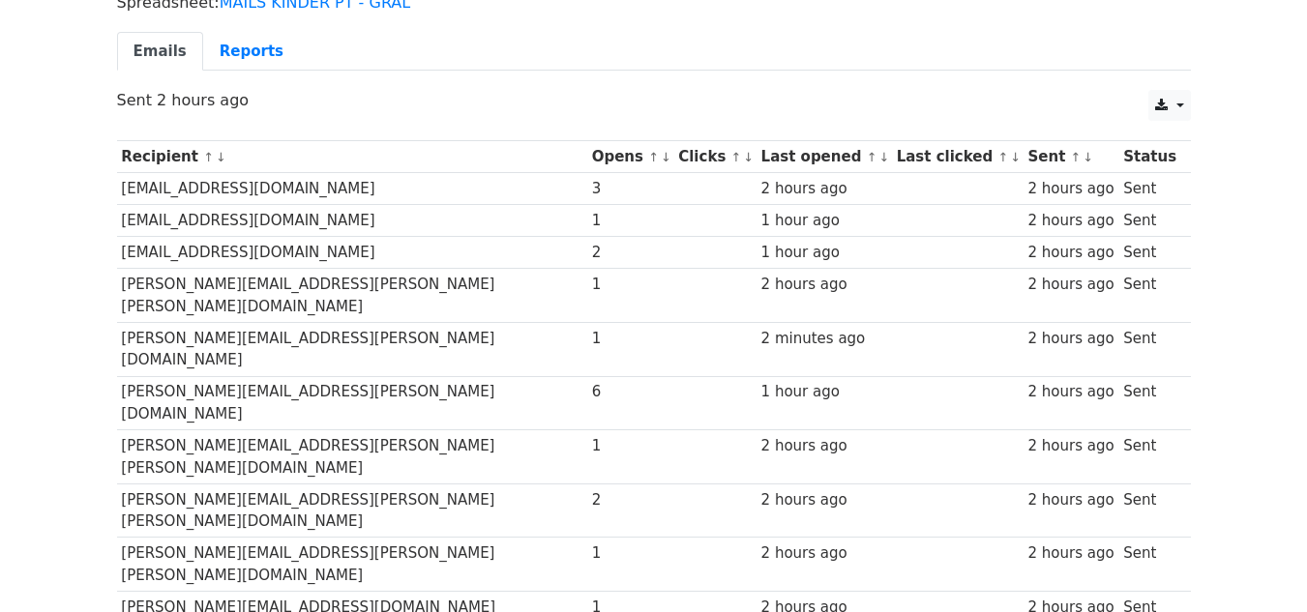
scroll to position [290, 0]
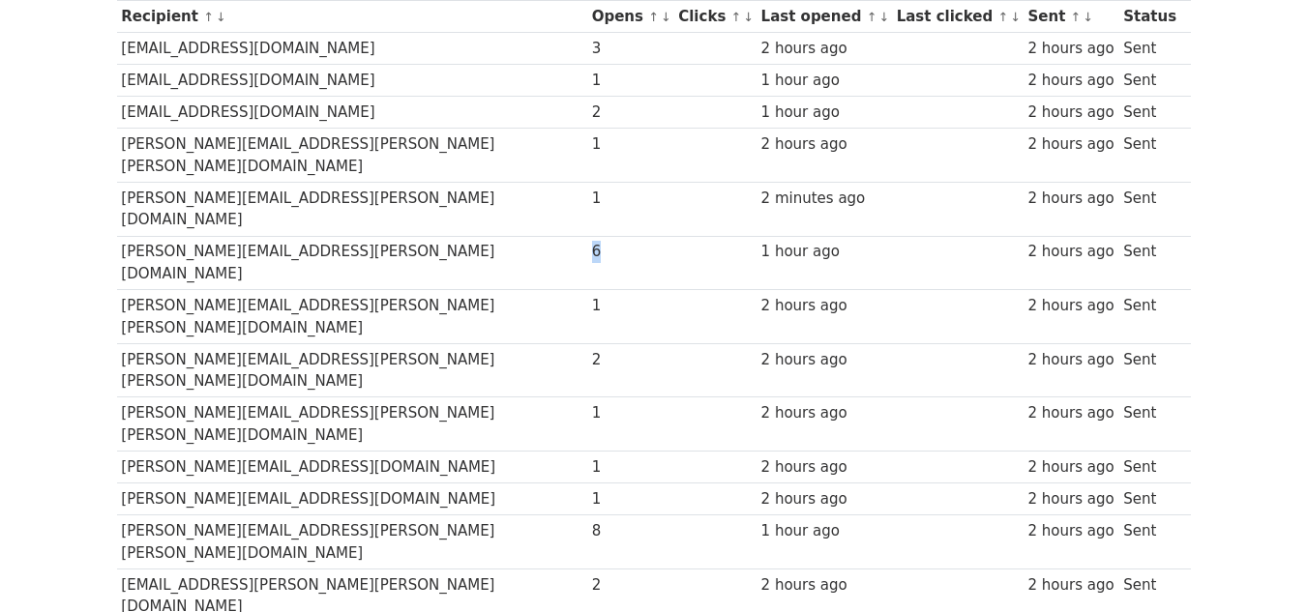
drag, startPoint x: 518, startPoint y: 216, endPoint x: 544, endPoint y: 221, distance: 26.6
click at [587, 236] on td "6" at bounding box center [630, 263] width 87 height 54
drag, startPoint x: 514, startPoint y: 395, endPoint x: 554, endPoint y: 406, distance: 42.3
click at [587, 516] on td "8" at bounding box center [630, 543] width 87 height 54
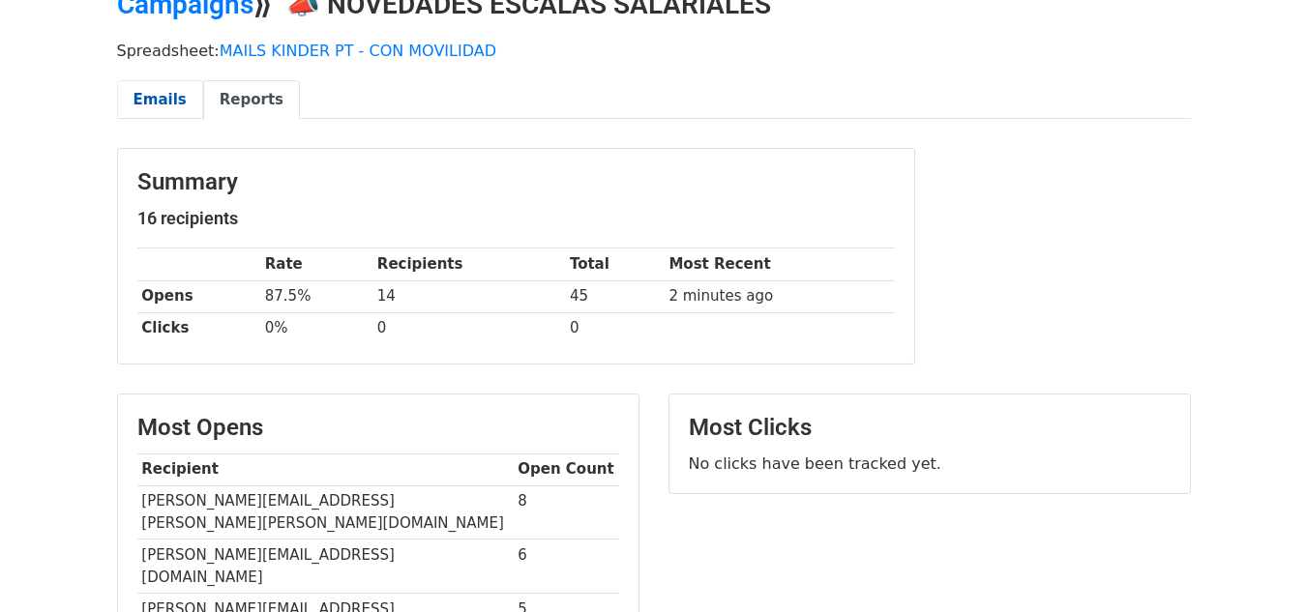
scroll to position [97, 0]
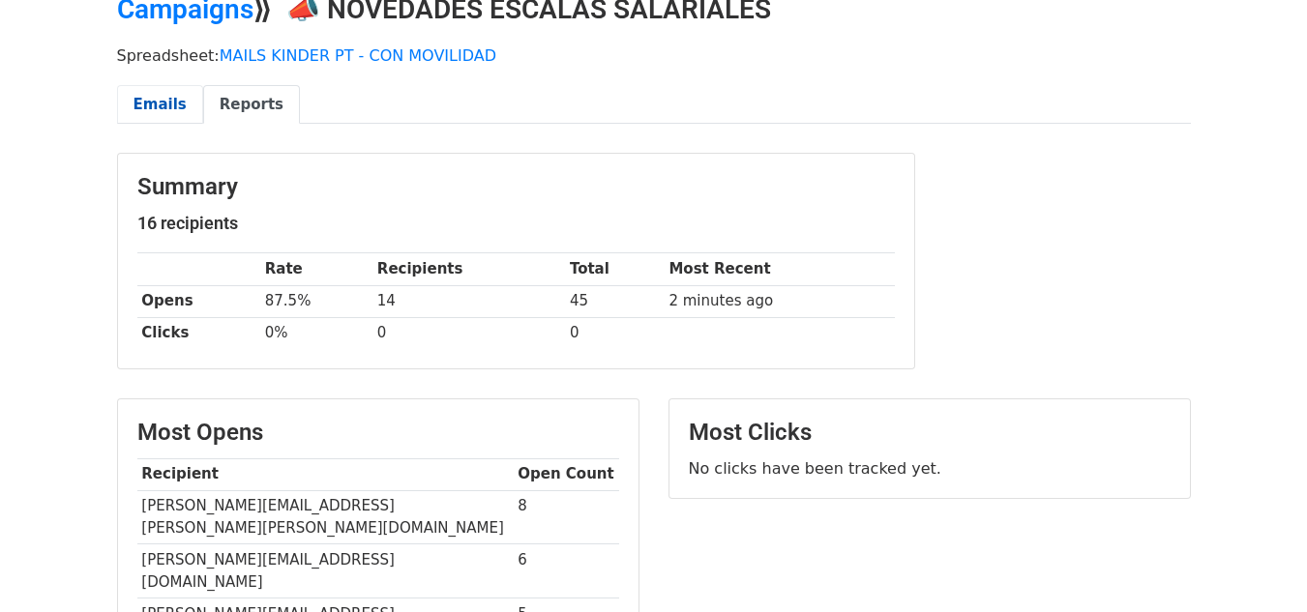
click at [117, 112] on link "Emails" at bounding box center [160, 105] width 86 height 40
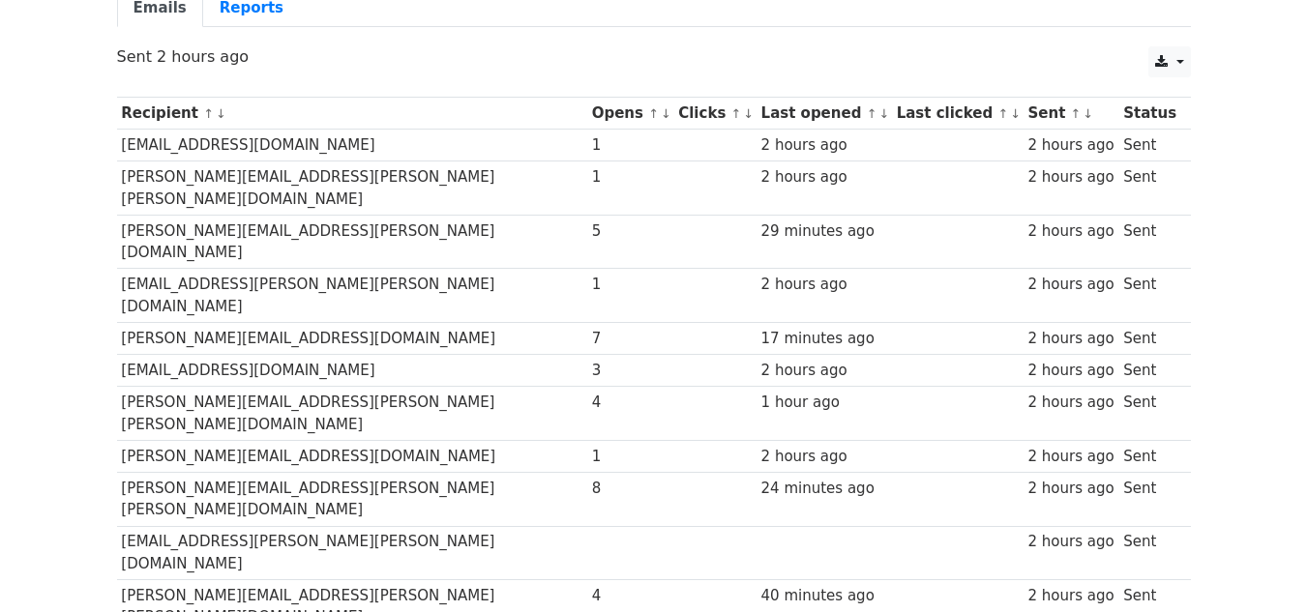
scroll to position [387, 0]
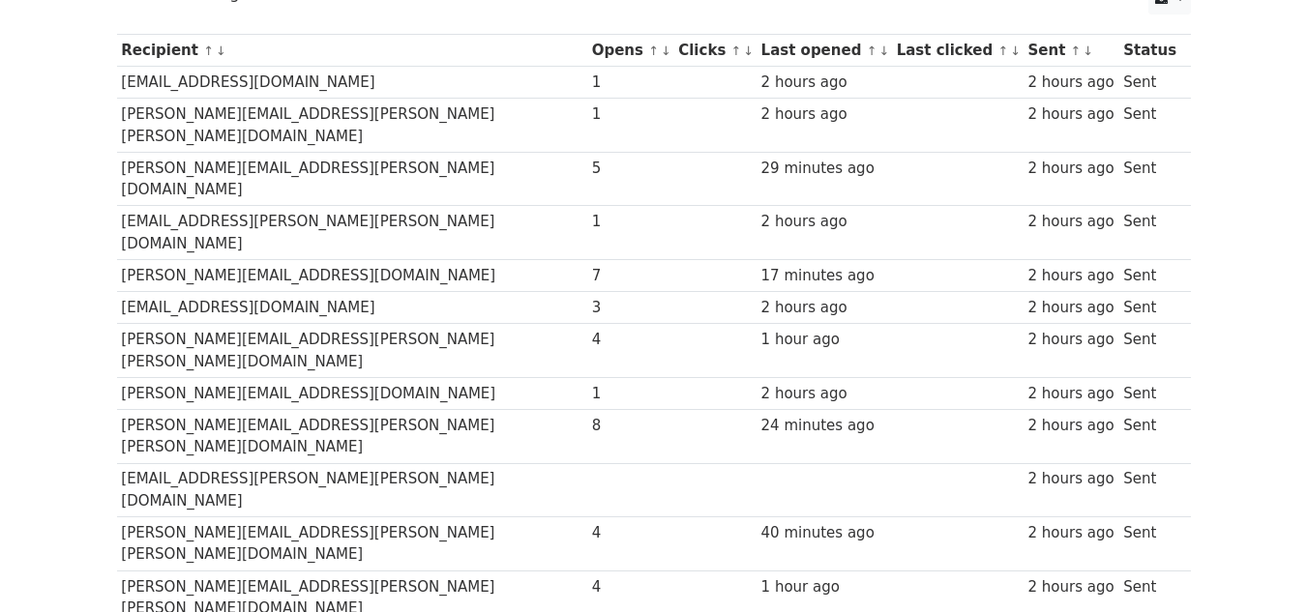
scroll to position [290, 0]
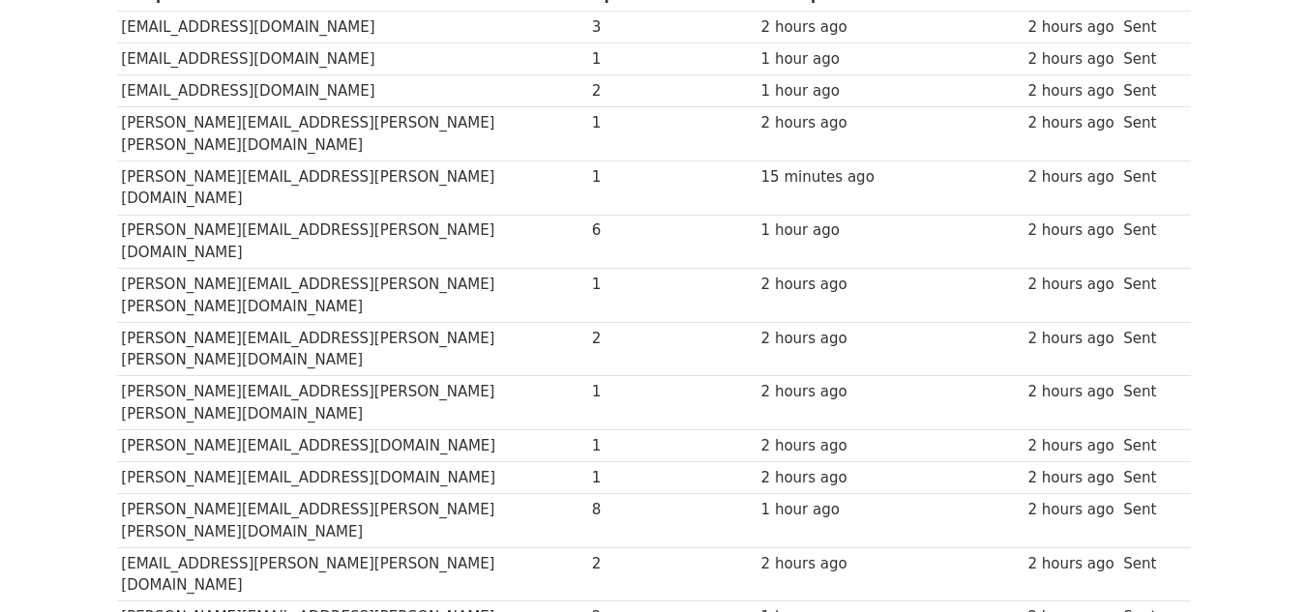
scroll to position [290, 0]
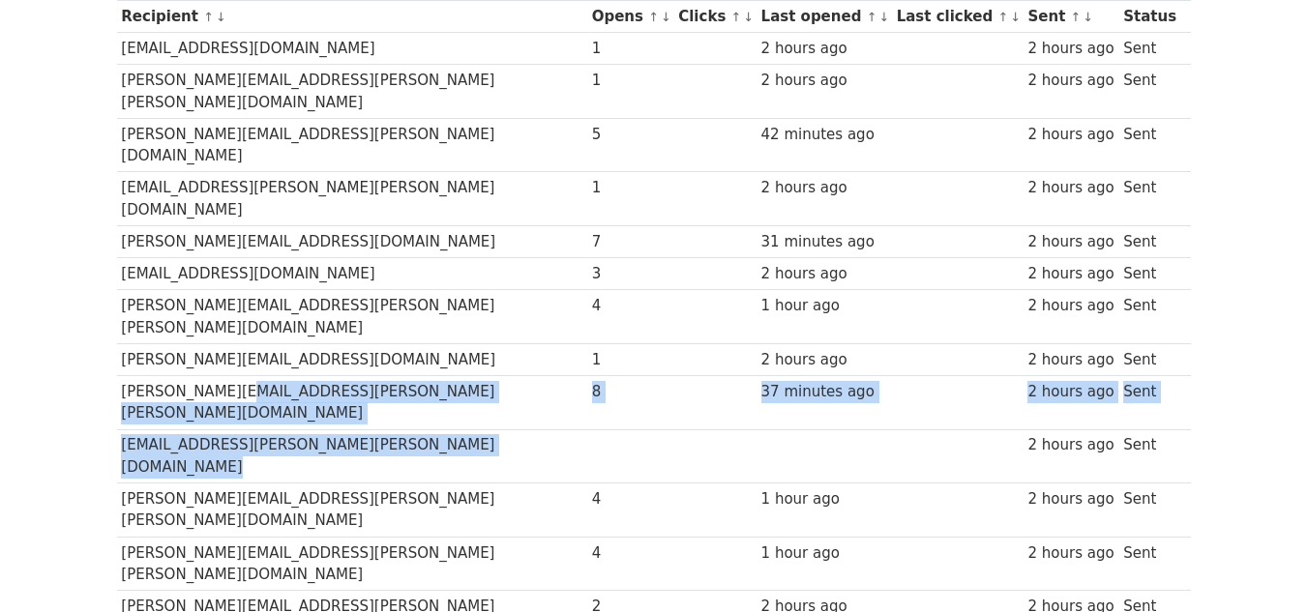
drag, startPoint x: 219, startPoint y: 307, endPoint x: 671, endPoint y: 319, distance: 452.9
click at [671, 319] on tbody "Recipient ↑ ↓ Opens ↑ ↓ Clicks ↑ ↓ Last opened ↑ ↓ Last clicked ↑ ↓ Sent ↑ ↓ St…" at bounding box center [654, 403] width 1074 height 805
drag, startPoint x: 666, startPoint y: 313, endPoint x: 548, endPoint y: 230, distance: 143.6
click at [673, 375] on td at bounding box center [714, 402] width 82 height 54
